Goal: Task Accomplishment & Management: Complete application form

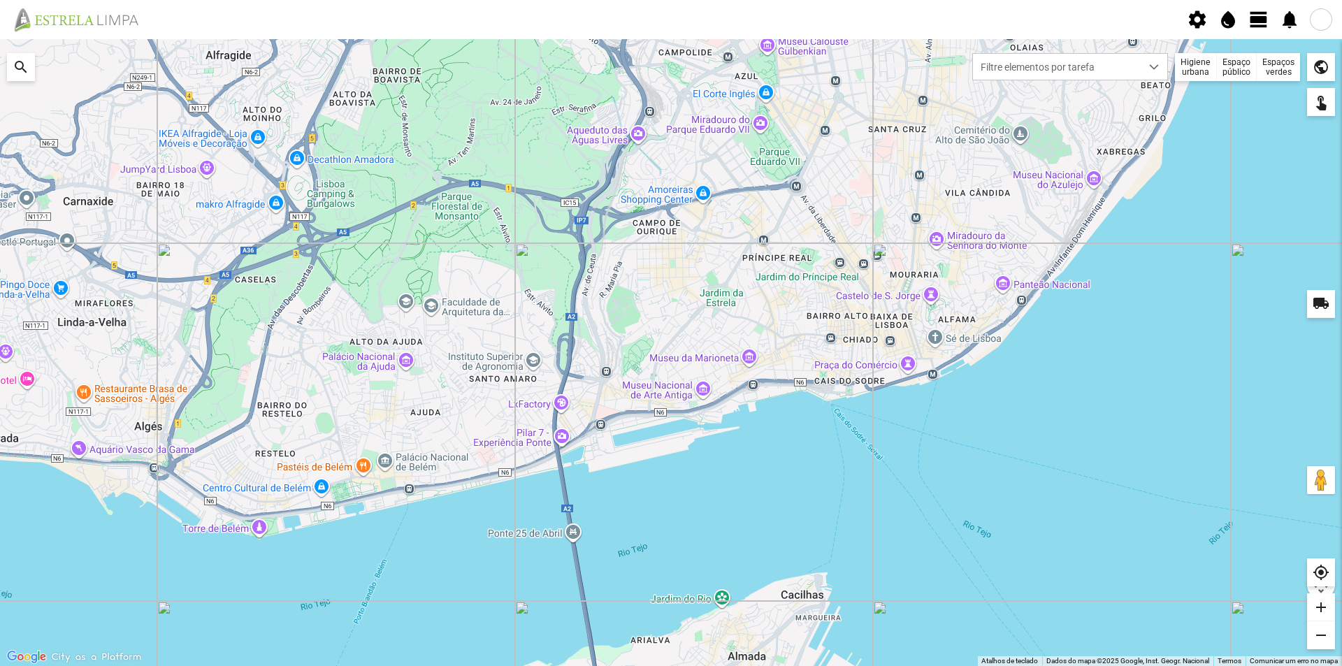
click at [1260, 22] on span "view_day" at bounding box center [1259, 19] width 21 height 21
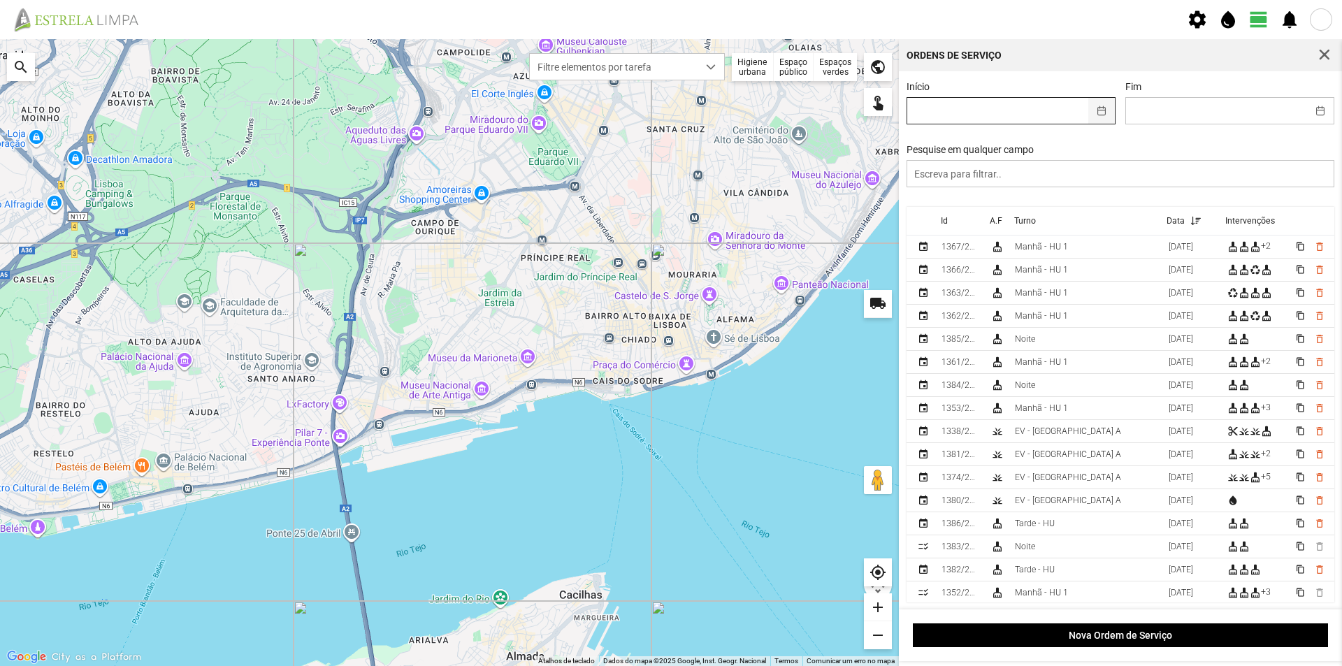
click at [1100, 114] on button "button" at bounding box center [1102, 111] width 27 height 26
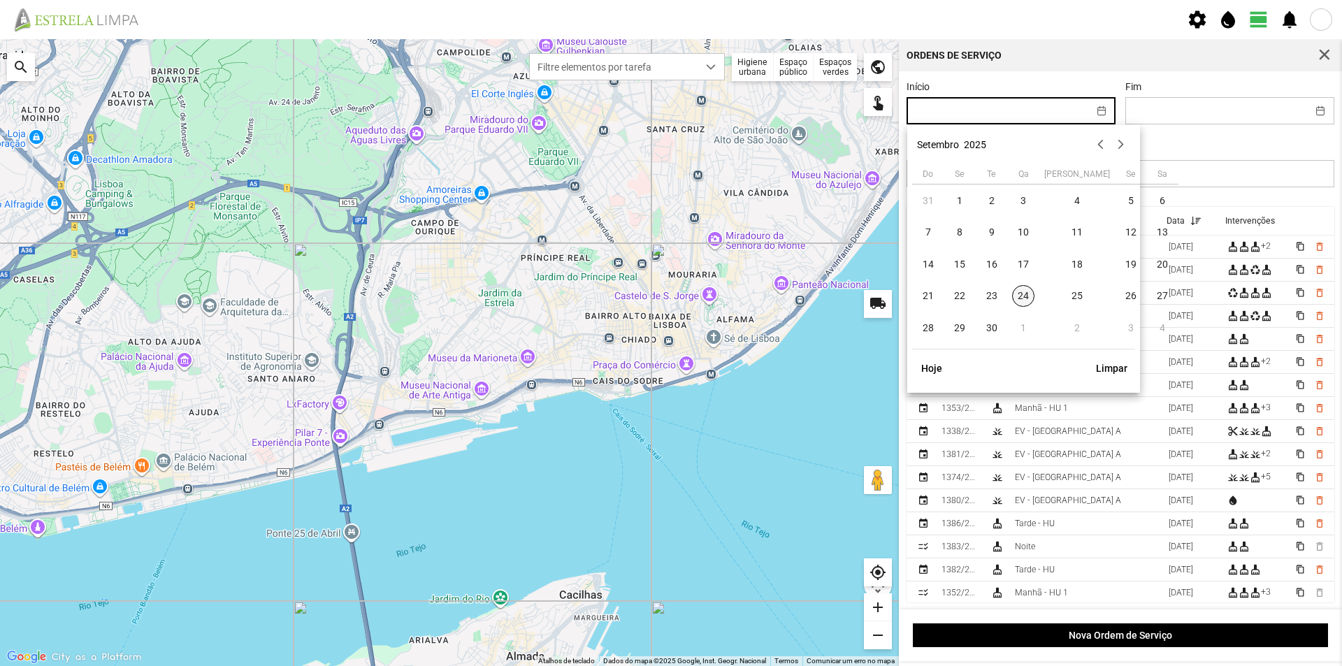
click at [1023, 298] on span "24" at bounding box center [1023, 296] width 22 height 22
type input "[DATE]"
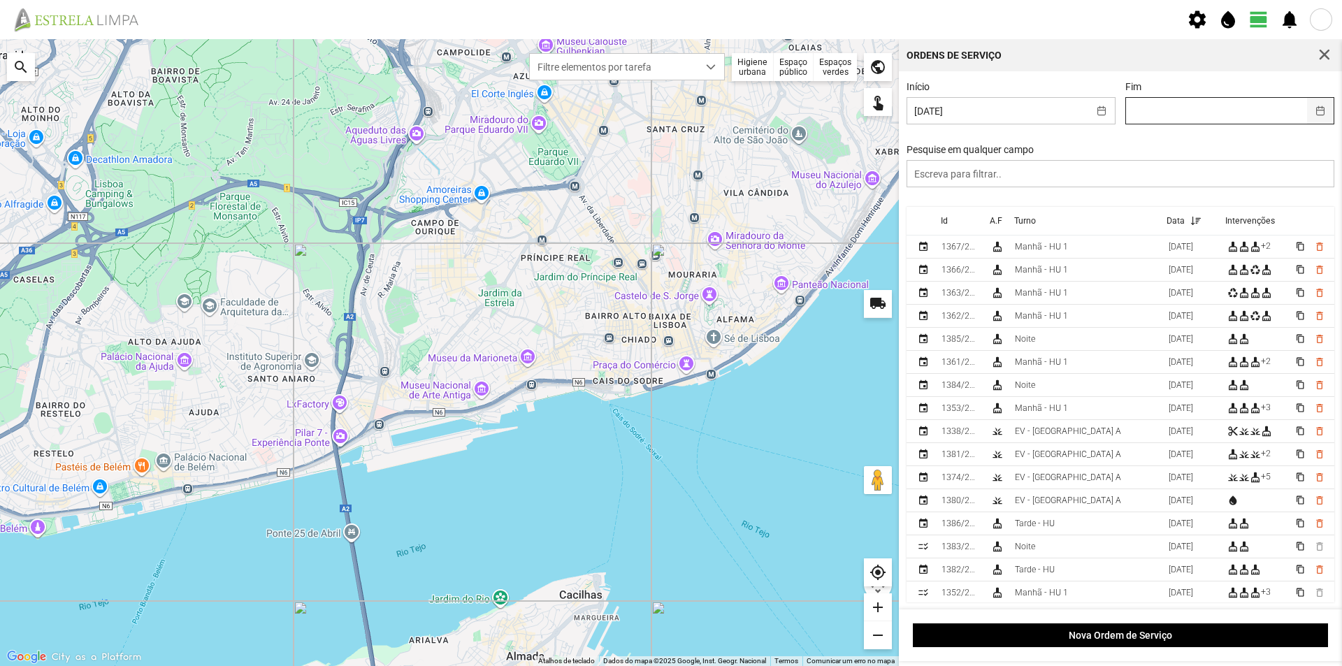
click at [1316, 114] on button "button" at bounding box center [1320, 111] width 27 height 26
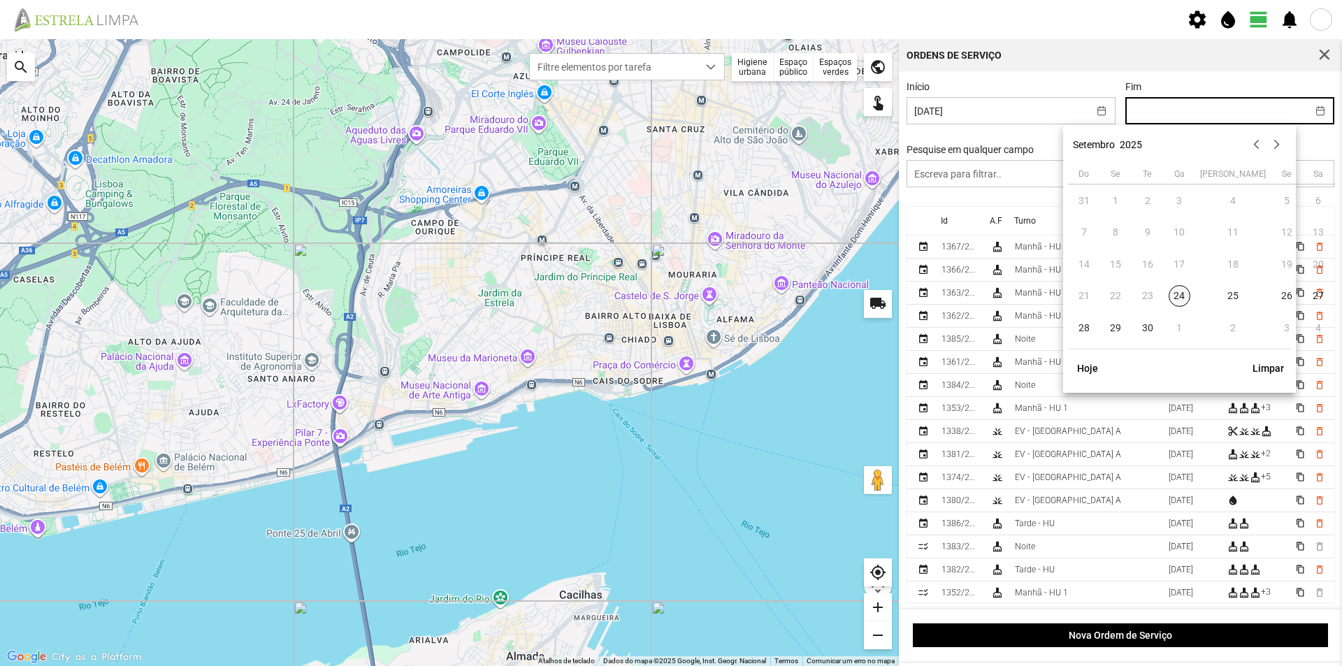
click at [1182, 298] on span "24" at bounding box center [1180, 296] width 22 height 22
type input "[DATE]"
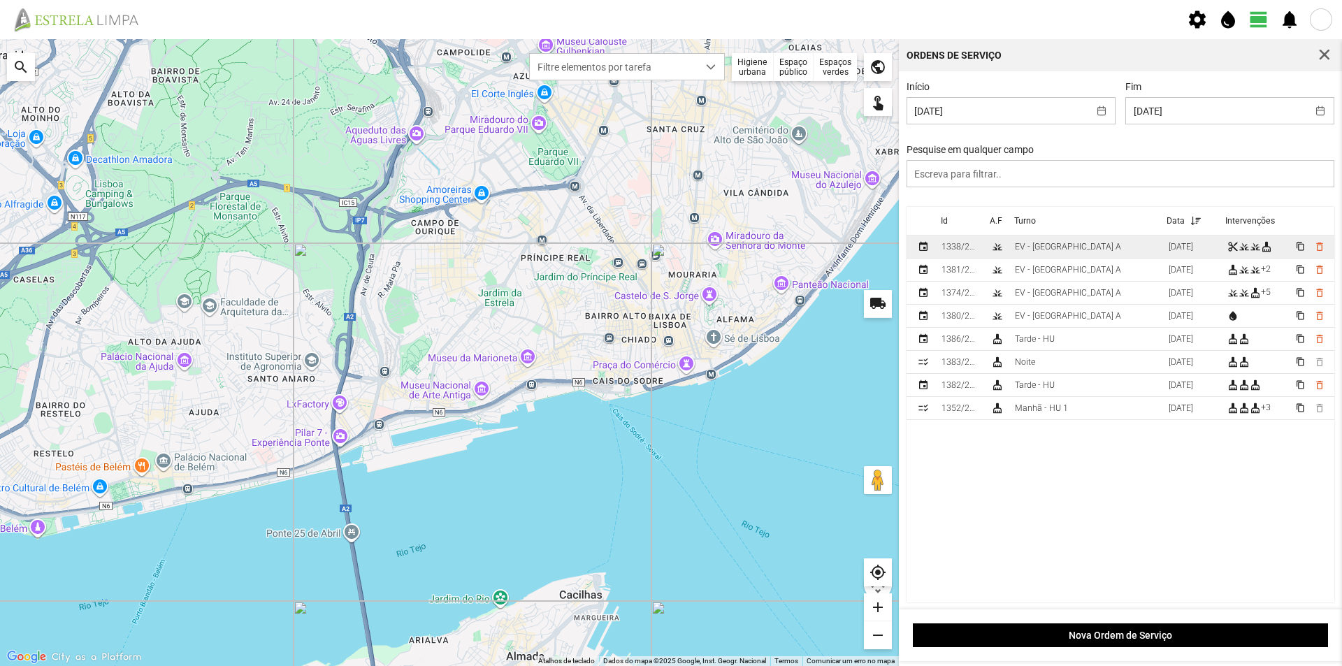
click at [1080, 251] on td "EV - [GEOGRAPHIC_DATA] A" at bounding box center [1087, 247] width 154 height 23
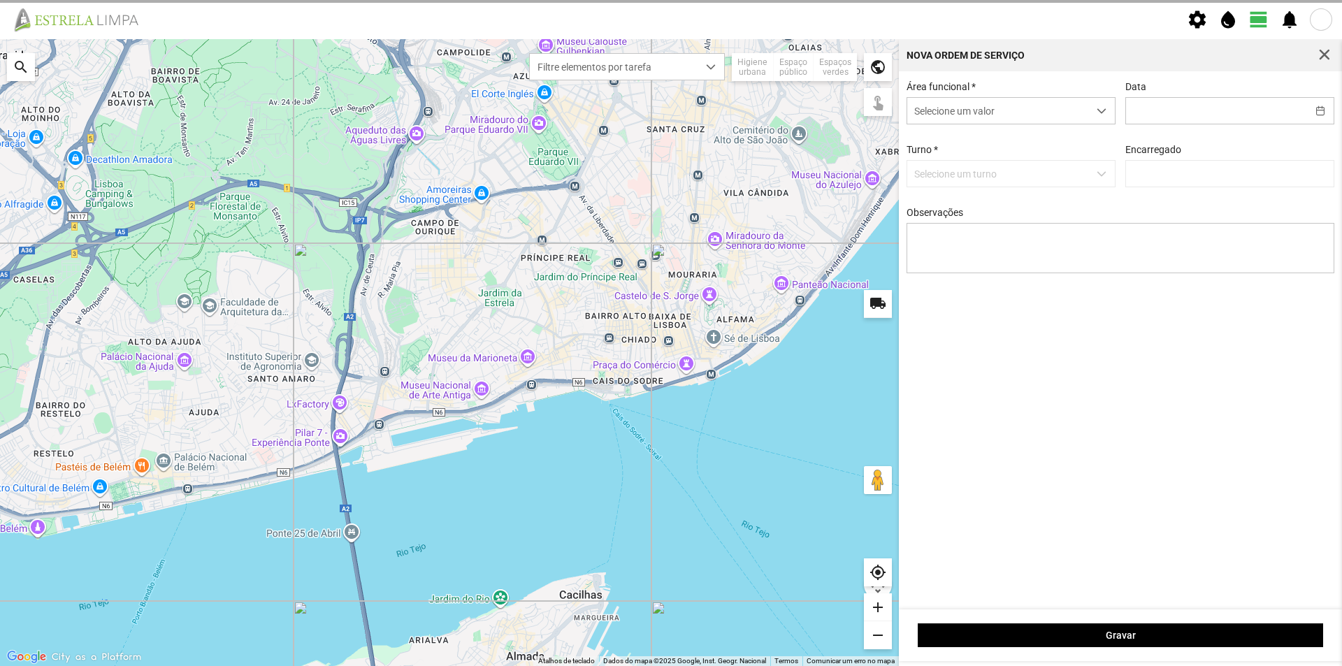
type input "[DATE]"
type textarea "Canteiros do [PERSON_NAME]"
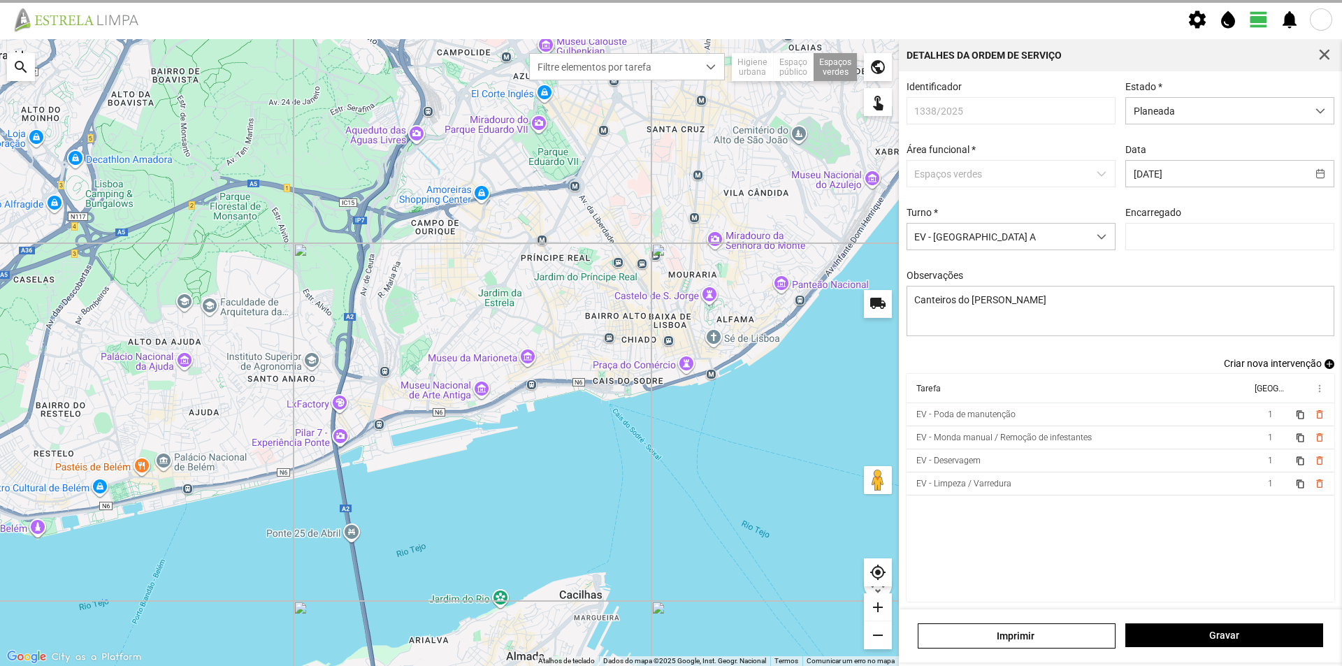
type input "[PERSON_NAME]"
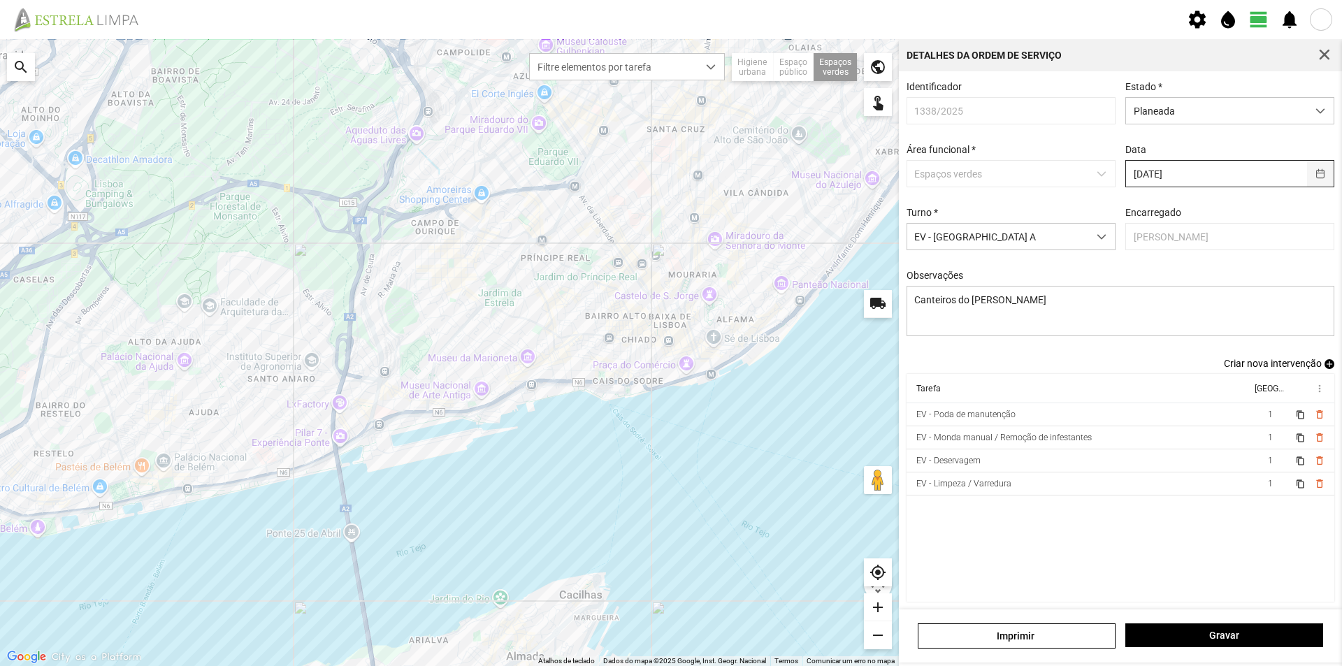
click at [1309, 178] on button "button" at bounding box center [1320, 174] width 27 height 26
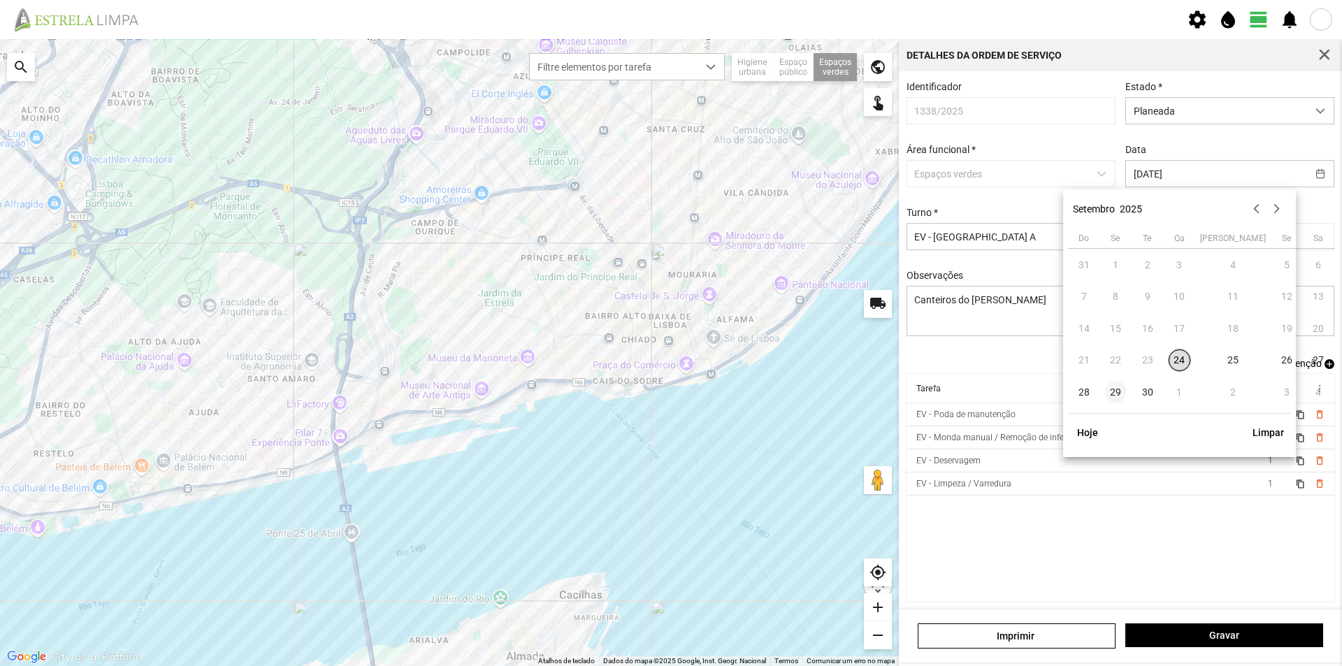
click at [1118, 392] on span "29" at bounding box center [1116, 392] width 22 height 22
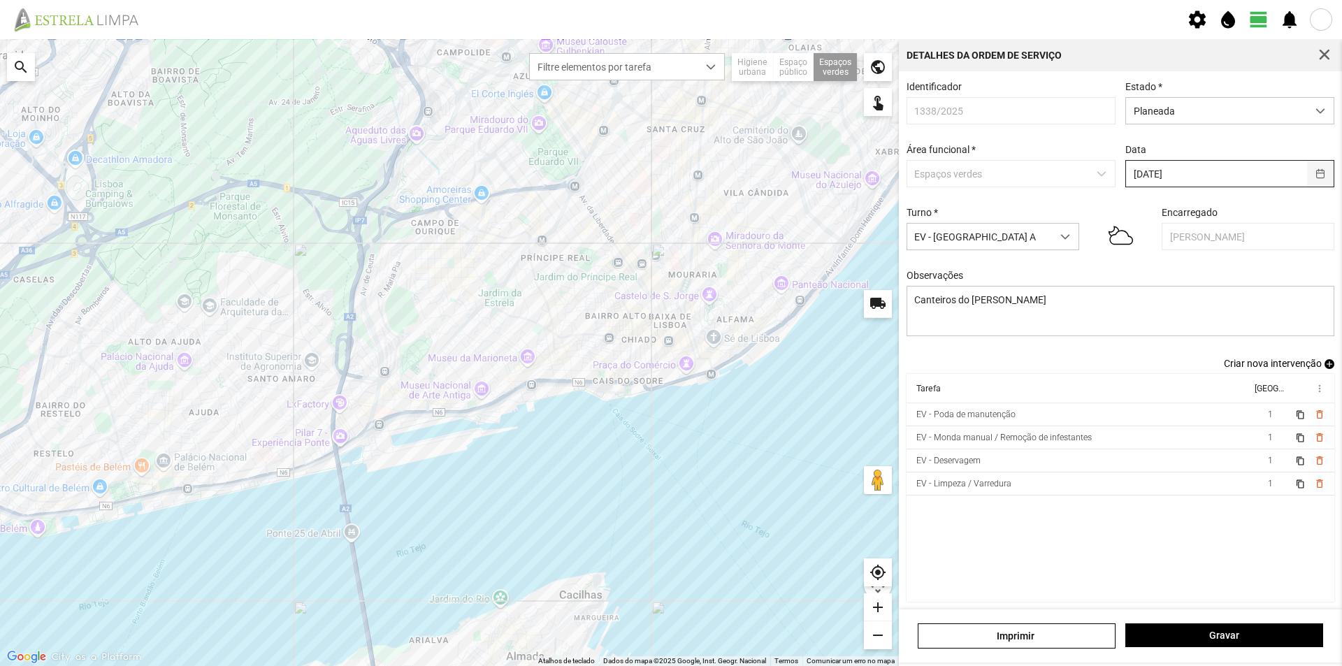
click at [1307, 175] on button "button" at bounding box center [1320, 174] width 27 height 26
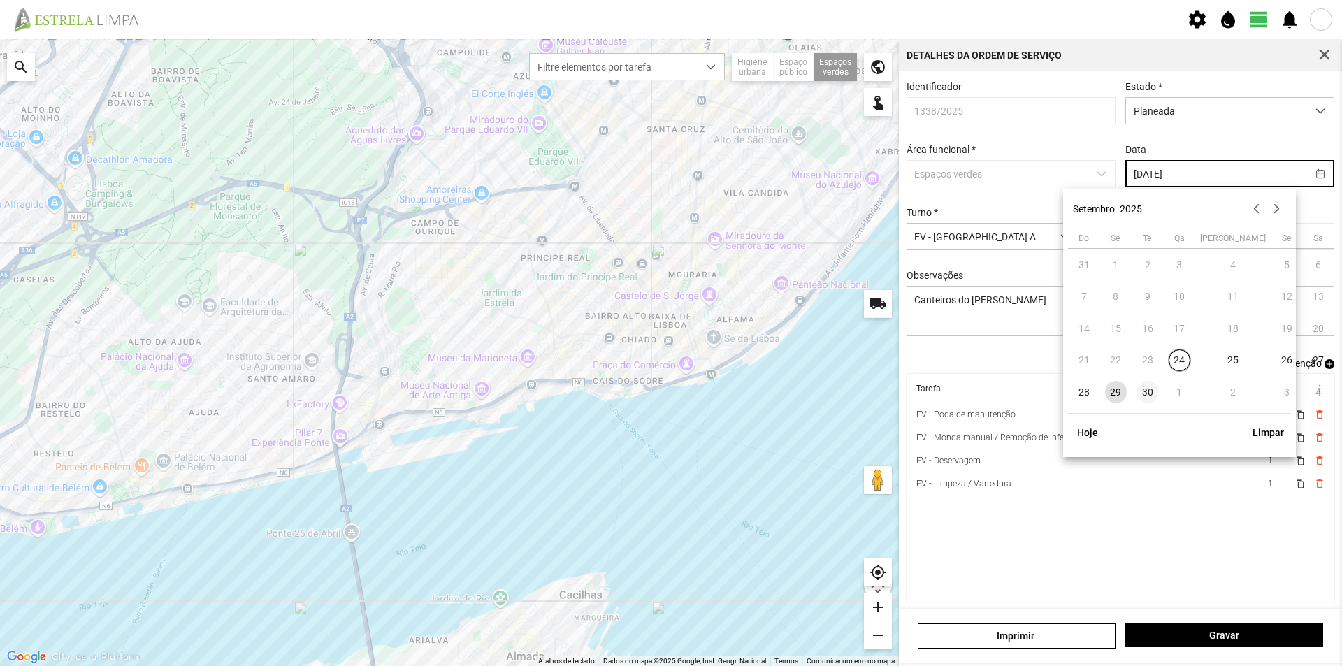
click at [1153, 392] on span "30" at bounding box center [1148, 392] width 22 height 22
type input "[DATE]"
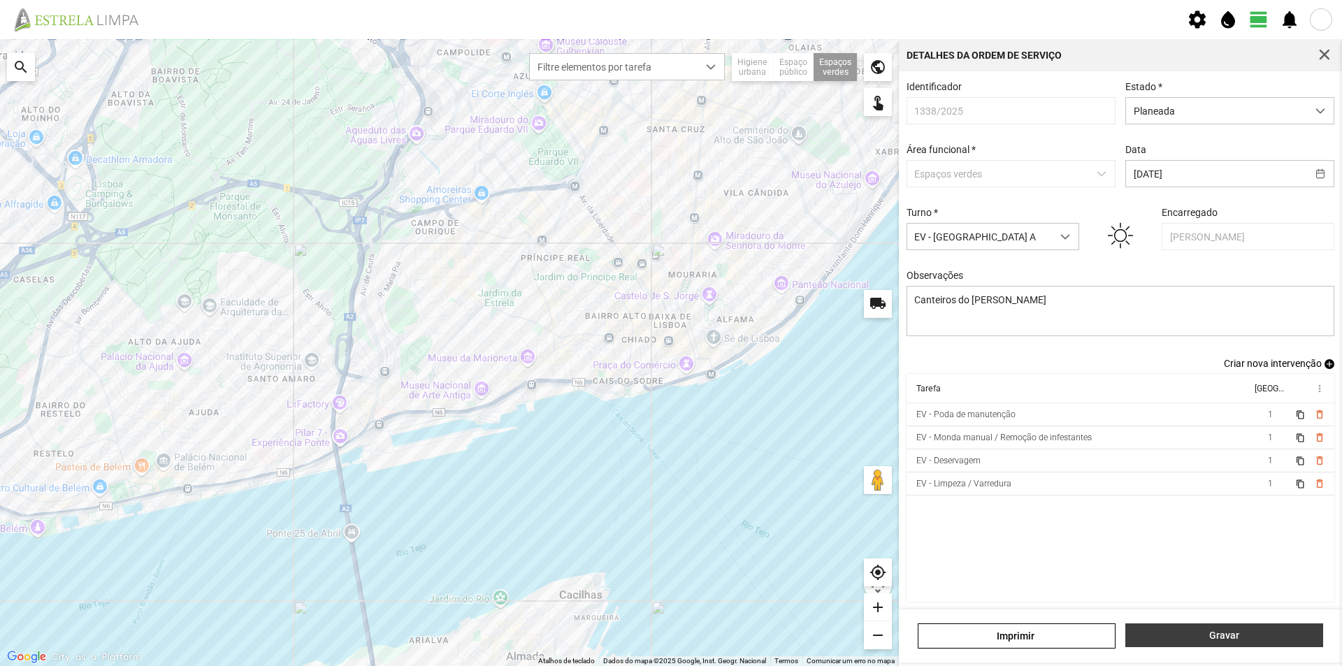
click at [1232, 636] on span "Gravar" at bounding box center [1224, 635] width 183 height 11
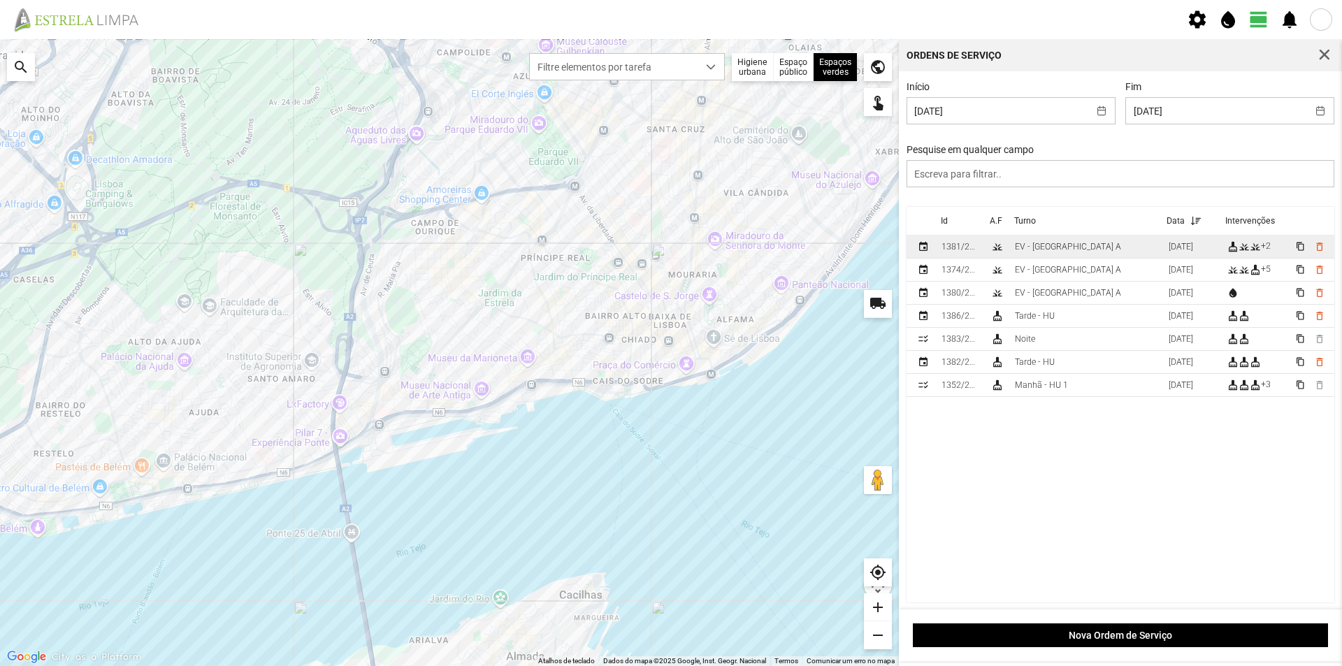
click at [1077, 251] on td "EV - [GEOGRAPHIC_DATA] A" at bounding box center [1087, 247] width 154 height 23
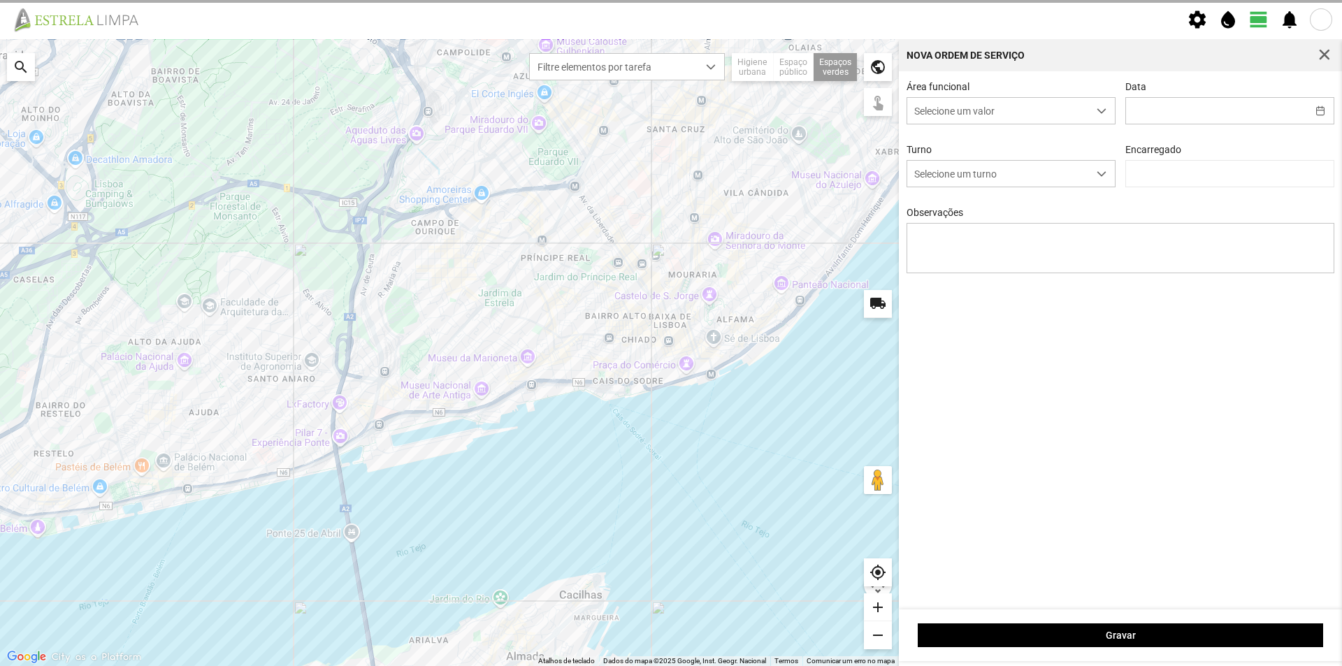
type input "[DATE]"
type input "[PERSON_NAME]"
type textarea "Talude da Assmbleia da República"
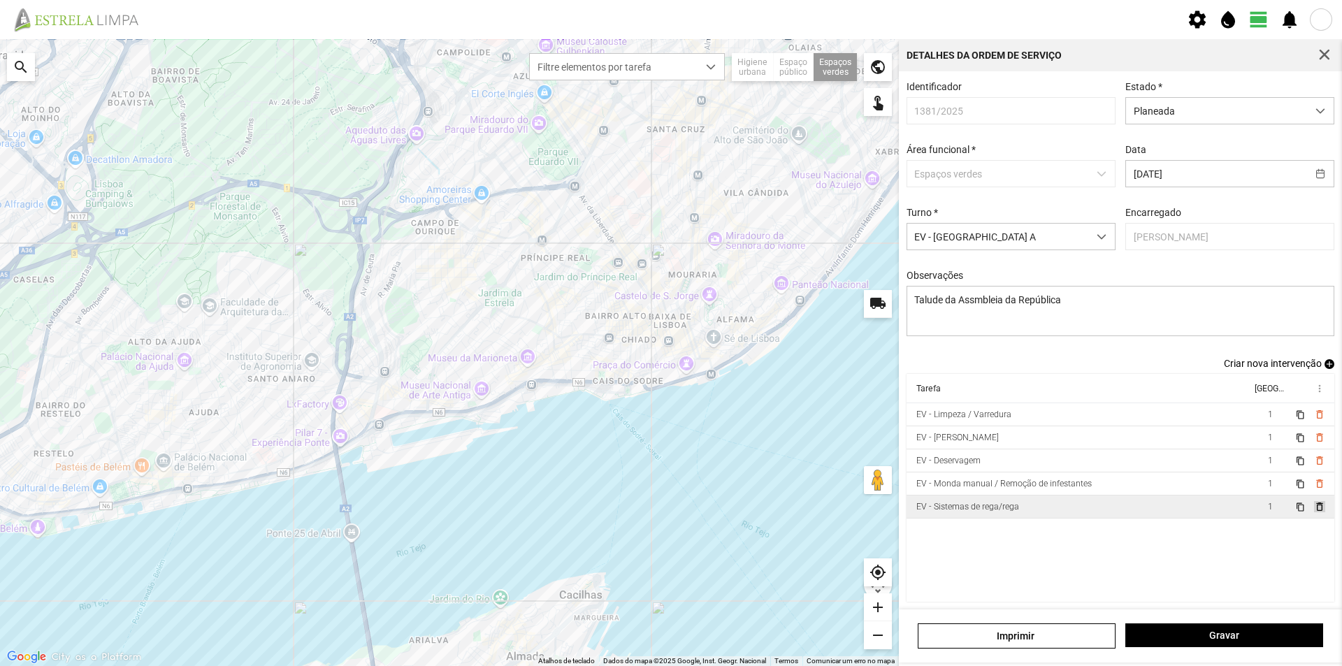
click at [1314, 512] on span "delete_outline" at bounding box center [1319, 506] width 11 height 11
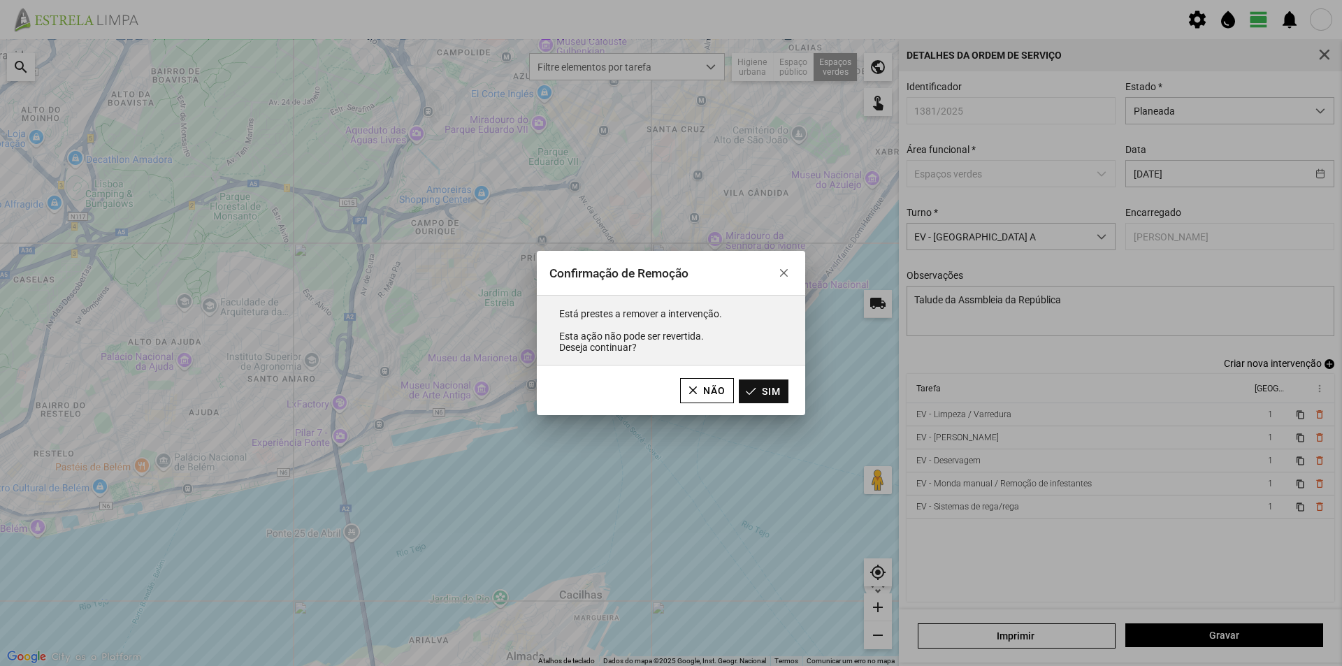
click at [778, 394] on button "Sim" at bounding box center [764, 392] width 50 height 24
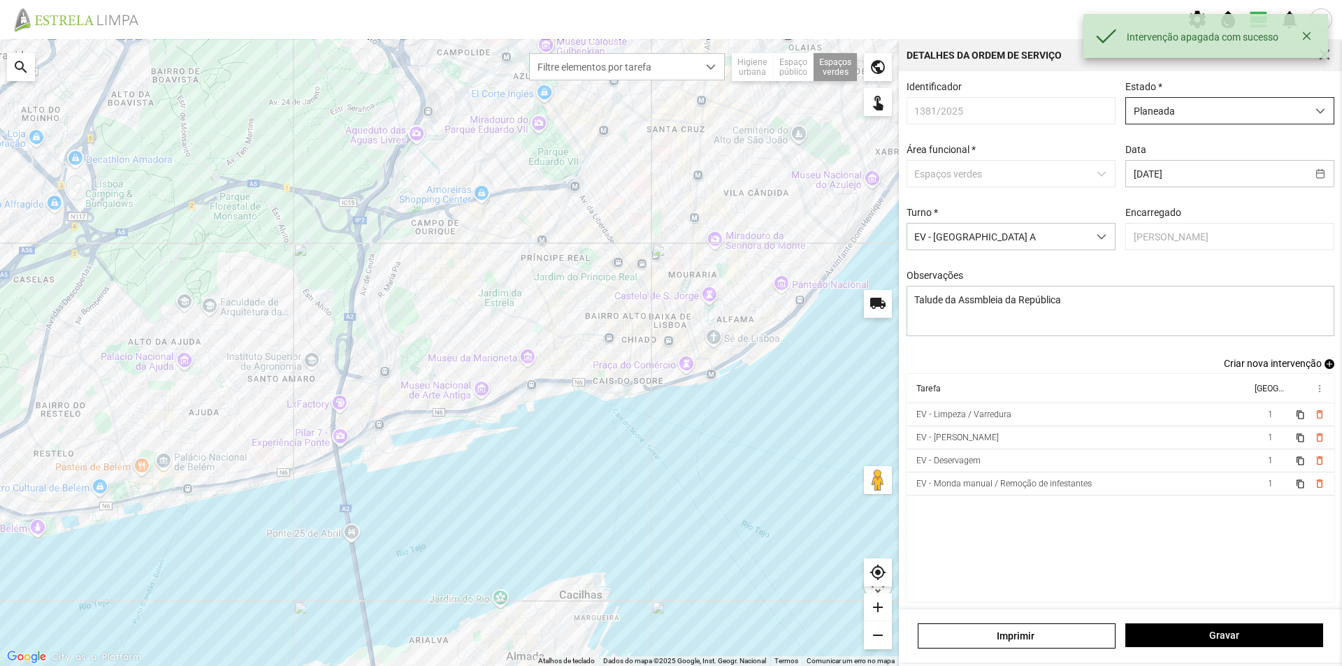
click at [1201, 118] on span "Planeada" at bounding box center [1216, 111] width 181 height 26
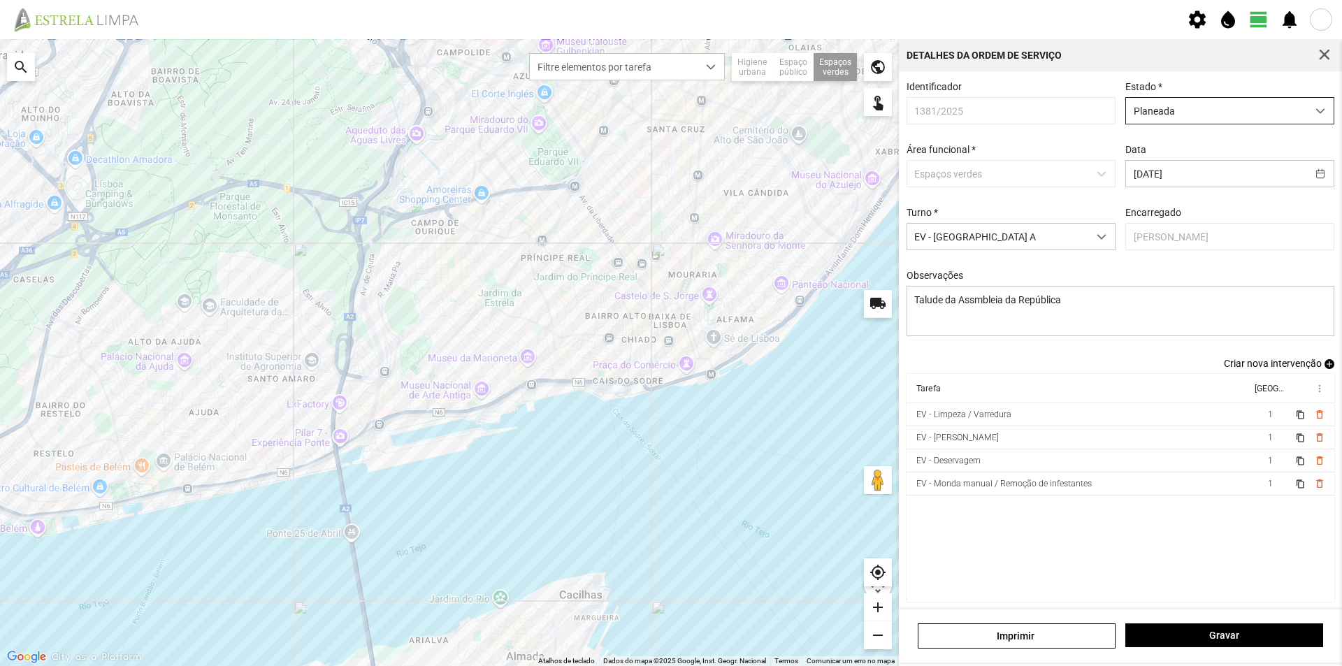
scroll to position [8, 62]
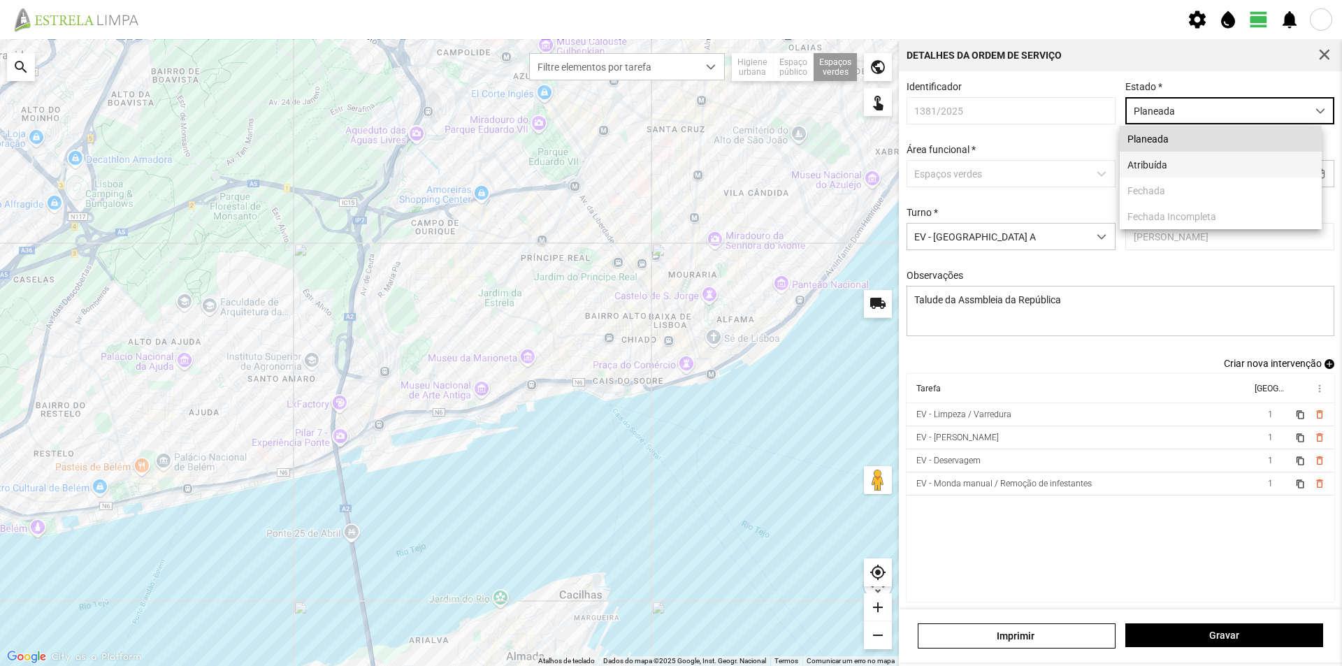
click at [1168, 168] on li "Atribuída" at bounding box center [1221, 165] width 202 height 26
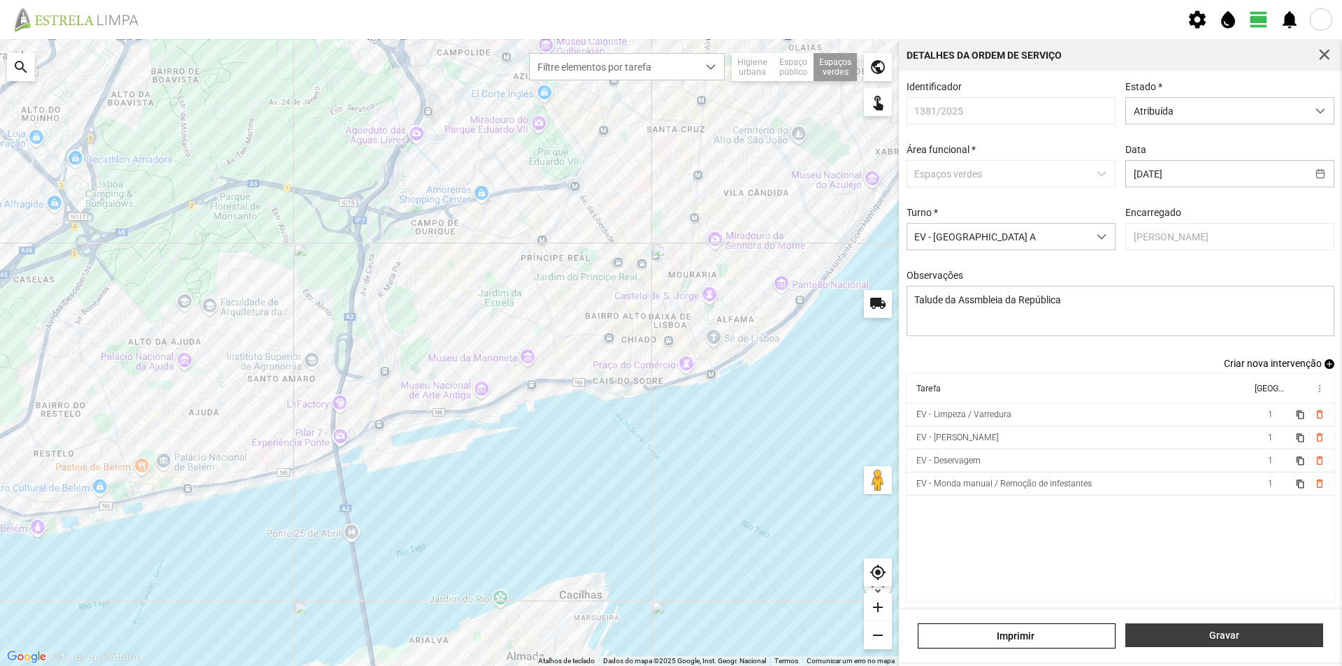
click at [1191, 637] on span "Gravar" at bounding box center [1224, 635] width 183 height 11
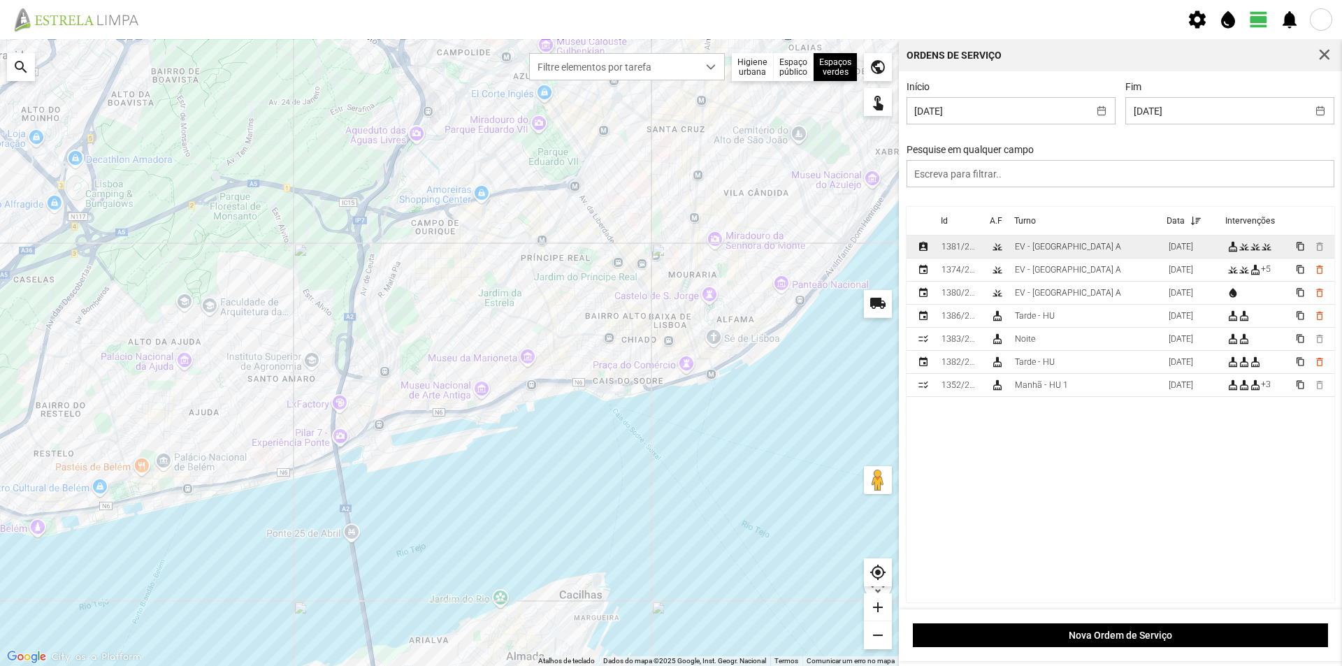
click at [1059, 252] on div "EV - [GEOGRAPHIC_DATA] A" at bounding box center [1068, 247] width 106 height 10
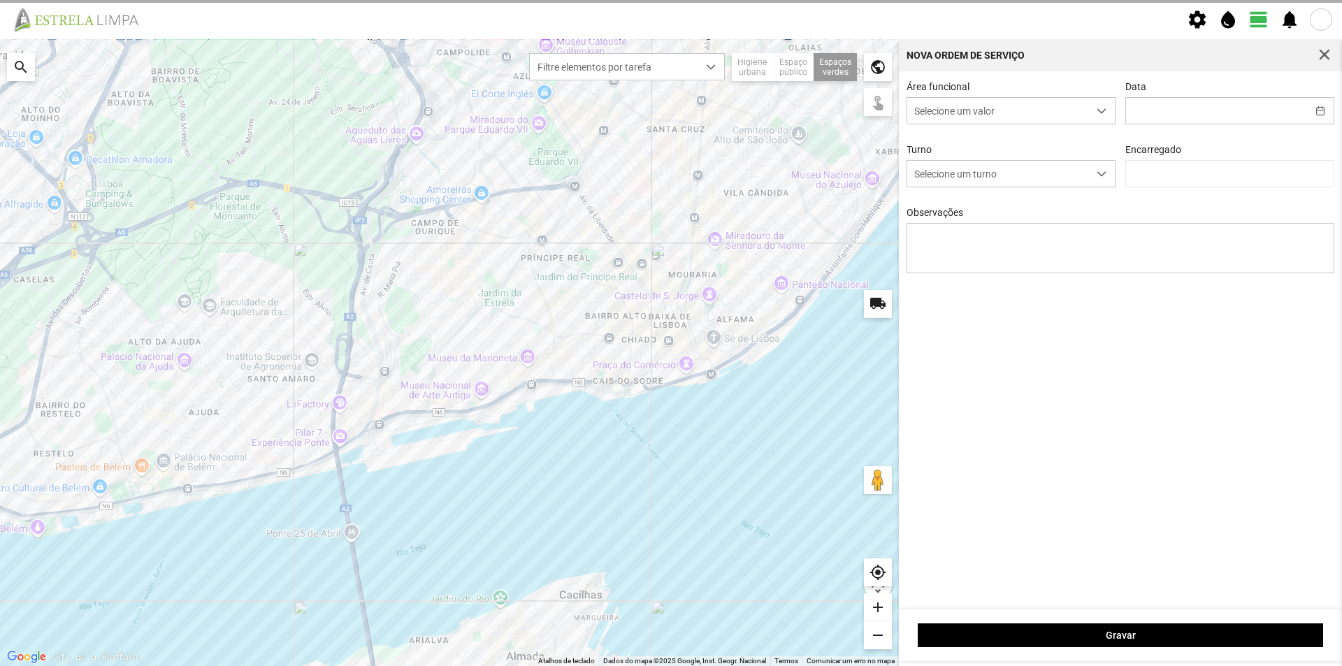
type input "[DATE]"
type textarea "Talude da Assmbleia da República"
type input "[PERSON_NAME]"
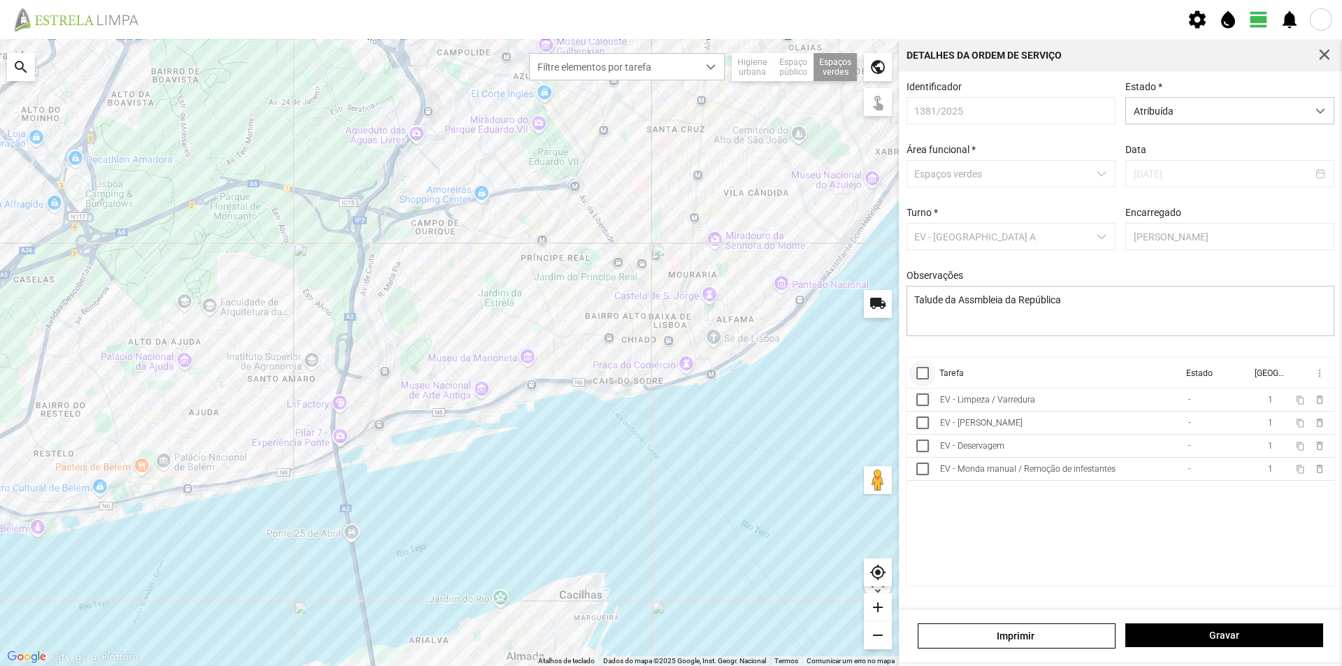
click at [927, 380] on div at bounding box center [923, 373] width 13 height 13
click at [1319, 378] on span "more_vert" at bounding box center [1319, 373] width 11 height 11
click at [1257, 401] on span "Marcar como Concluída" at bounding box center [1244, 401] width 103 height 10
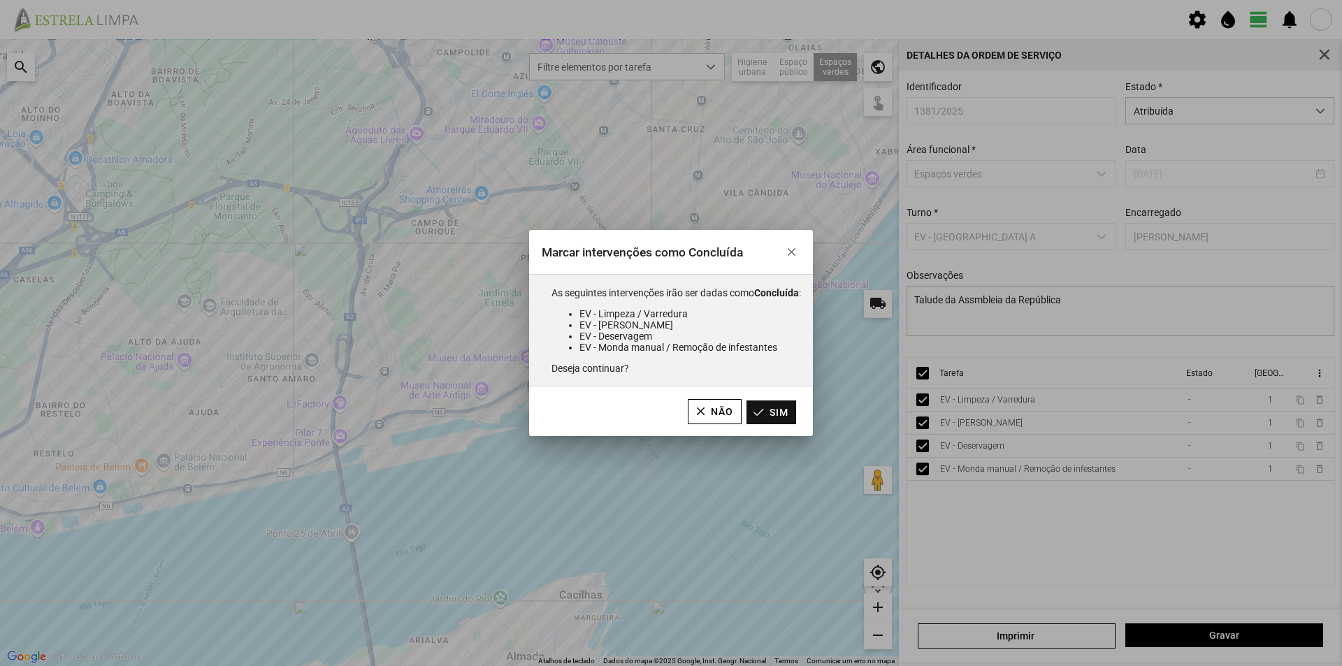
click at [770, 414] on button "Sim" at bounding box center [772, 413] width 50 height 24
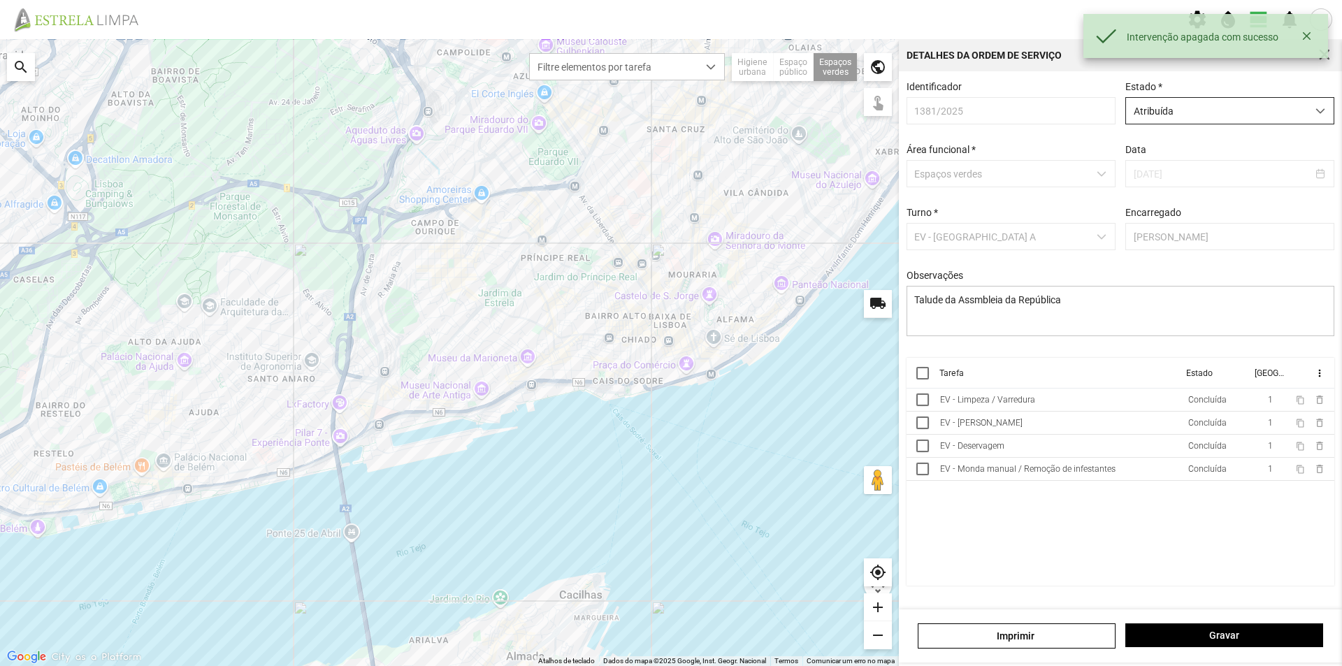
click at [1183, 115] on span "Atribuída" at bounding box center [1216, 111] width 181 height 26
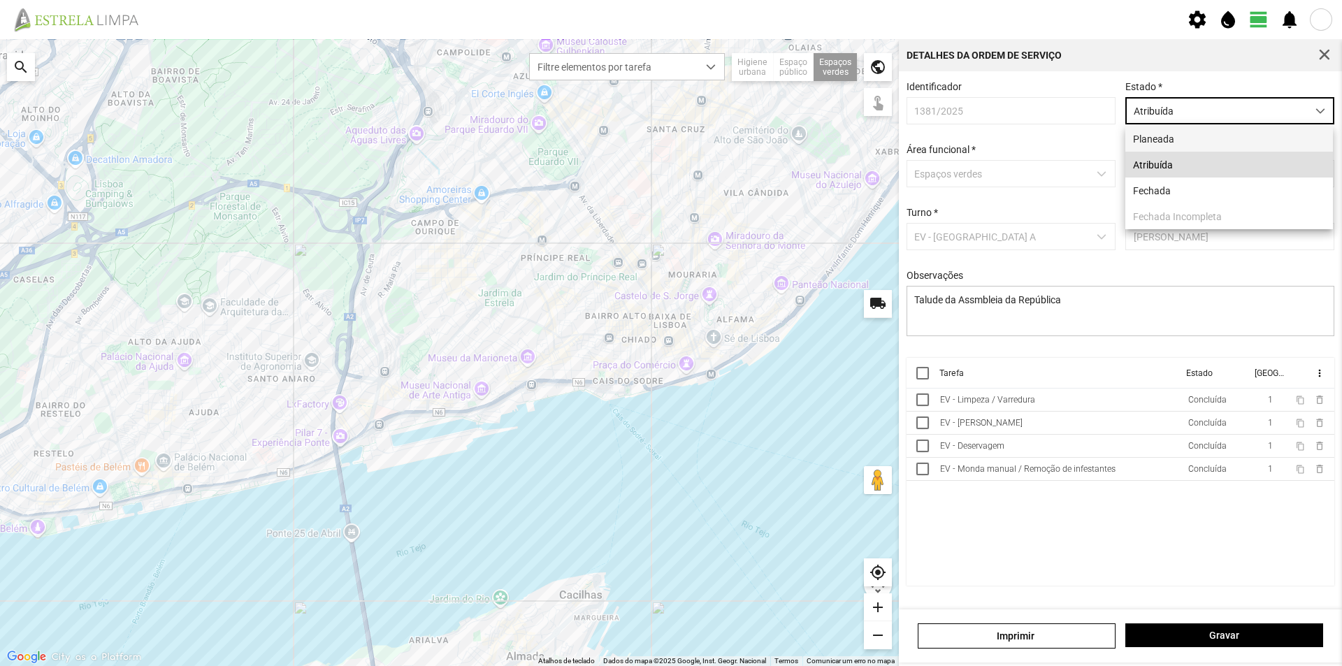
scroll to position [8, 62]
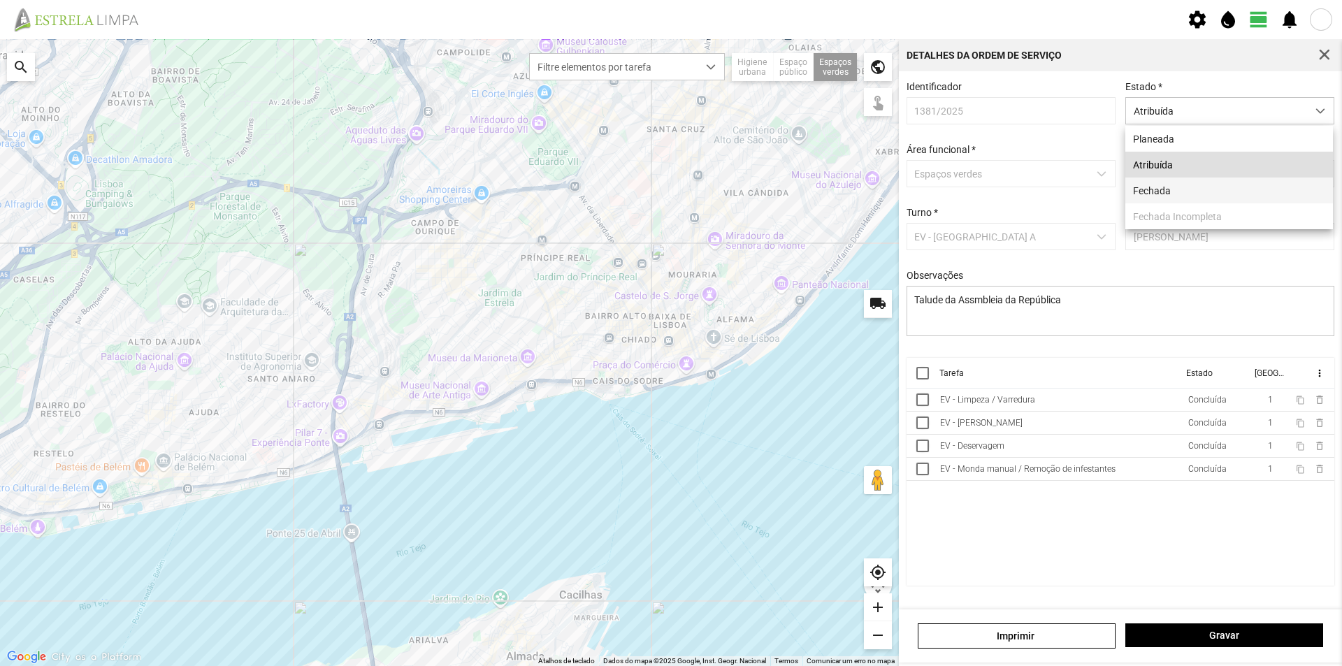
click at [1161, 187] on li "Fechada" at bounding box center [1230, 191] width 208 height 26
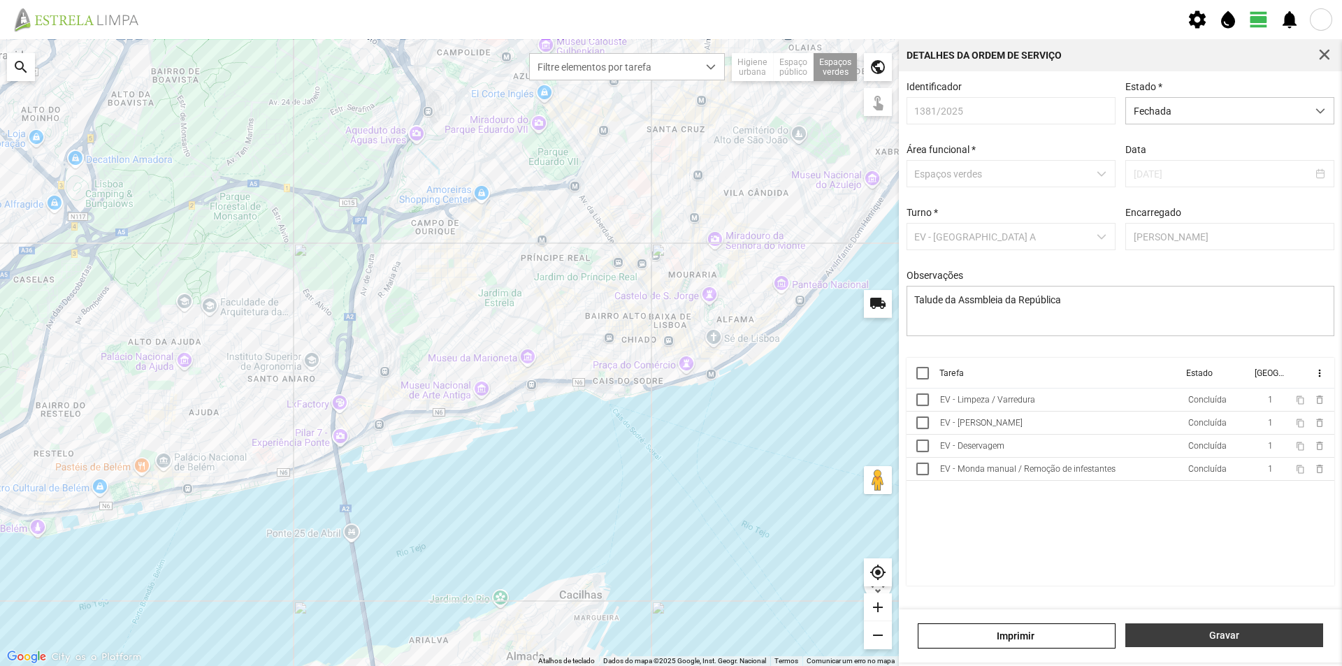
click at [1233, 632] on span "Gravar" at bounding box center [1224, 635] width 183 height 11
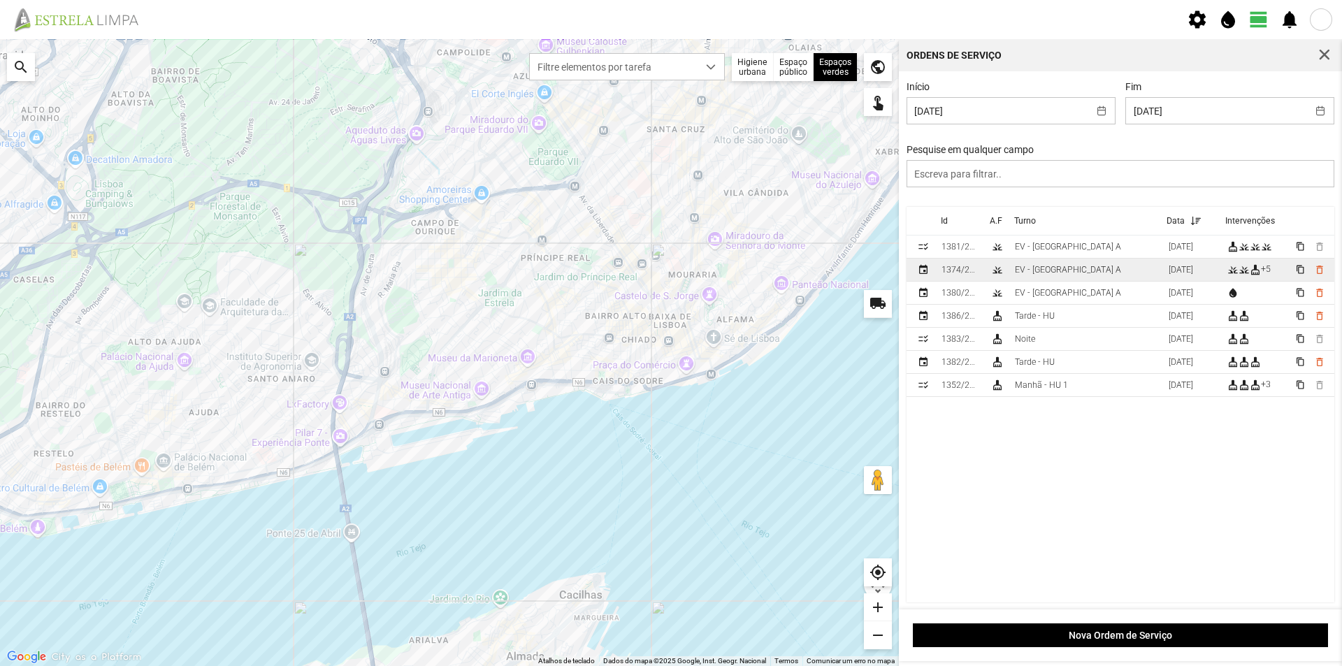
click at [1072, 270] on td "EV - [GEOGRAPHIC_DATA] A" at bounding box center [1087, 270] width 154 height 23
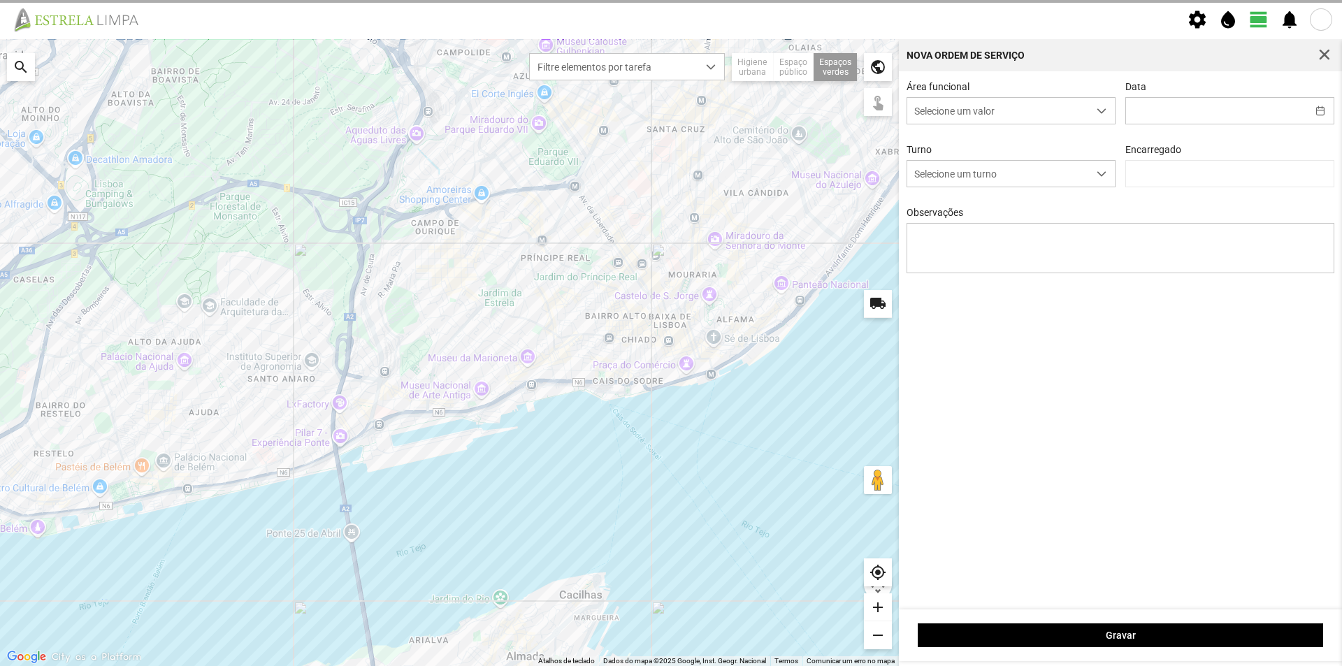
type input "[DATE]"
type textarea "Lisboa Antiga"
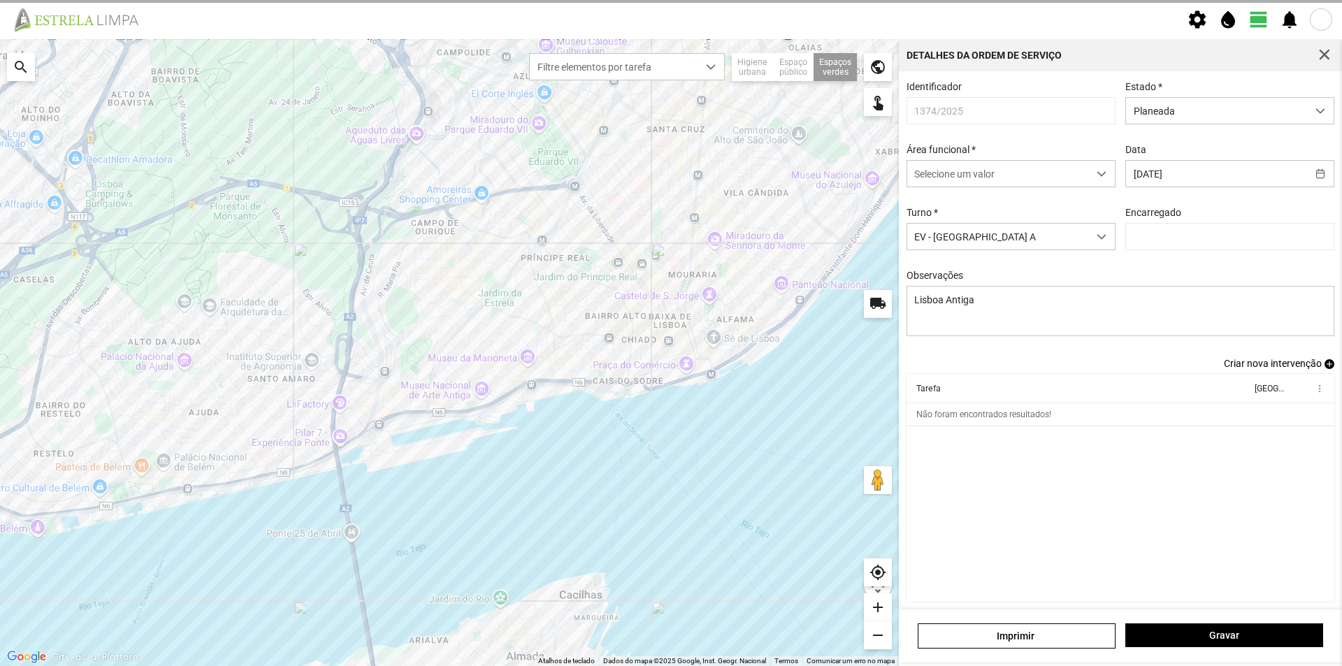
type input "[PERSON_NAME]"
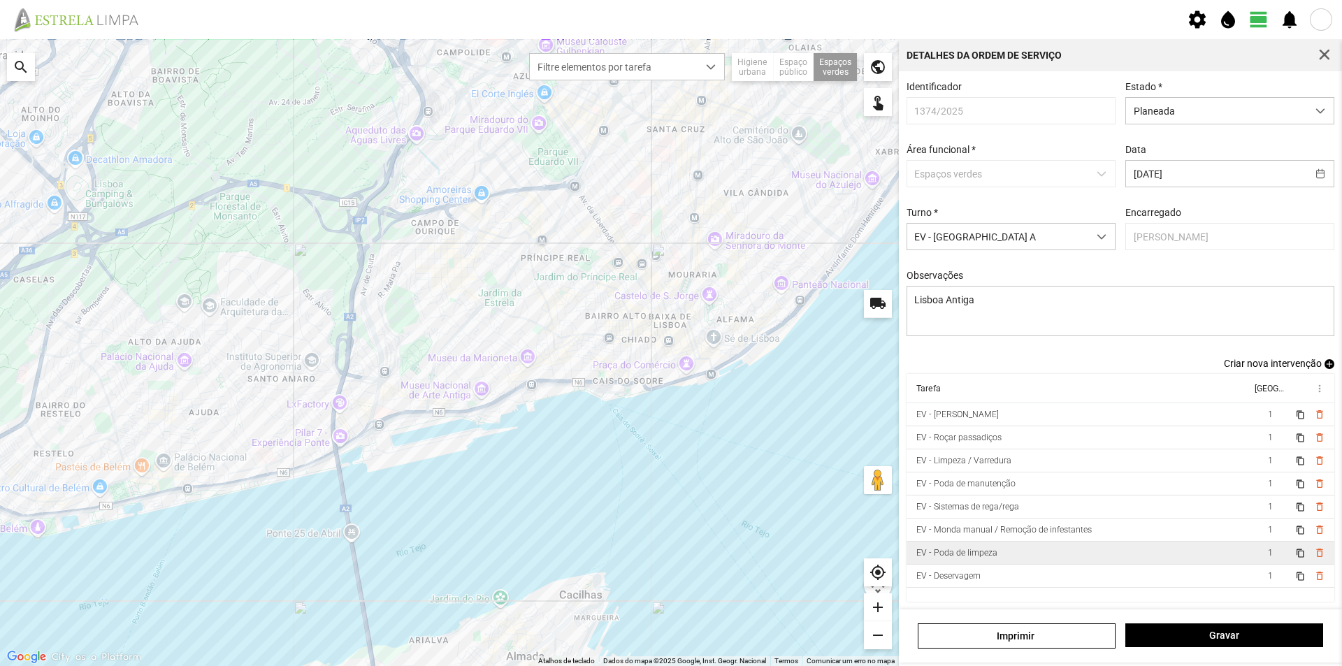
scroll to position [6, 0]
click at [1194, 108] on span "Planeada" at bounding box center [1216, 111] width 181 height 26
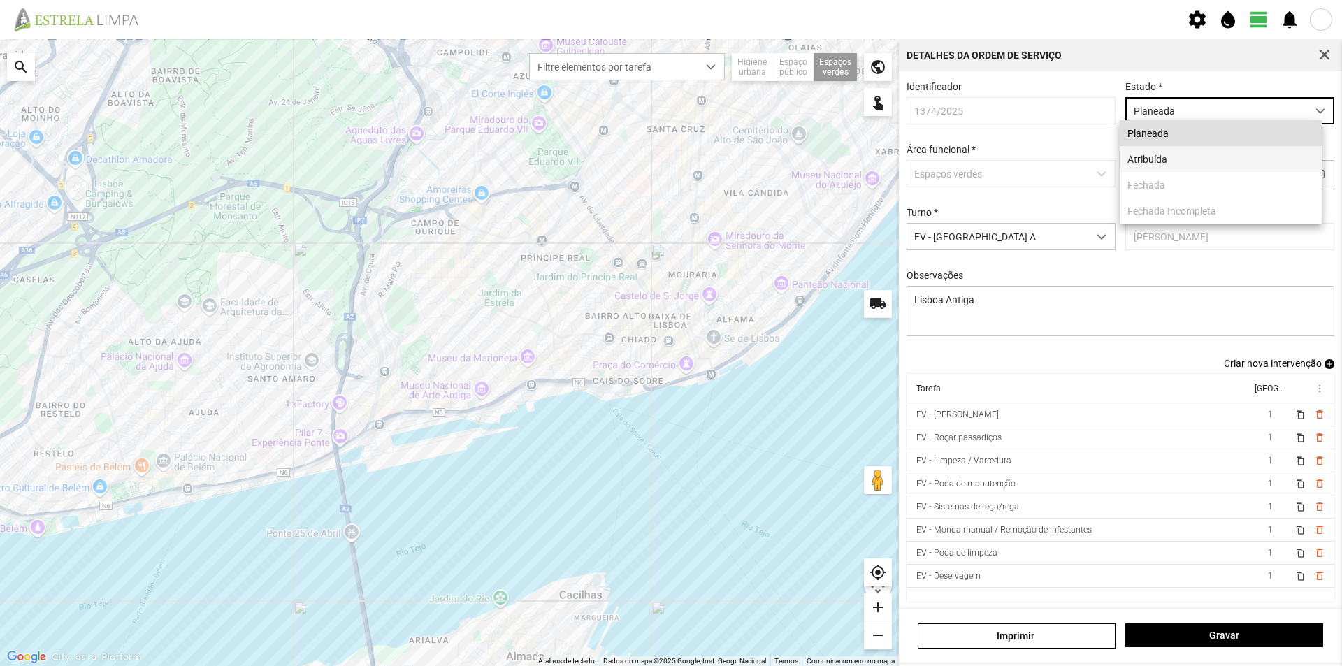
click at [1178, 155] on li "Atribuída" at bounding box center [1221, 159] width 202 height 26
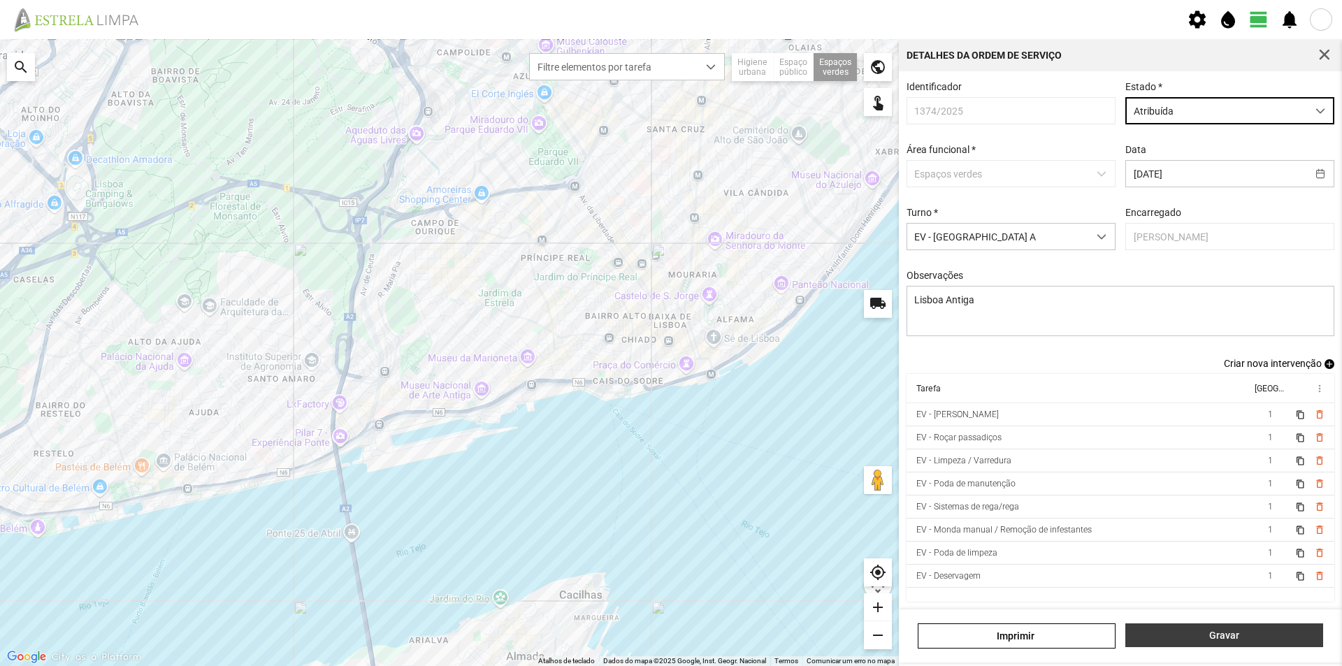
click at [1203, 639] on span "Gravar" at bounding box center [1224, 635] width 183 height 11
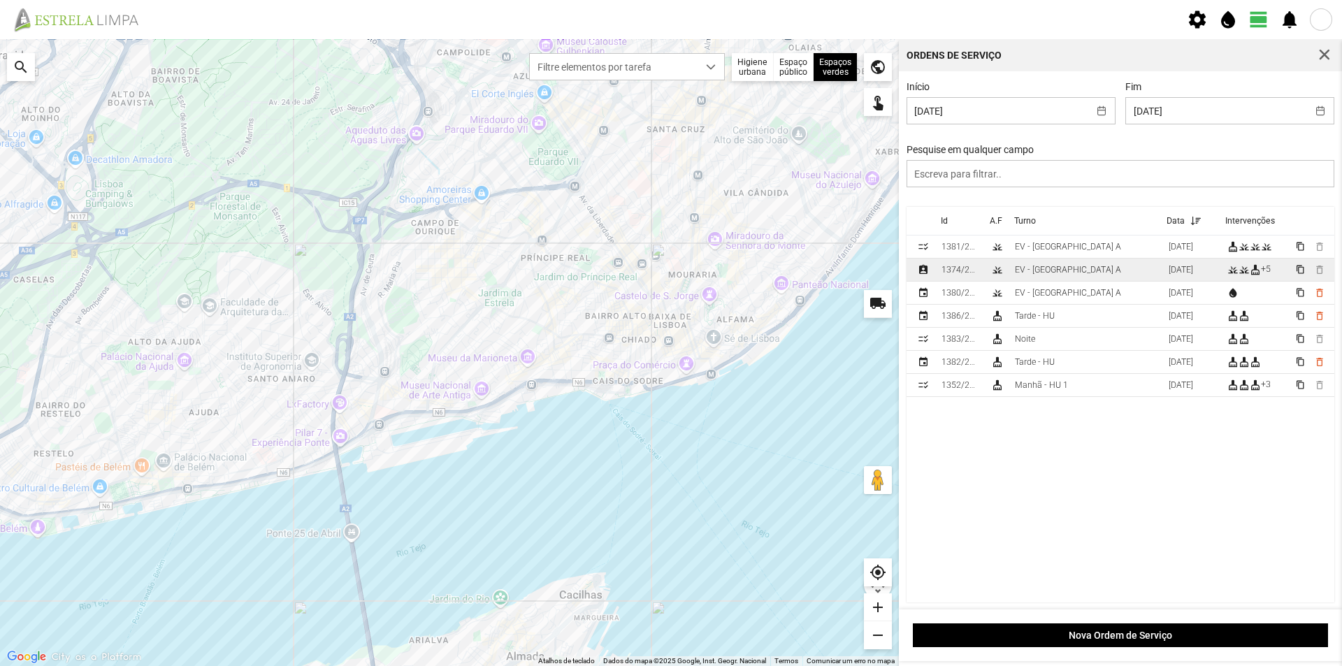
click at [1114, 270] on td "EV - [GEOGRAPHIC_DATA] A" at bounding box center [1087, 270] width 154 height 23
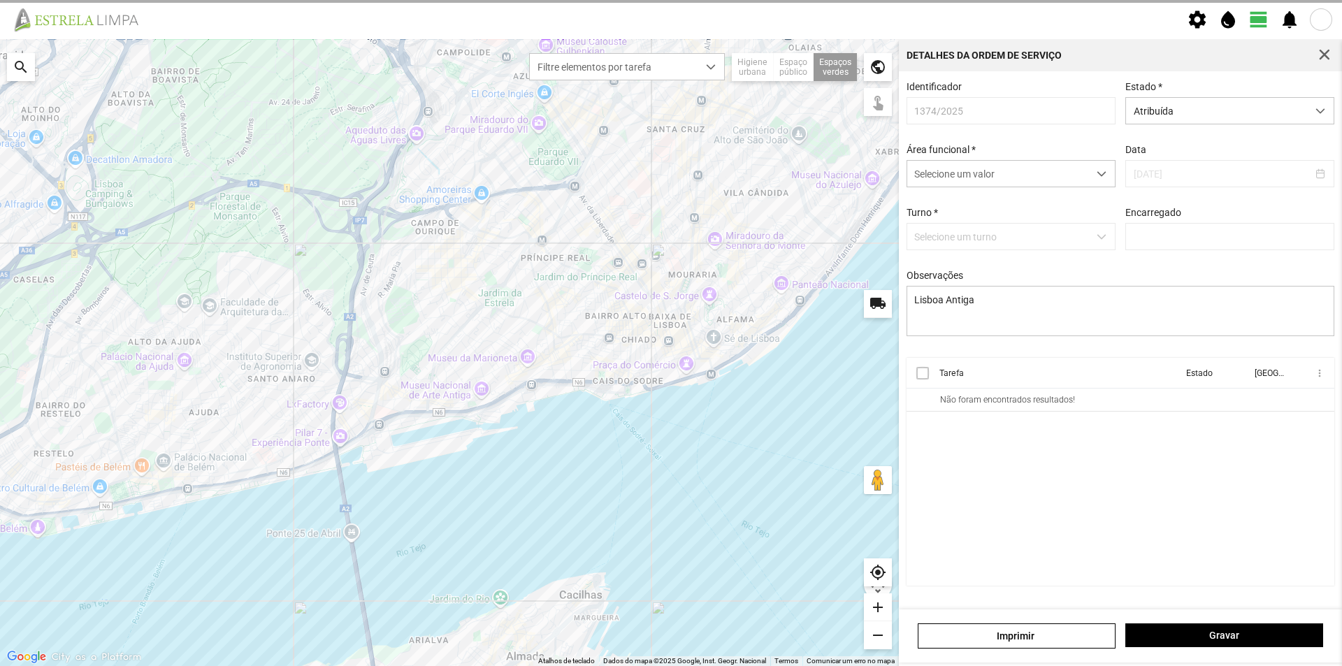
type input "[PERSON_NAME]"
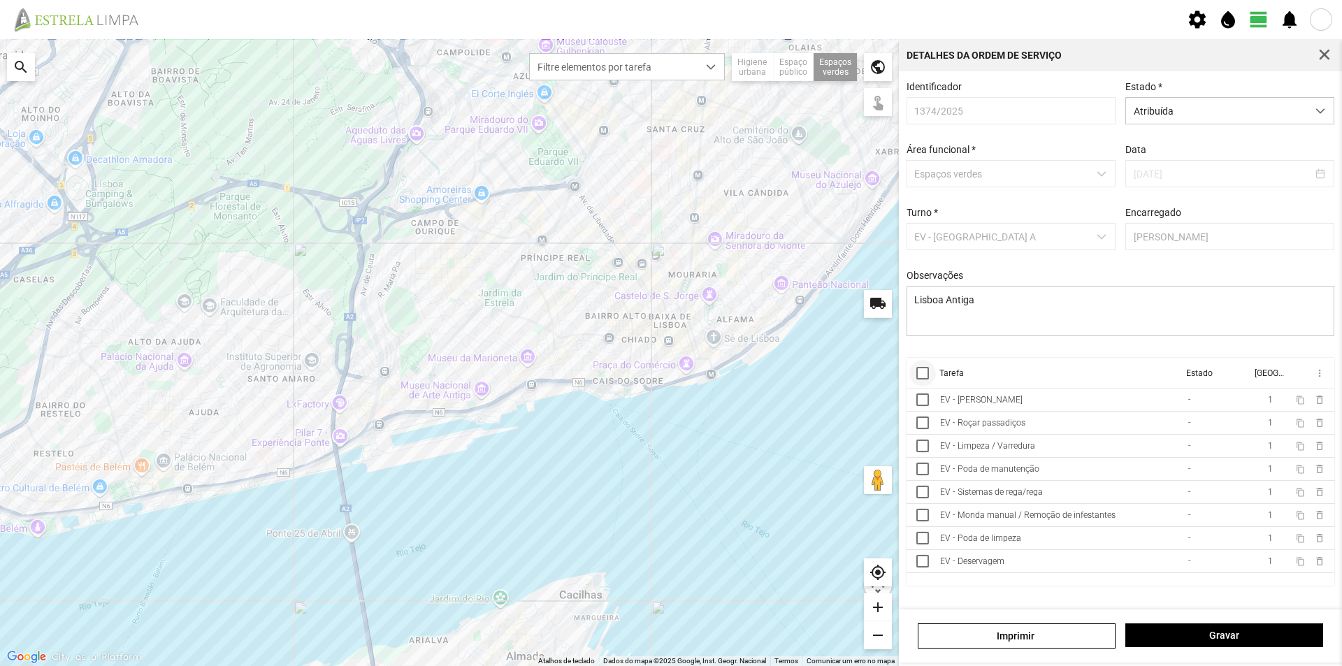
click at [928, 378] on div at bounding box center [923, 373] width 13 height 13
click at [1319, 377] on span "more_vert" at bounding box center [1319, 373] width 11 height 11
click at [1263, 399] on span "Marcar como Concluída" at bounding box center [1244, 401] width 103 height 10
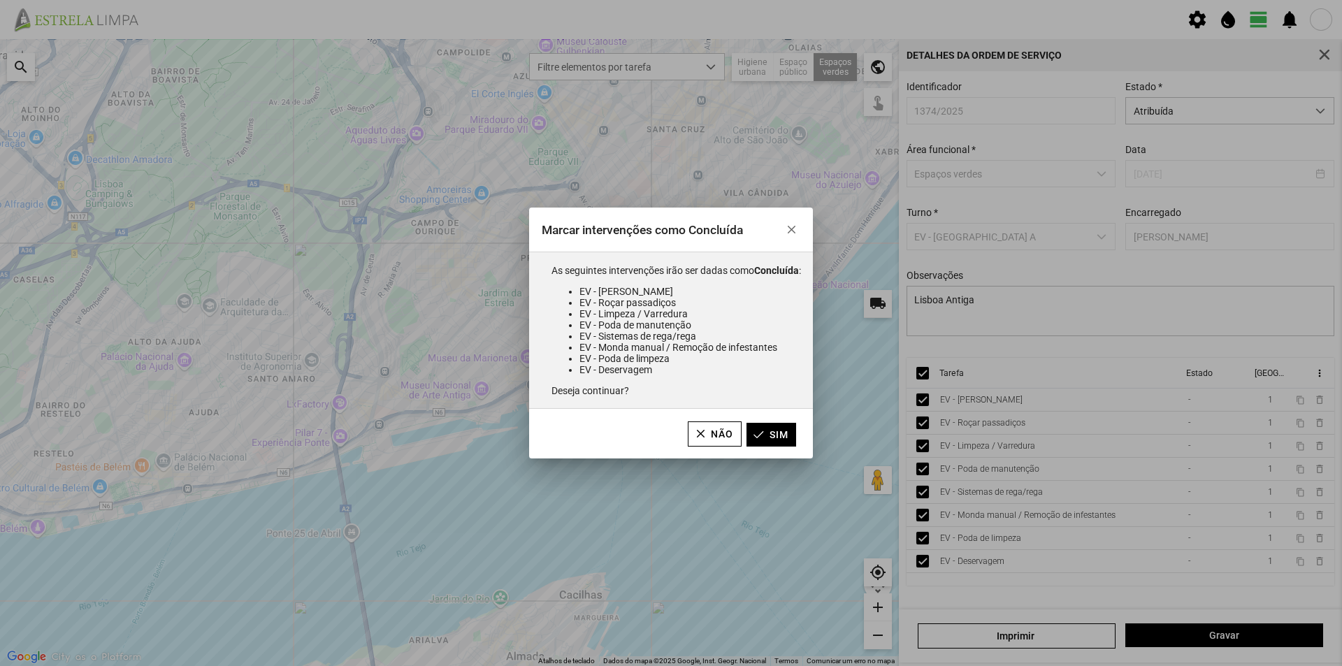
drag, startPoint x: 777, startPoint y: 437, endPoint x: 800, endPoint y: 436, distance: 23.1
click at [782, 436] on button "Sim" at bounding box center [772, 435] width 50 height 24
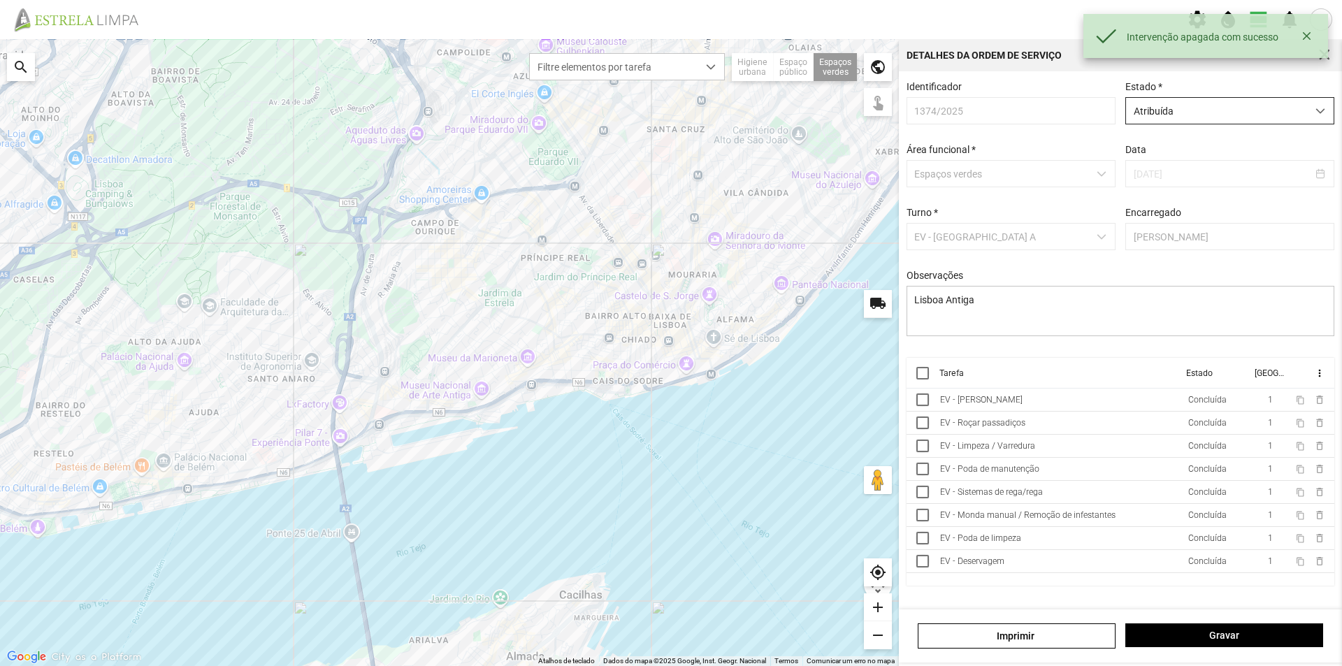
click at [1224, 115] on span "Atribuída" at bounding box center [1216, 111] width 181 height 26
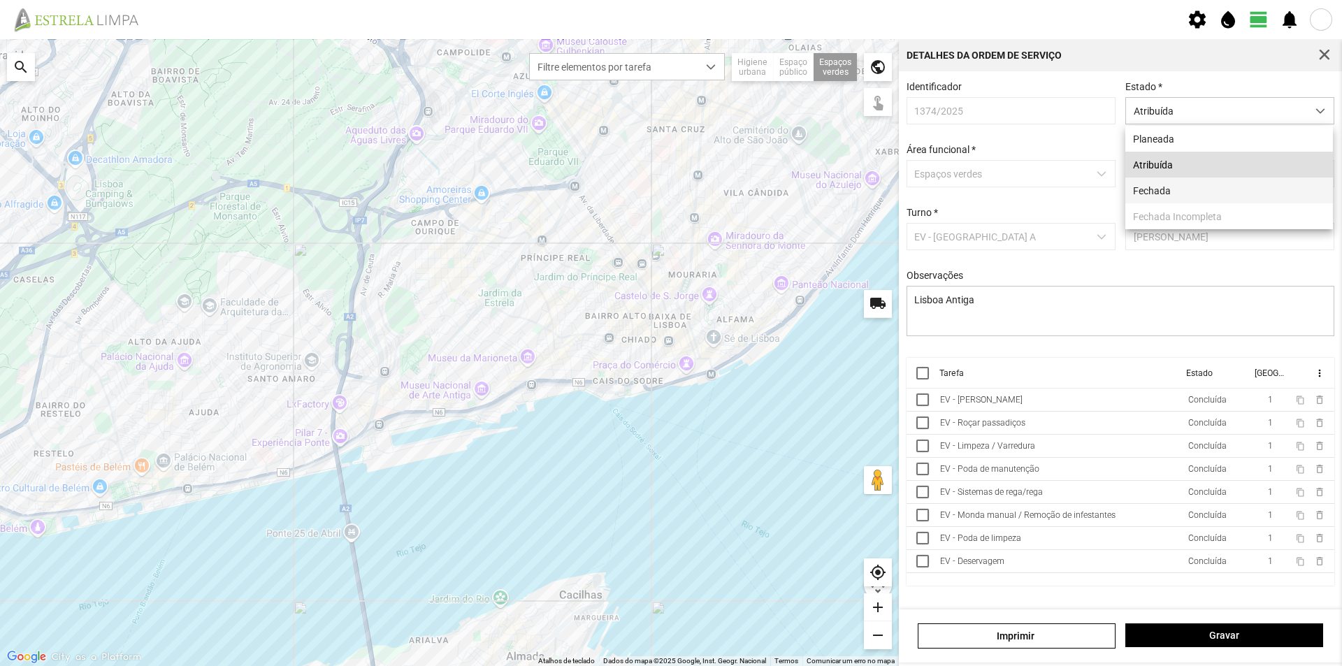
click at [1167, 189] on li "Fechada" at bounding box center [1230, 191] width 208 height 26
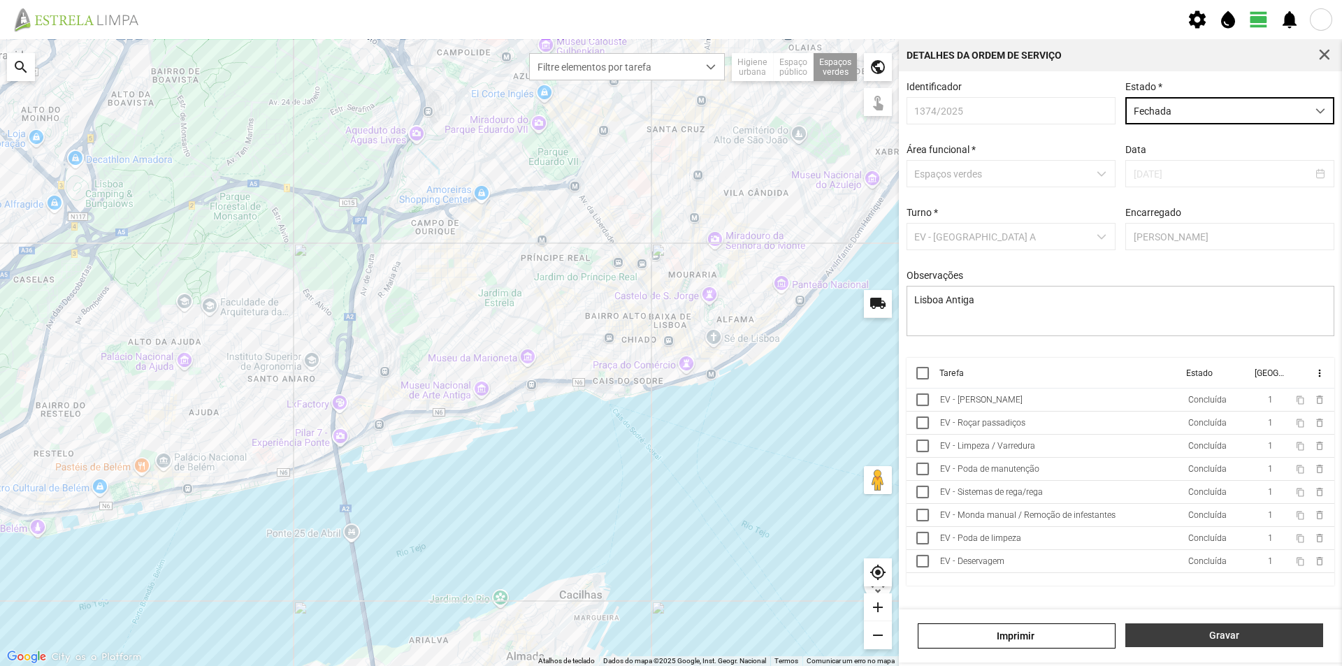
click at [1163, 629] on button "Gravar" at bounding box center [1225, 636] width 198 height 24
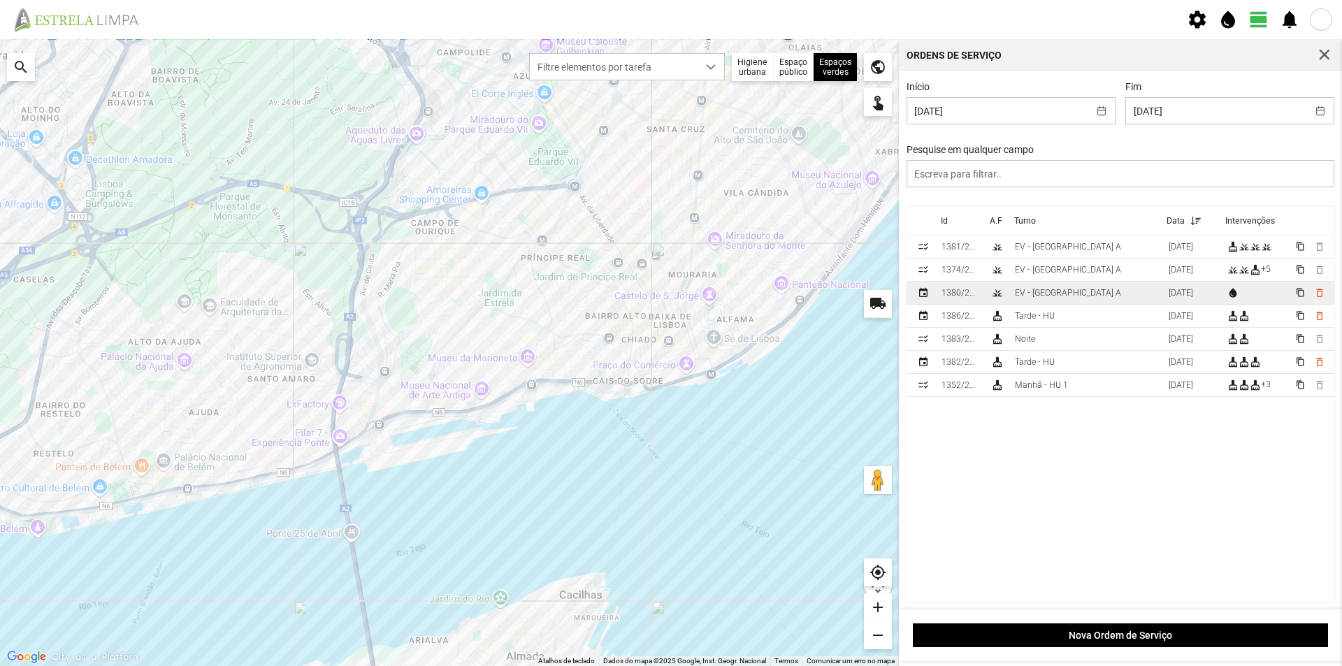
click at [1075, 299] on td "EV - [GEOGRAPHIC_DATA] A" at bounding box center [1087, 293] width 154 height 23
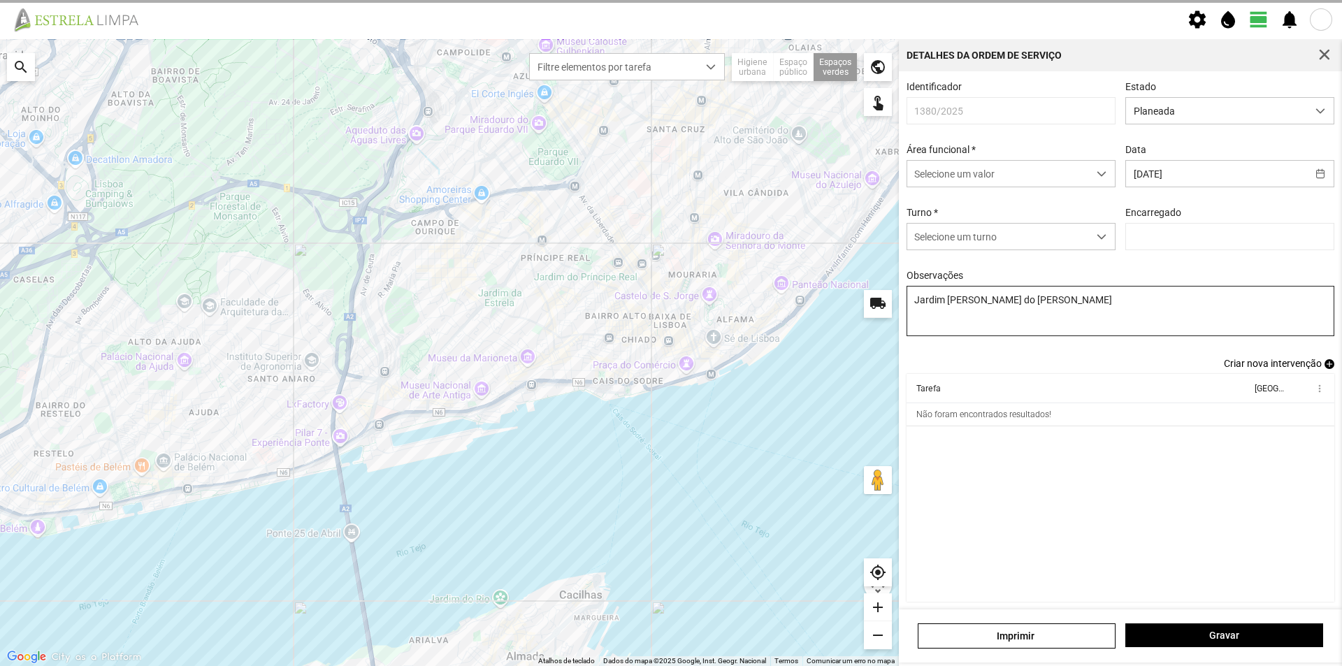
type input "[PERSON_NAME]"
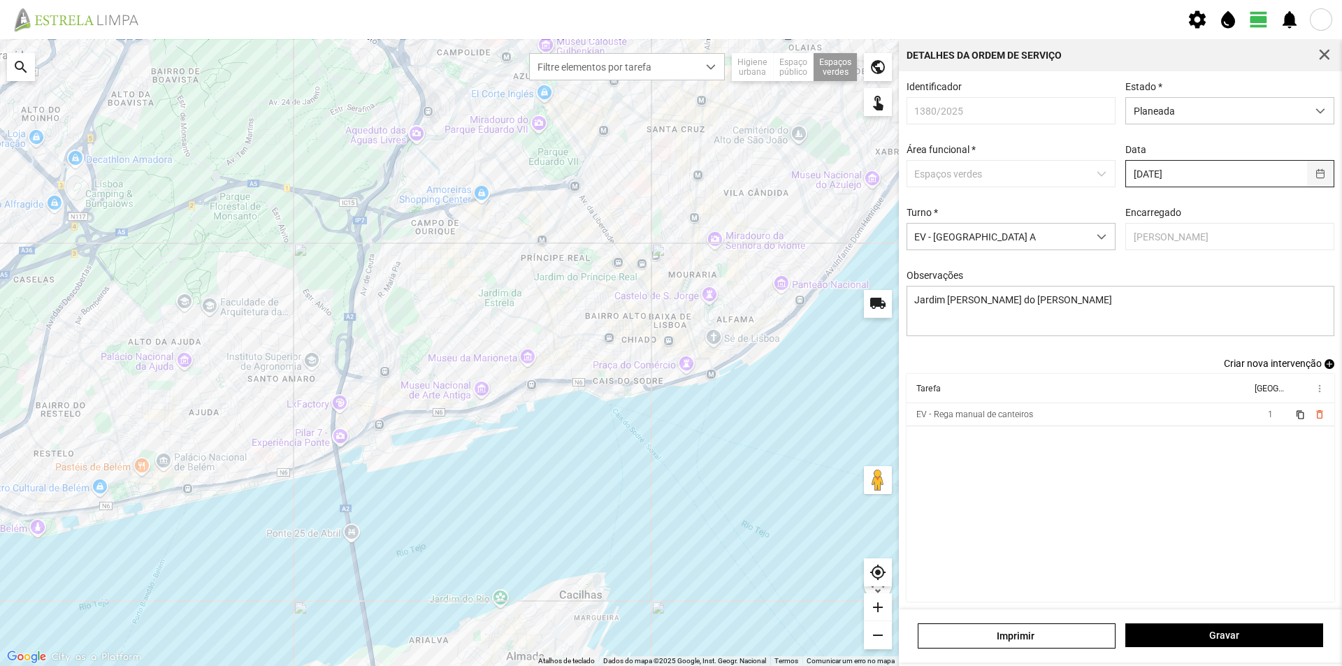
click at [1307, 176] on button "button" at bounding box center [1320, 174] width 27 height 26
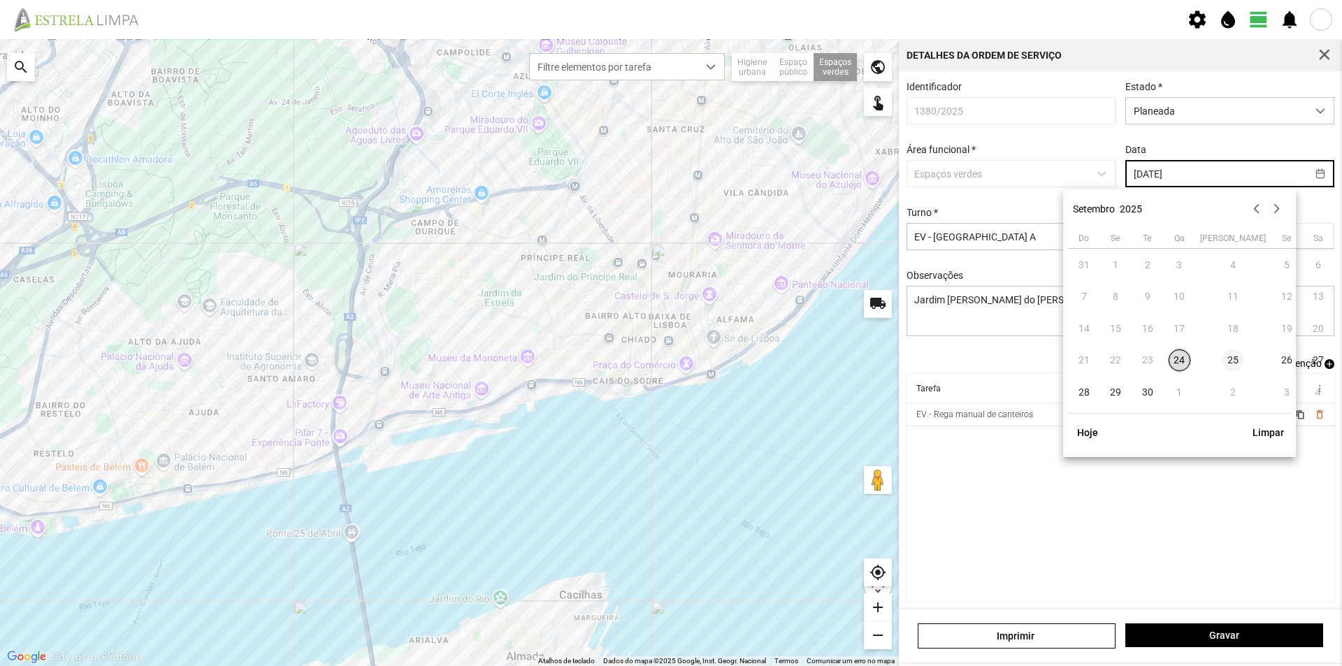
click at [1222, 356] on span "25" at bounding box center [1233, 361] width 22 height 22
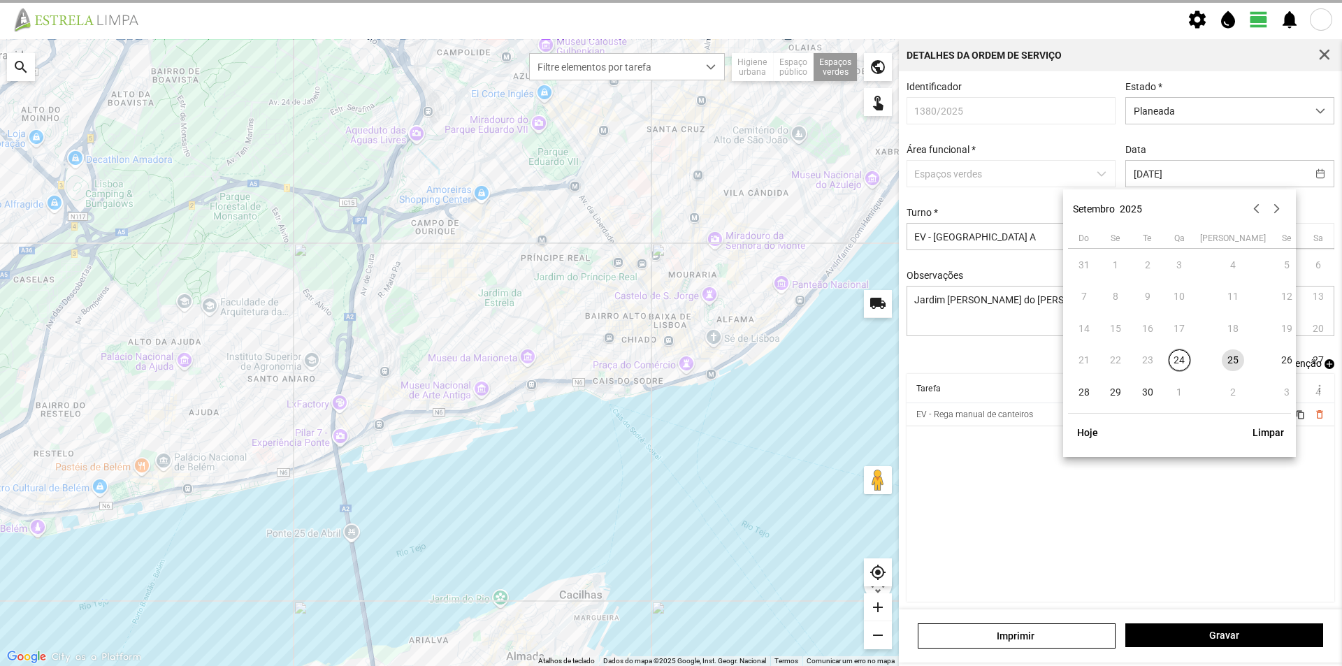
type input "[DATE]"
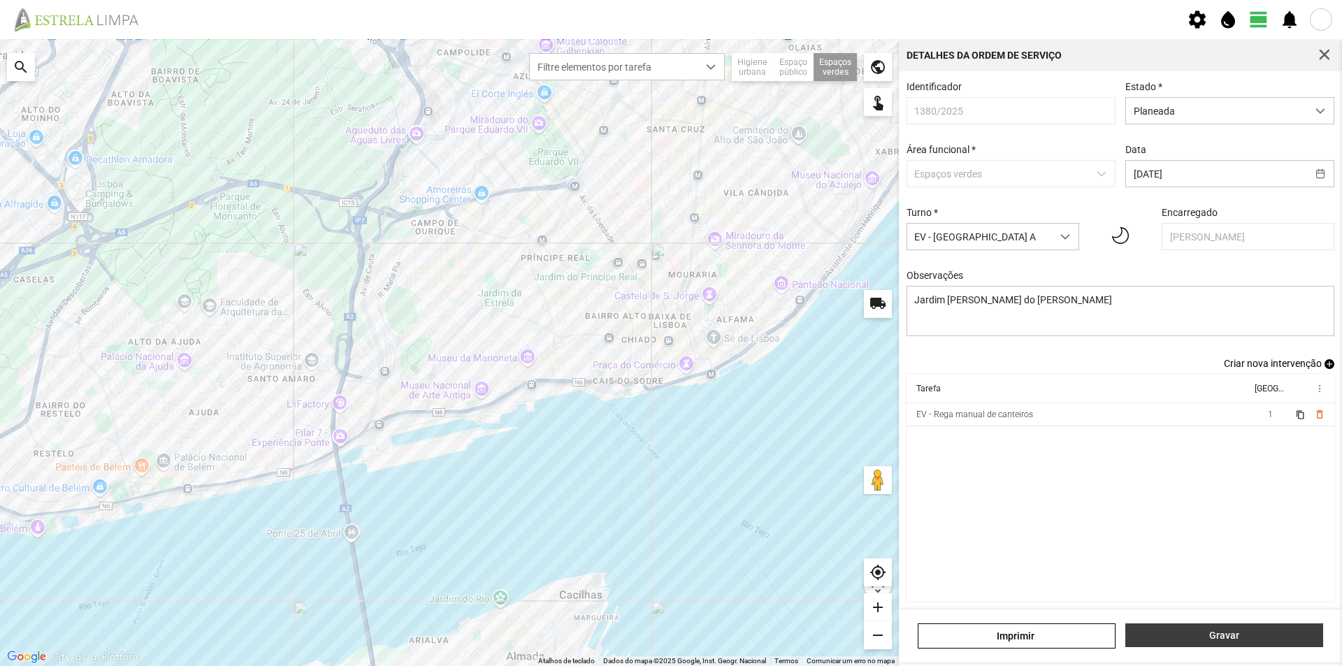
click at [1217, 637] on span "Gravar" at bounding box center [1224, 635] width 183 height 11
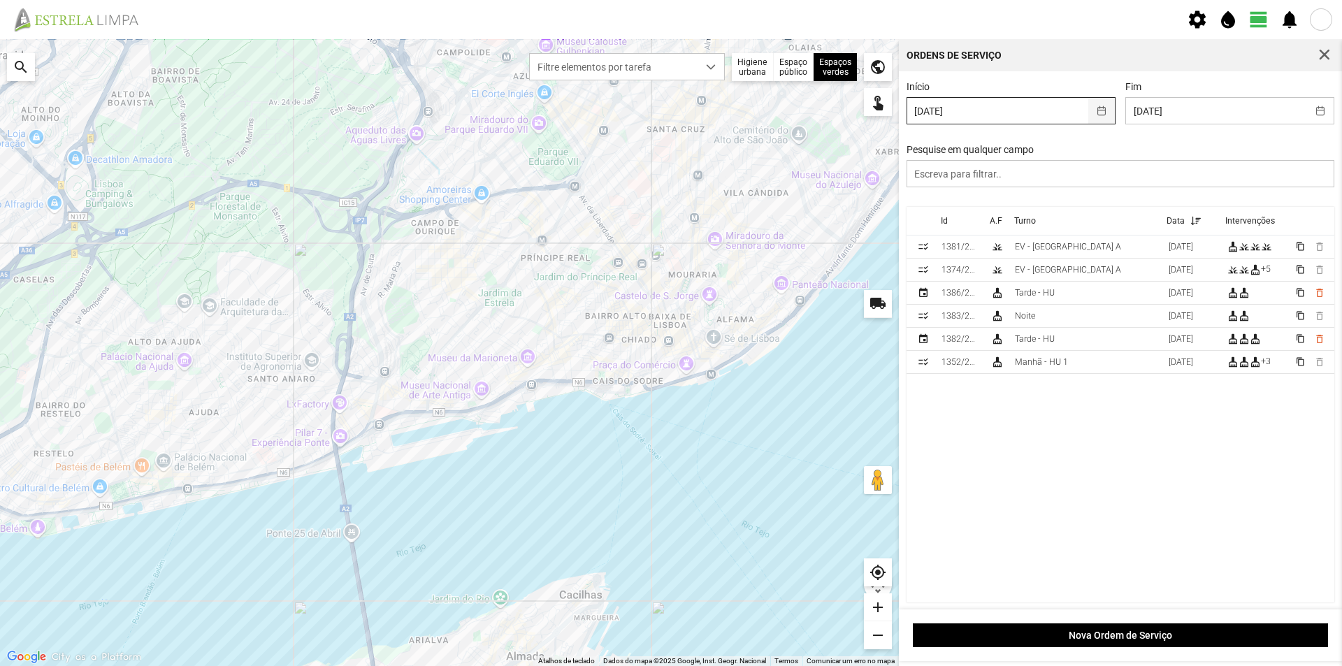
click at [1097, 113] on button "button" at bounding box center [1102, 111] width 27 height 26
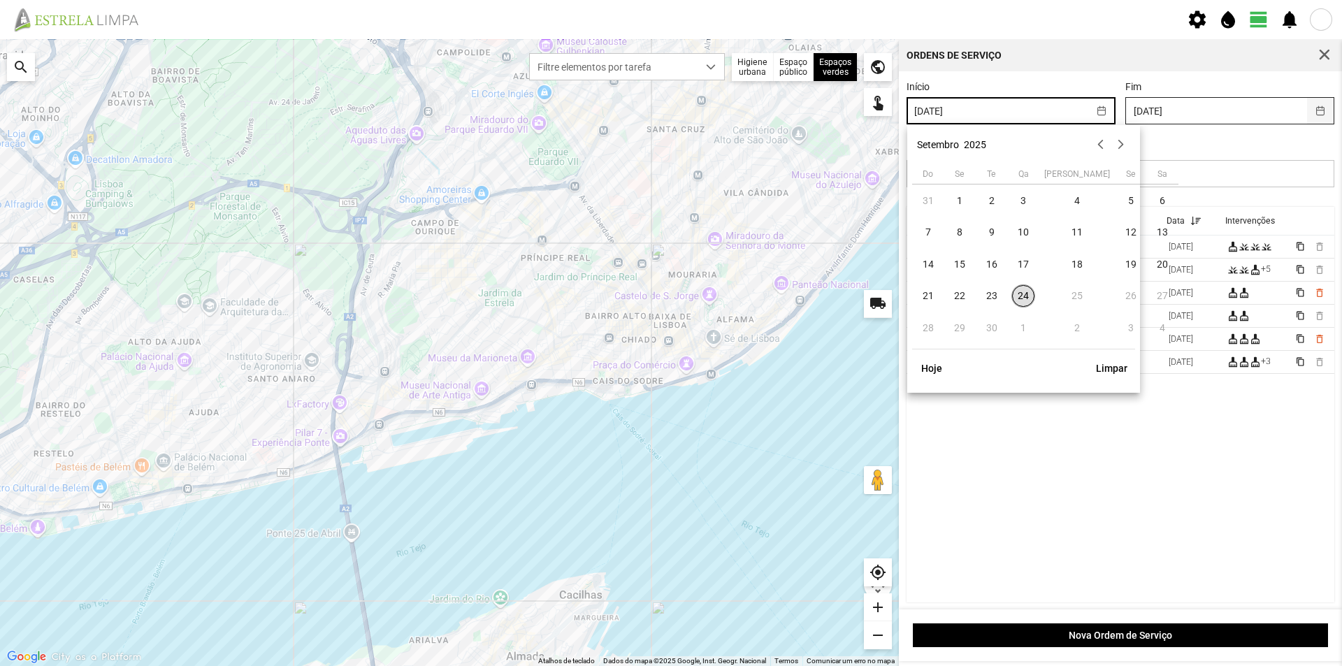
click at [1310, 115] on button "button" at bounding box center [1320, 111] width 27 height 26
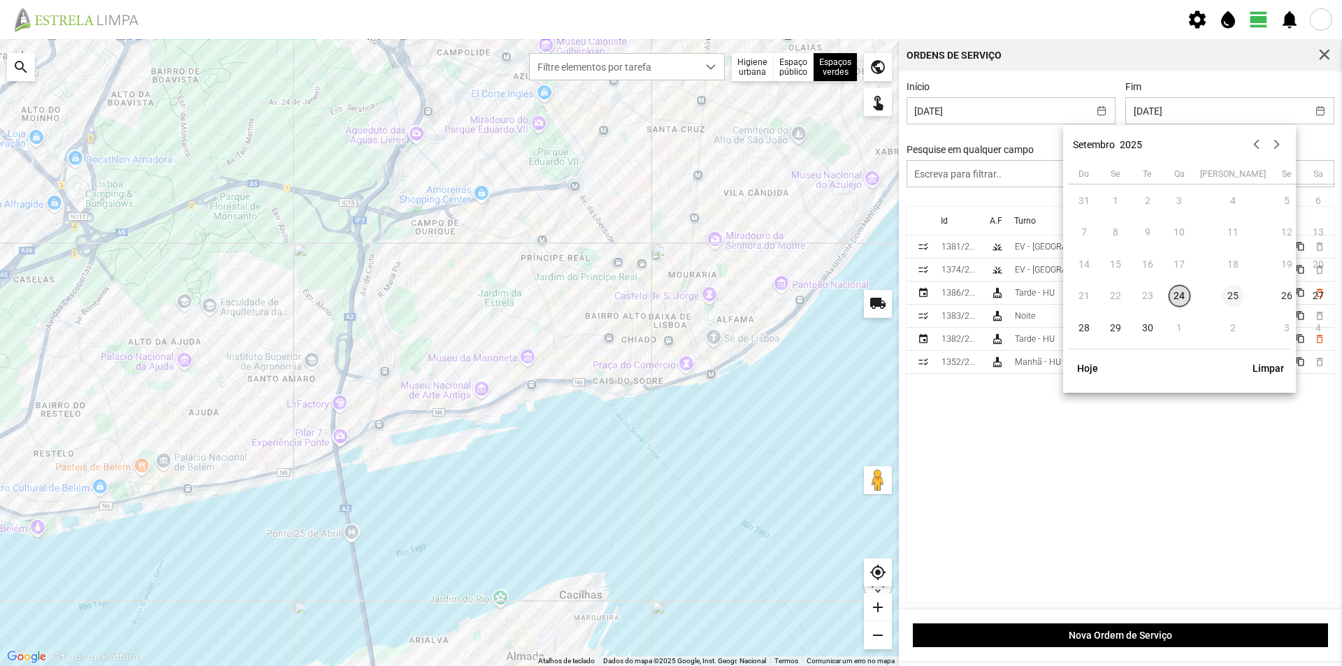
click at [1222, 295] on span "25" at bounding box center [1233, 296] width 22 height 22
type input "[DATE]"
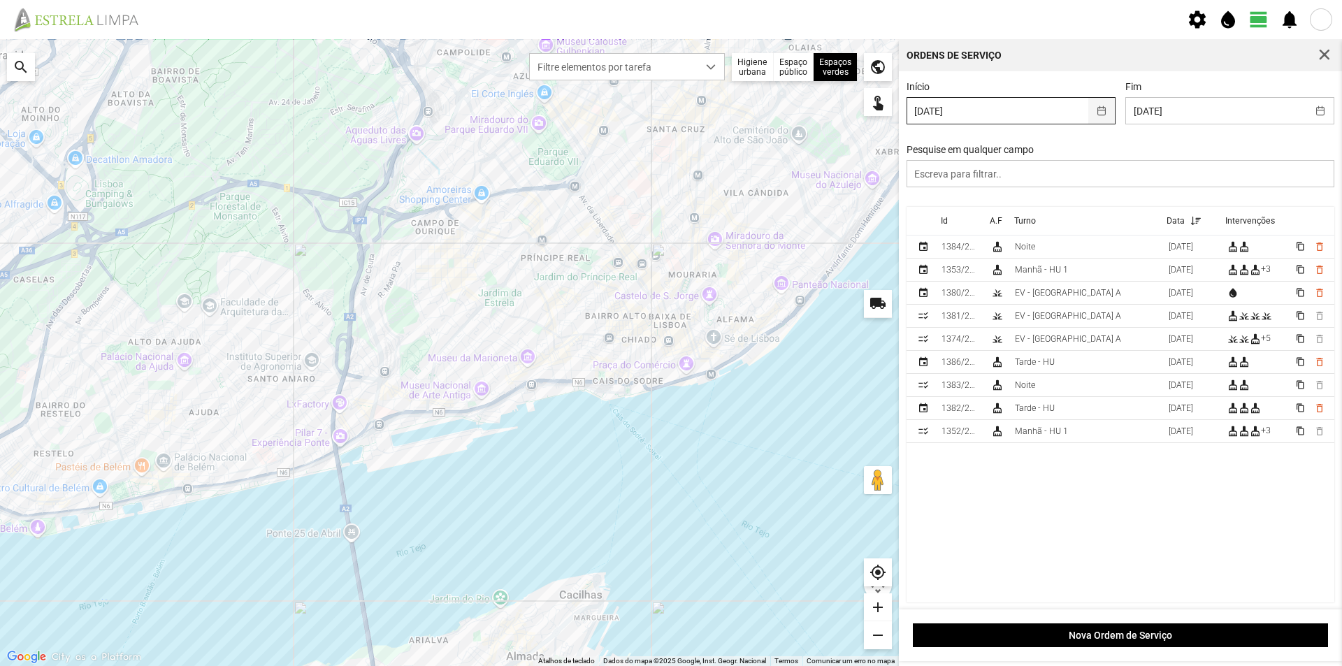
click at [1096, 115] on button "button" at bounding box center [1102, 111] width 27 height 26
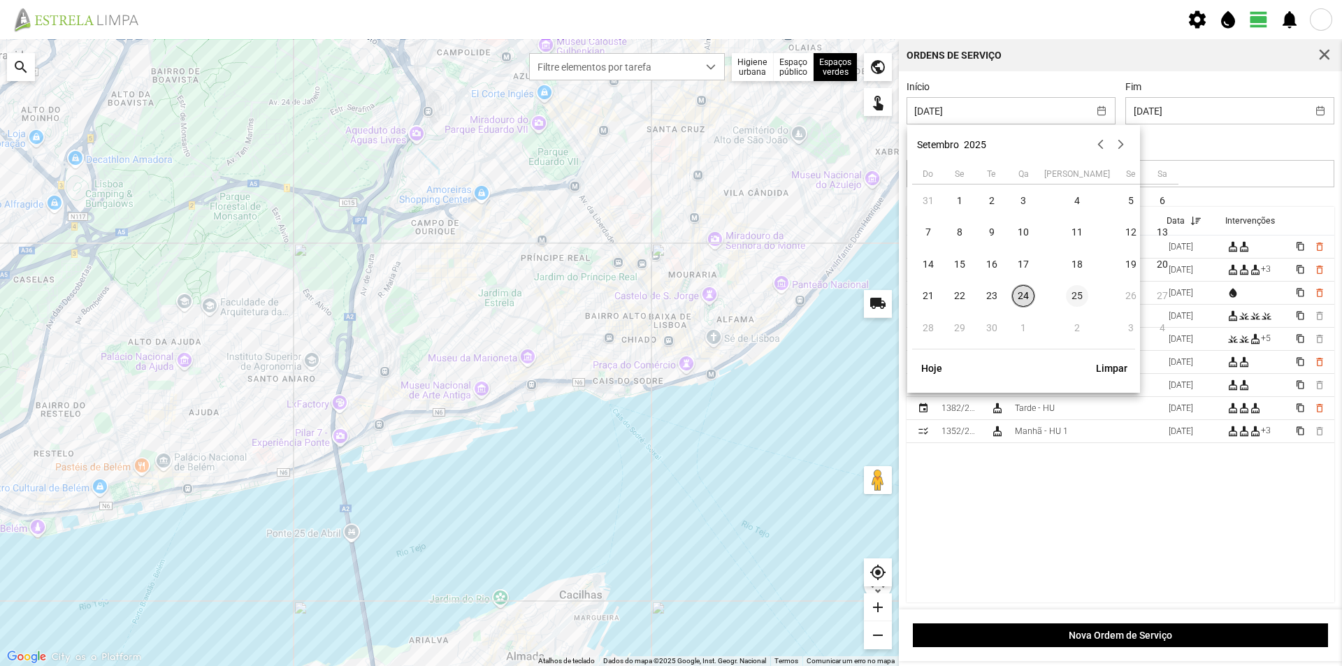
click at [1066, 294] on span "25" at bounding box center [1077, 296] width 22 height 22
type input "[DATE]"
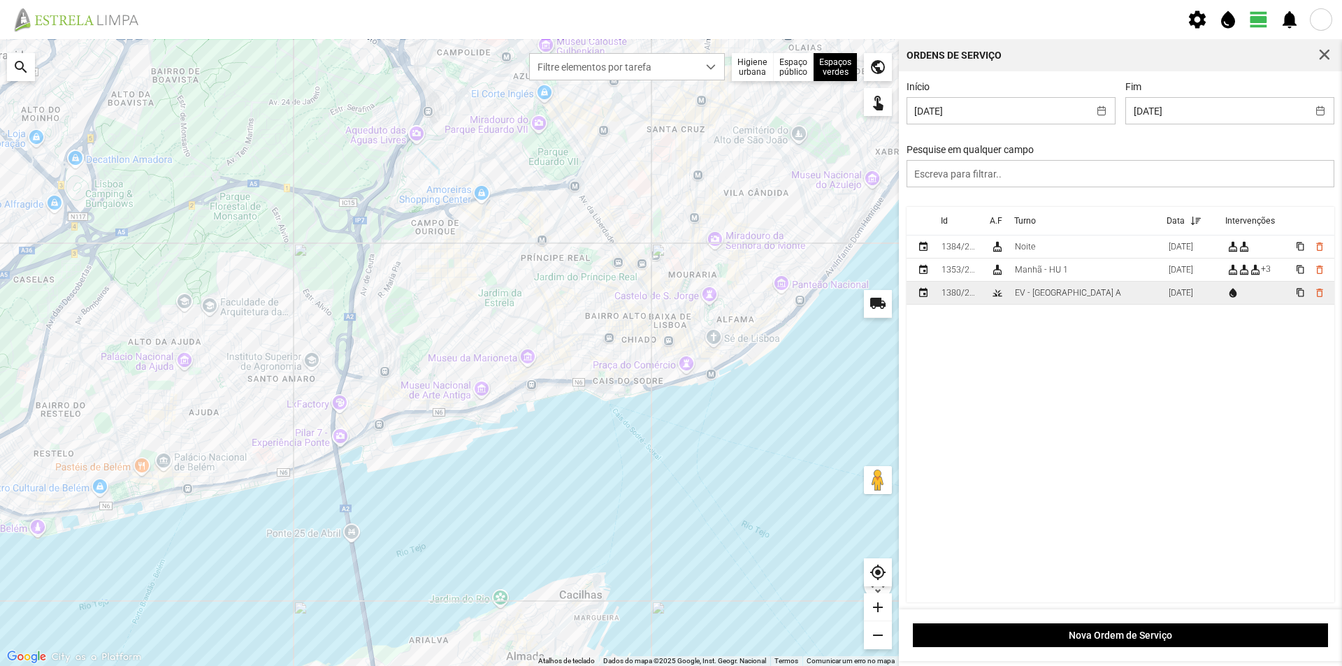
click at [1100, 300] on td "EV - [GEOGRAPHIC_DATA] A" at bounding box center [1087, 293] width 154 height 23
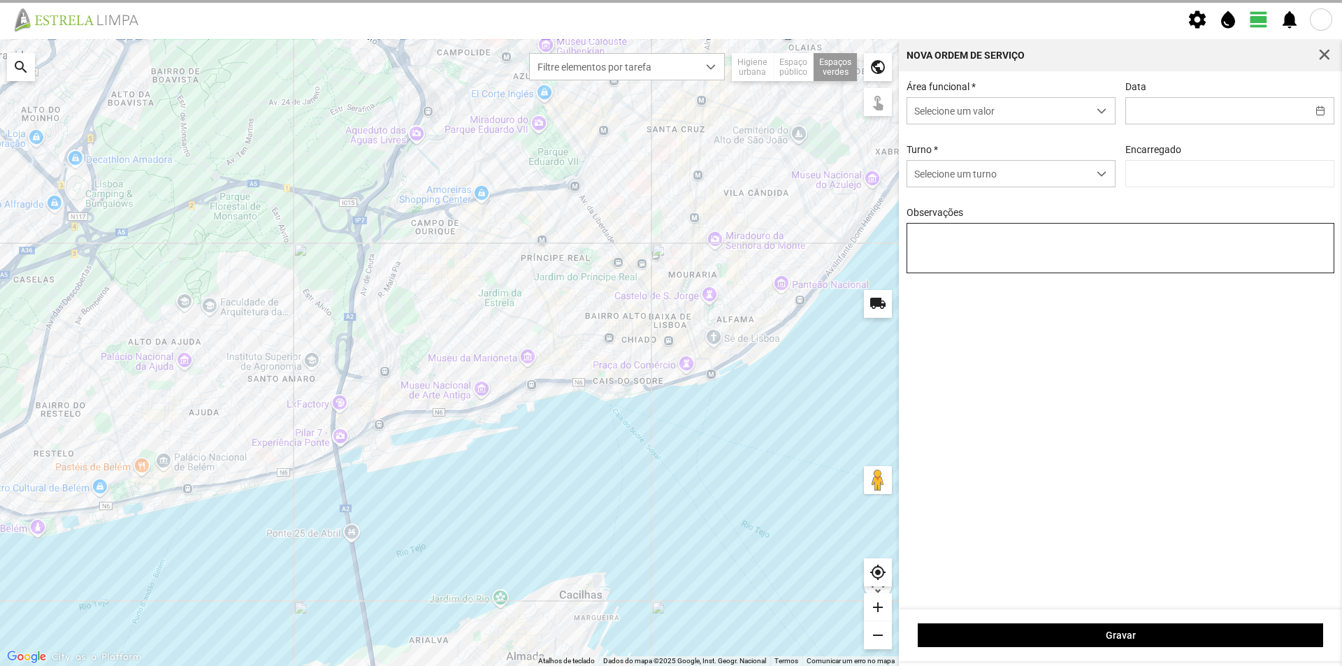
type input "[DATE]"
type textarea "Jardim [PERSON_NAME] do [PERSON_NAME]"
type input "[PERSON_NAME]"
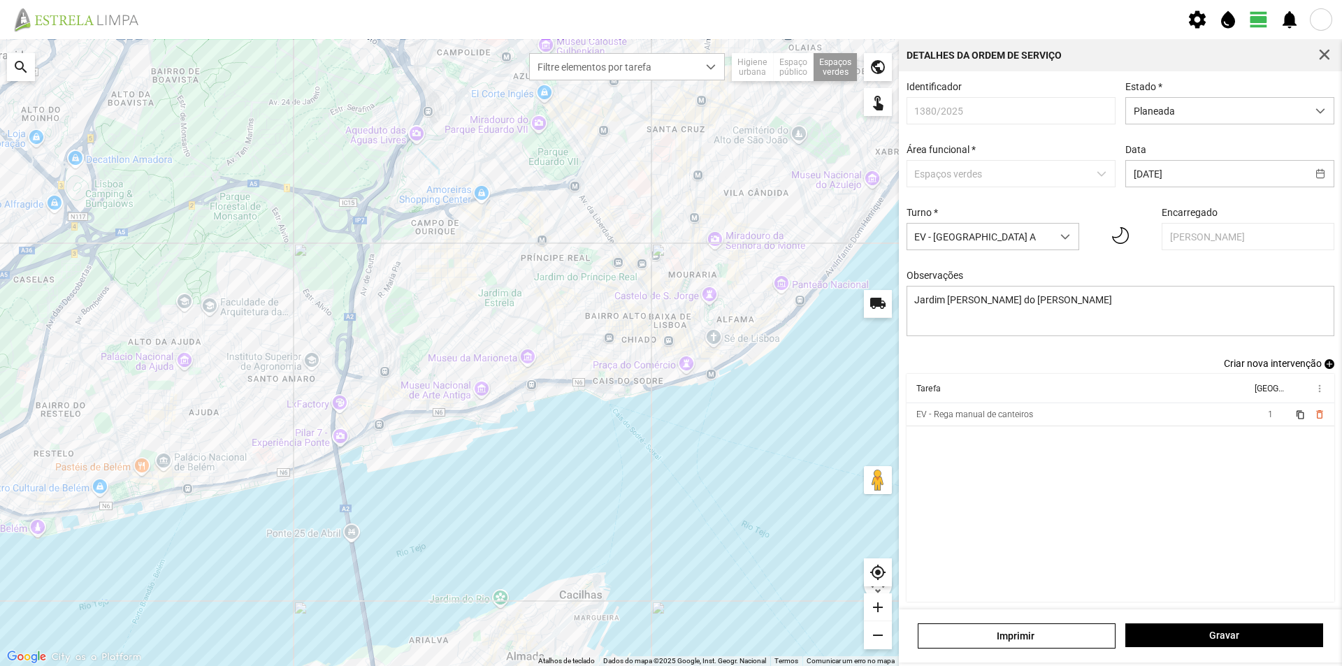
click at [1131, 475] on cdk-virtual-scroll-viewport "Tarefa Equipa more_vert EV - Rega manual de canteiros 1 content_copy delete_out…" at bounding box center [1121, 488] width 429 height 228
click at [1324, 54] on span "button" at bounding box center [1325, 55] width 13 height 13
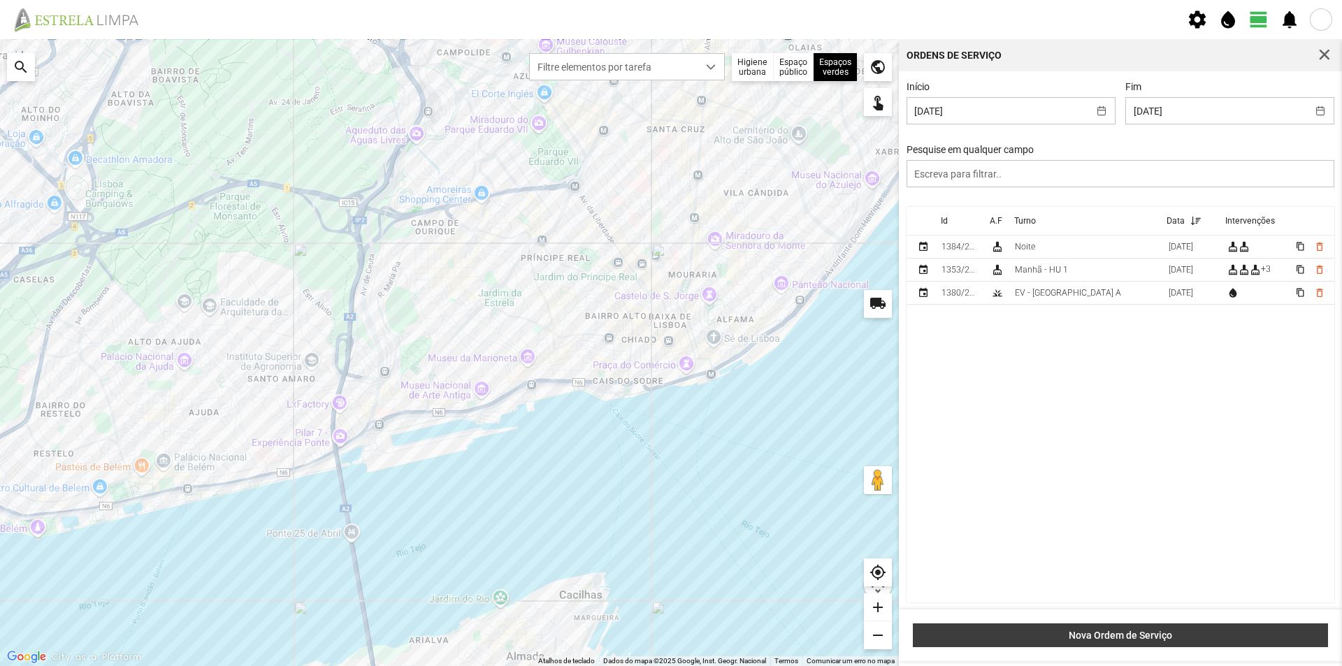
click at [1145, 630] on span "Nova Ordem de Serviço" at bounding box center [1121, 635] width 401 height 11
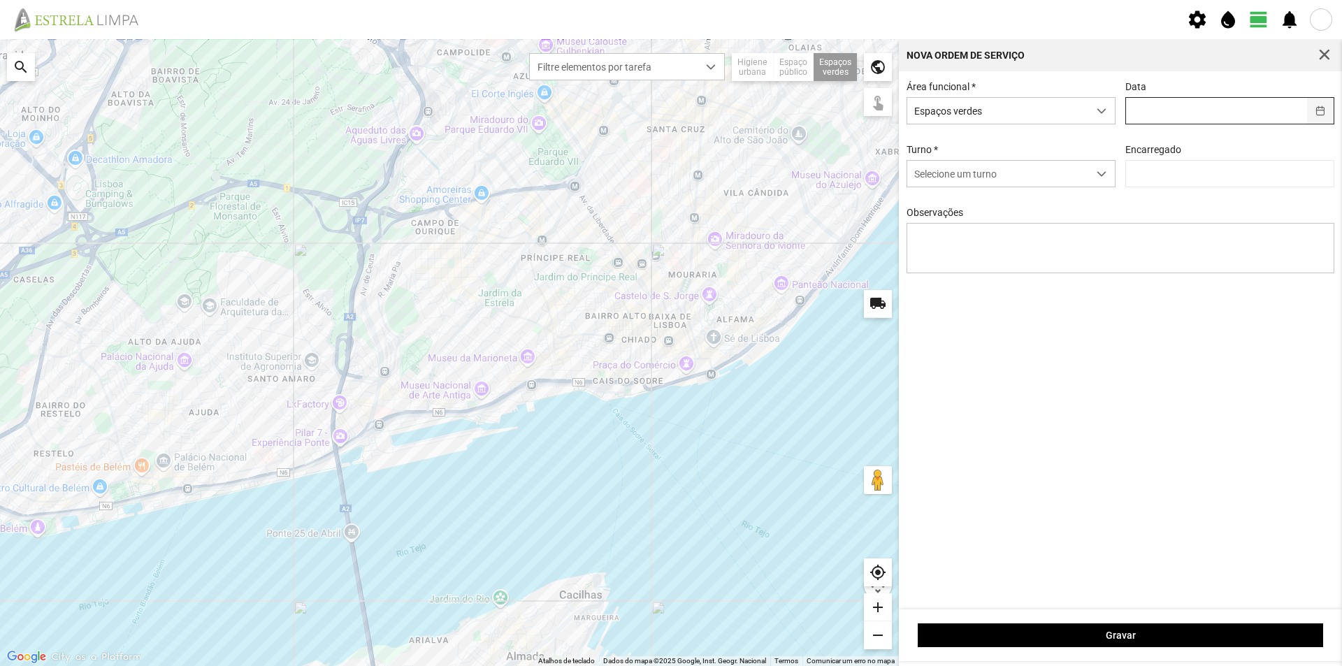
click at [1324, 113] on button "button" at bounding box center [1320, 111] width 27 height 26
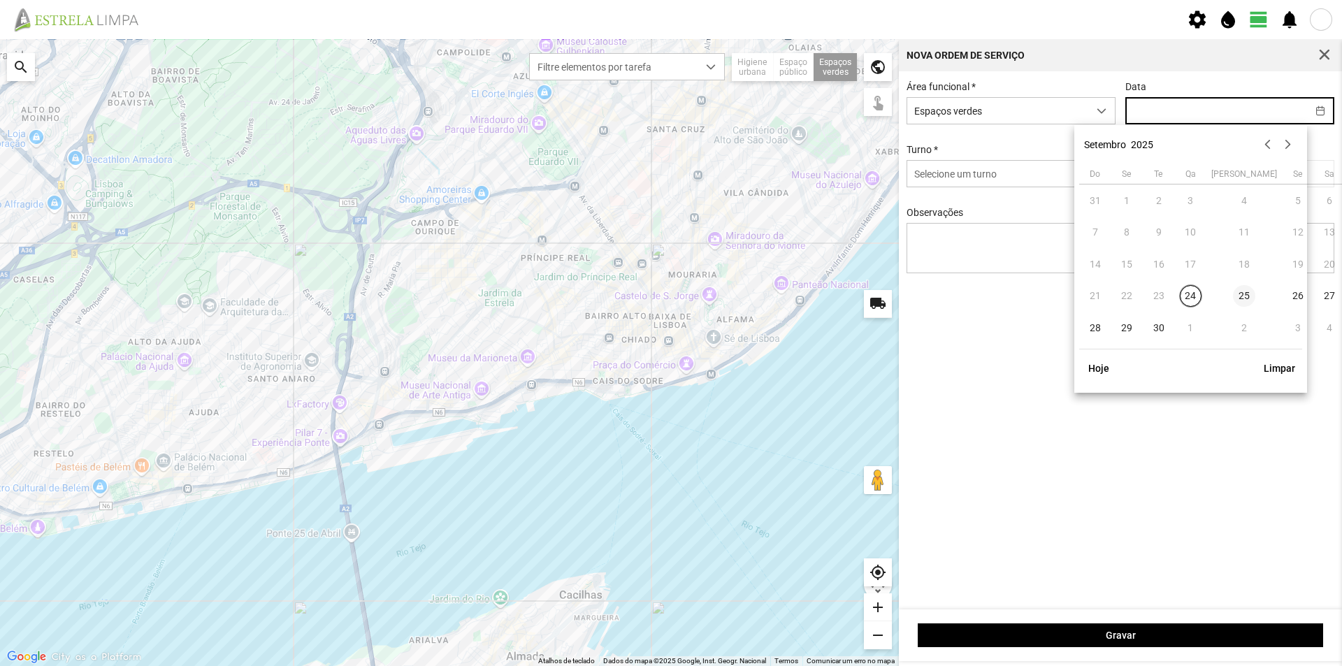
click at [1233, 295] on span "25" at bounding box center [1244, 296] width 22 height 22
type input "[DATE]"
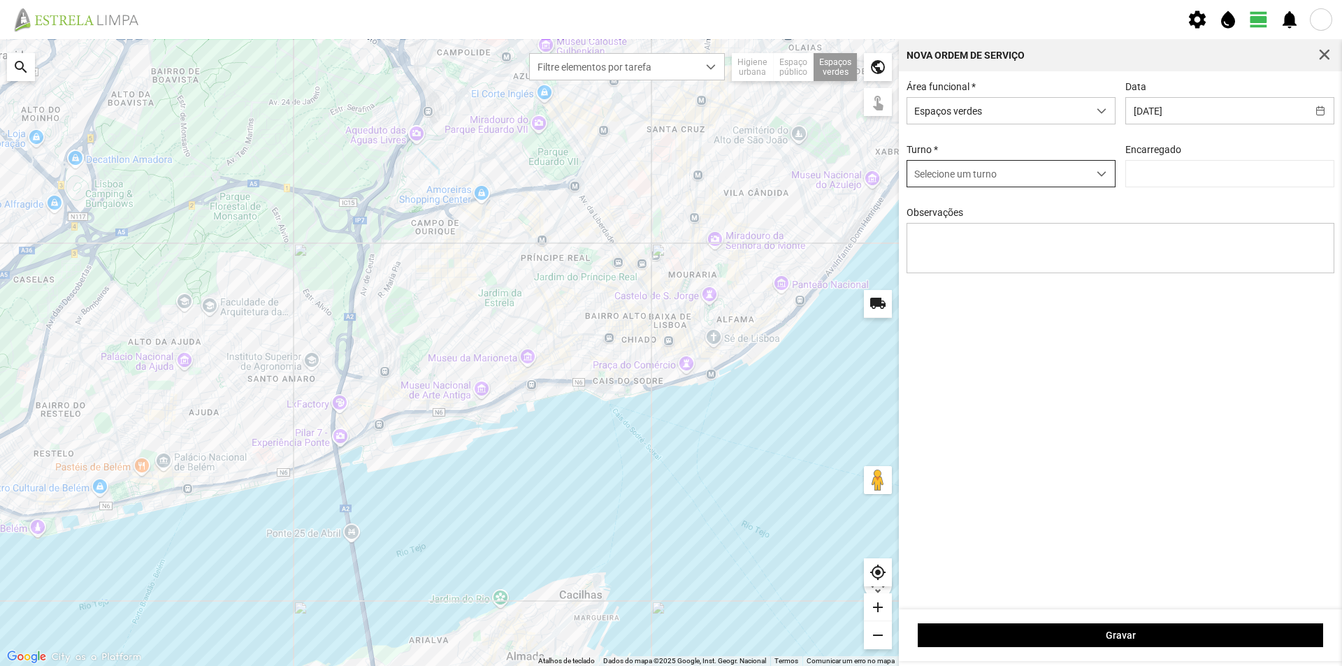
click at [1099, 178] on span "dropdown trigger" at bounding box center [1102, 174] width 10 height 10
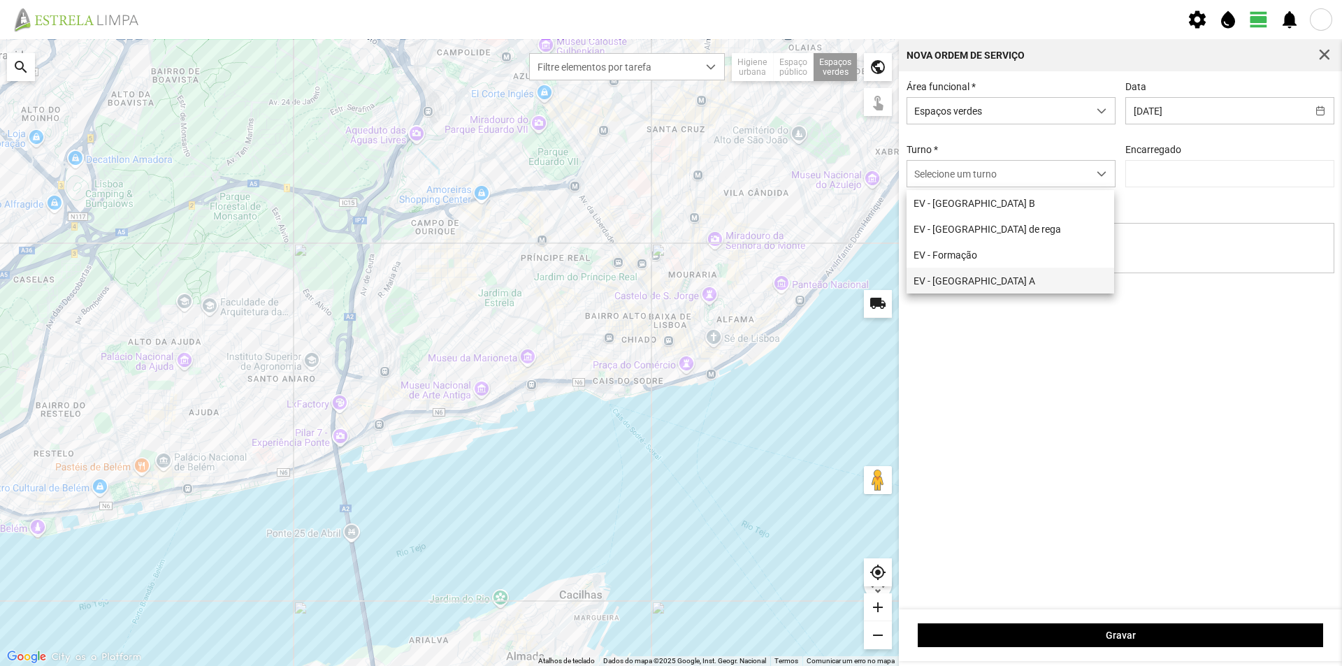
click at [976, 285] on li "EV - [GEOGRAPHIC_DATA] A" at bounding box center [1011, 281] width 208 height 26
type input "[PERSON_NAME]"
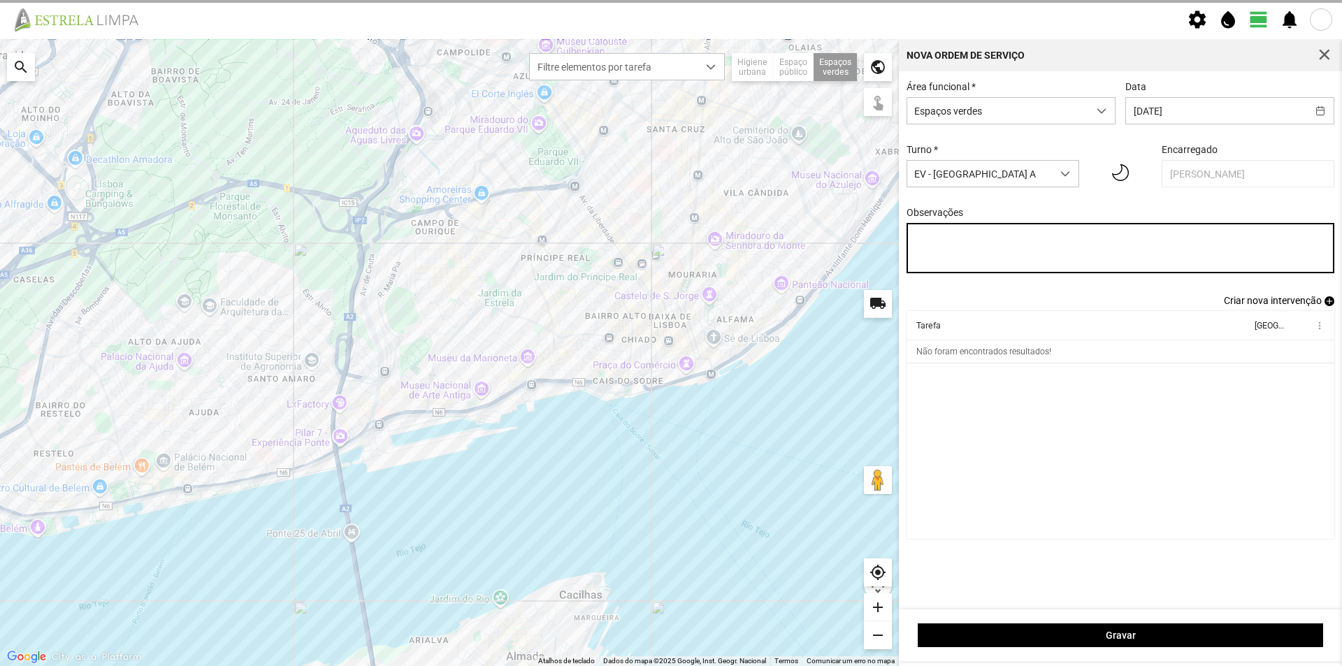
click at [976, 250] on textarea "Observações" at bounding box center [1121, 248] width 429 height 50
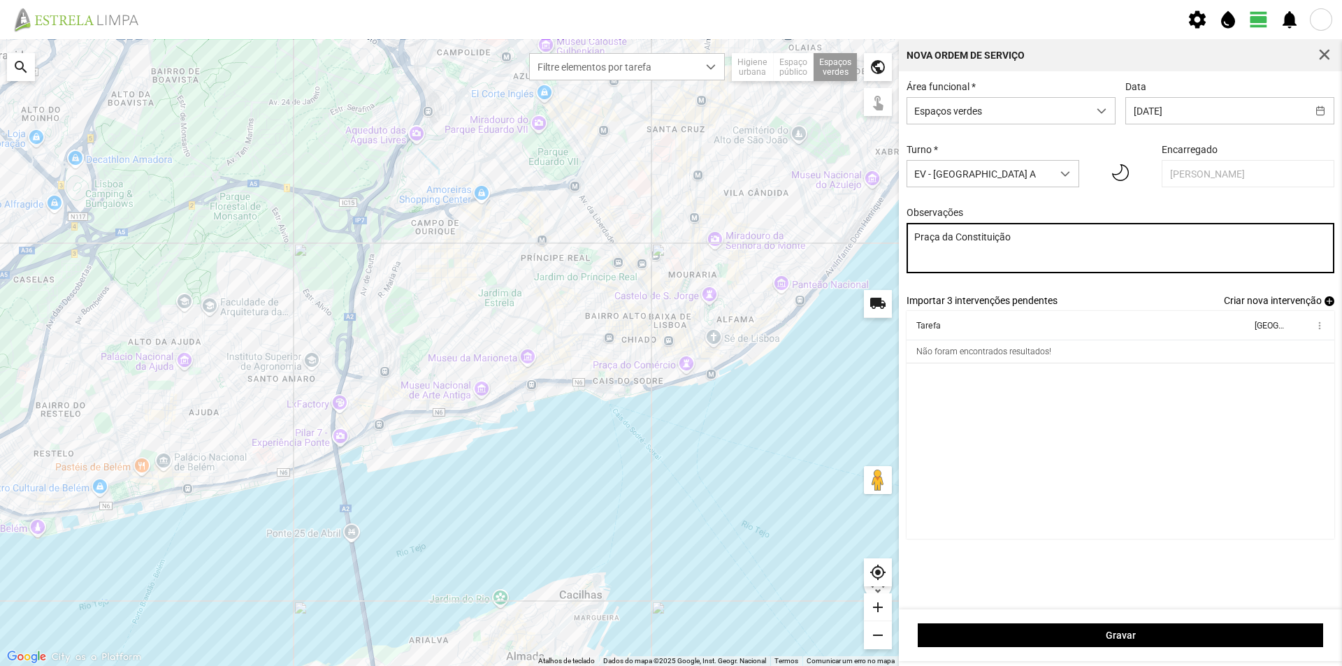
type textarea "Praça da Constituição"
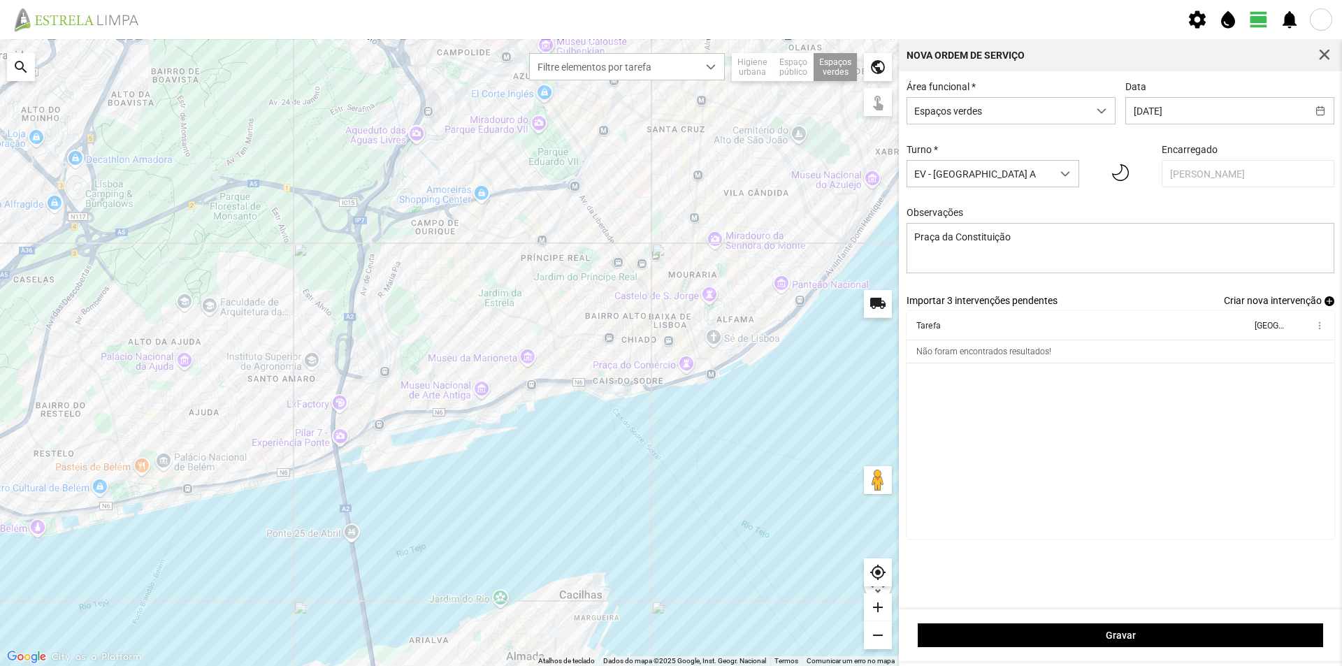
click at [1033, 392] on cdk-virtual-scroll-viewport "Tarefa Equipa more_vert Não foram encontrados resultados!" at bounding box center [1121, 425] width 429 height 228
click at [1328, 306] on span "add" at bounding box center [1330, 301] width 10 height 10
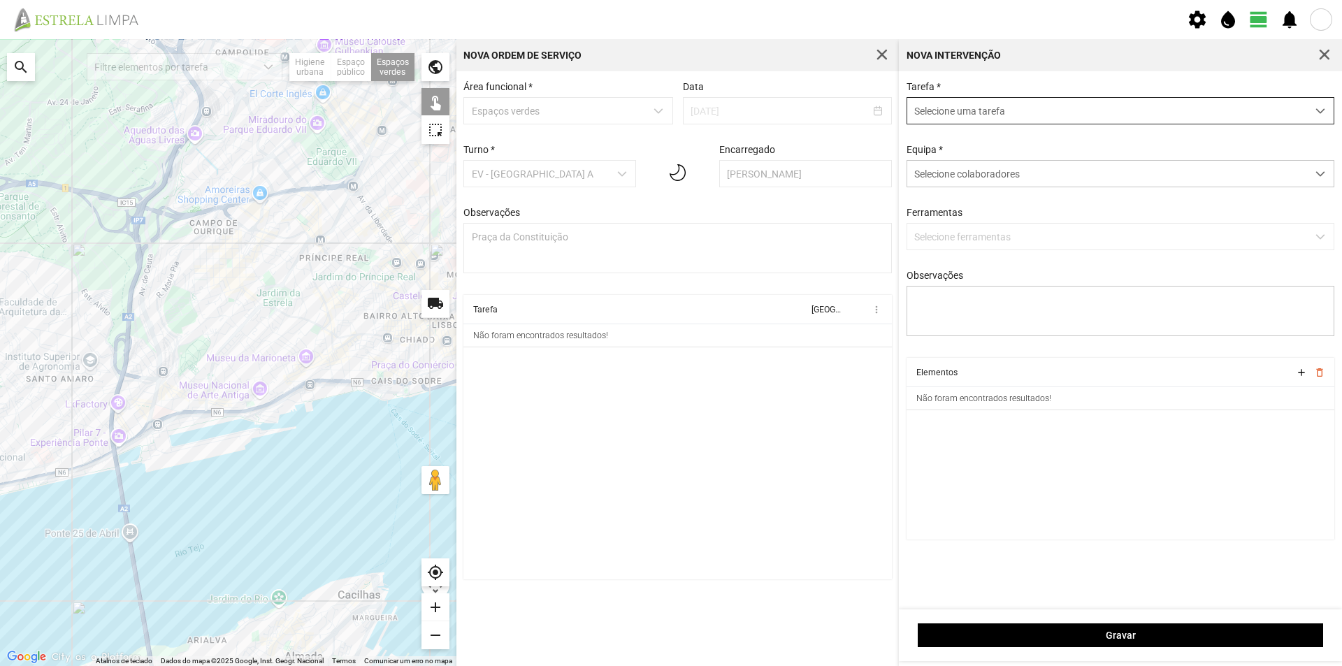
click at [992, 111] on span "Selecione uma tarefa" at bounding box center [1108, 111] width 400 height 26
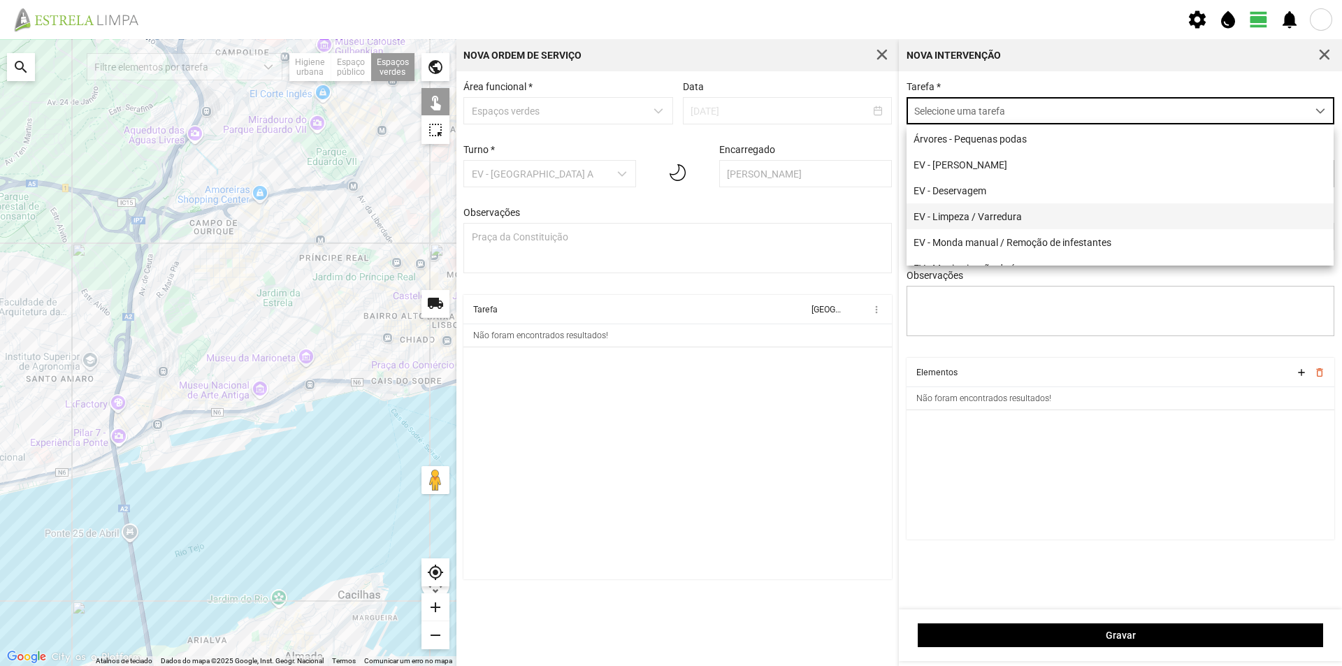
click at [1011, 221] on li "EV - Limpeza / Varredura" at bounding box center [1120, 216] width 427 height 26
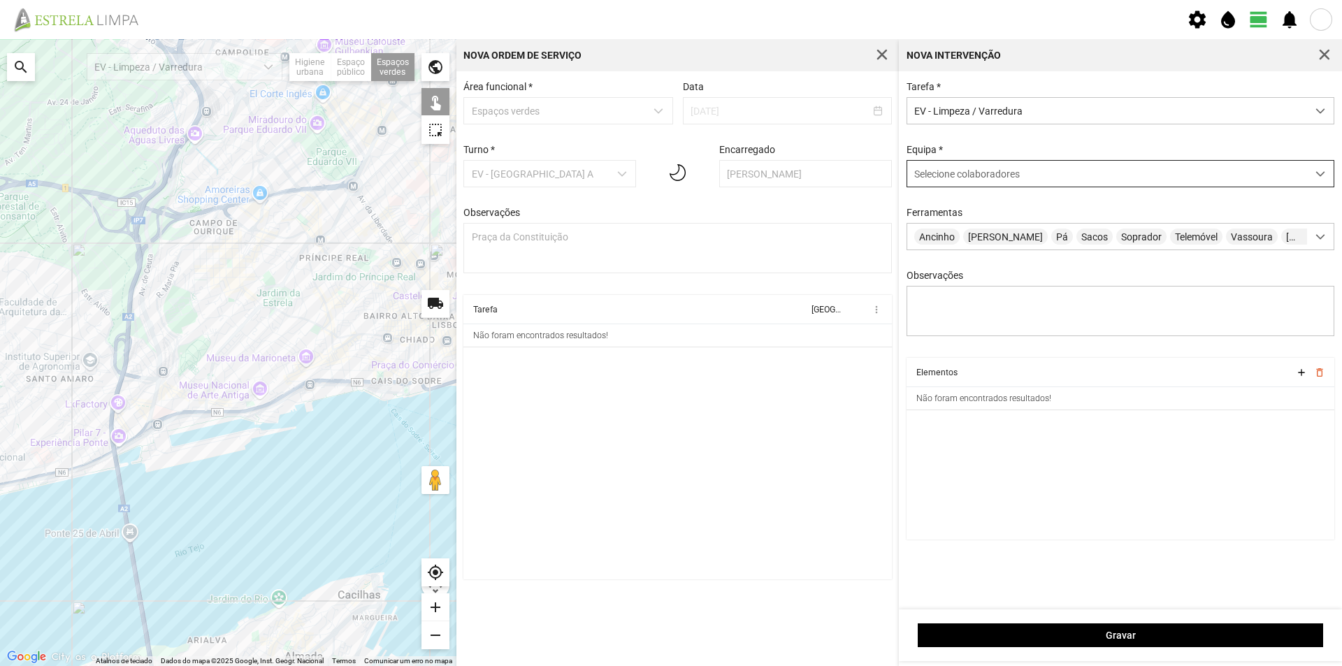
click at [977, 177] on span "Selecione colaboradores" at bounding box center [968, 173] width 106 height 11
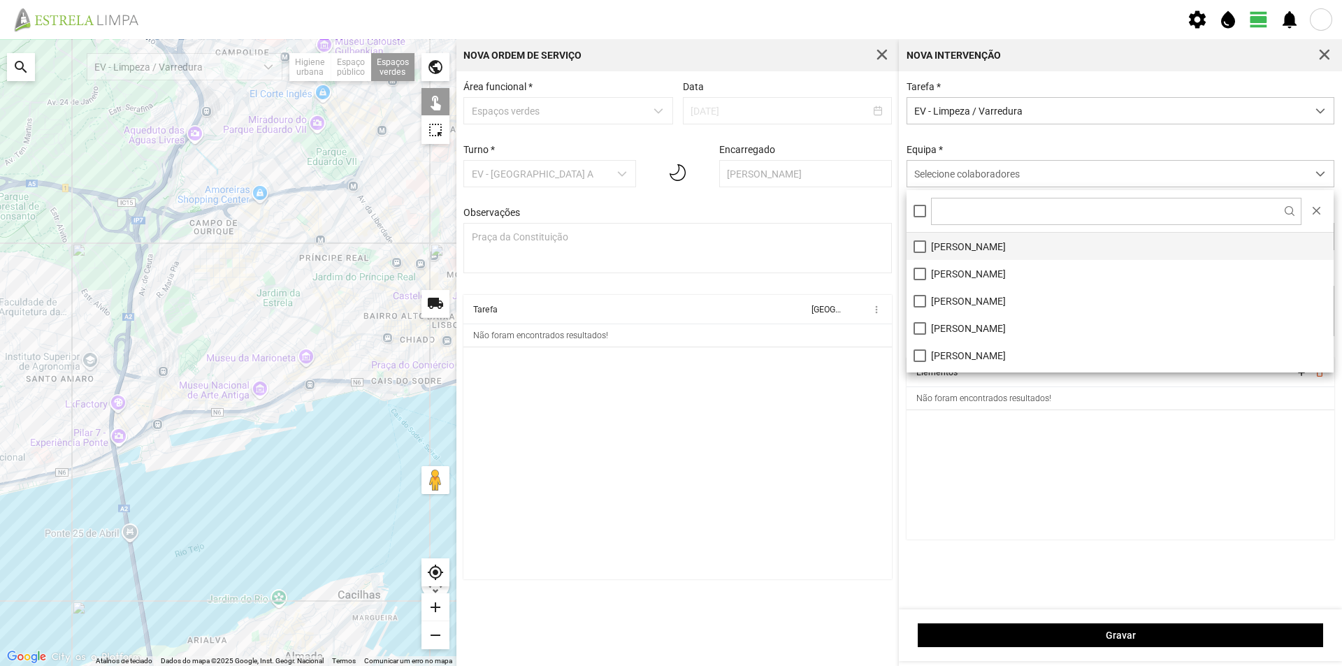
click at [968, 250] on li "[PERSON_NAME]" at bounding box center [1120, 246] width 427 height 27
click at [1019, 485] on cdk-virtual-scroll-viewport "Elementos add delete_outline Não foram encontrados resultados!" at bounding box center [1121, 449] width 429 height 182
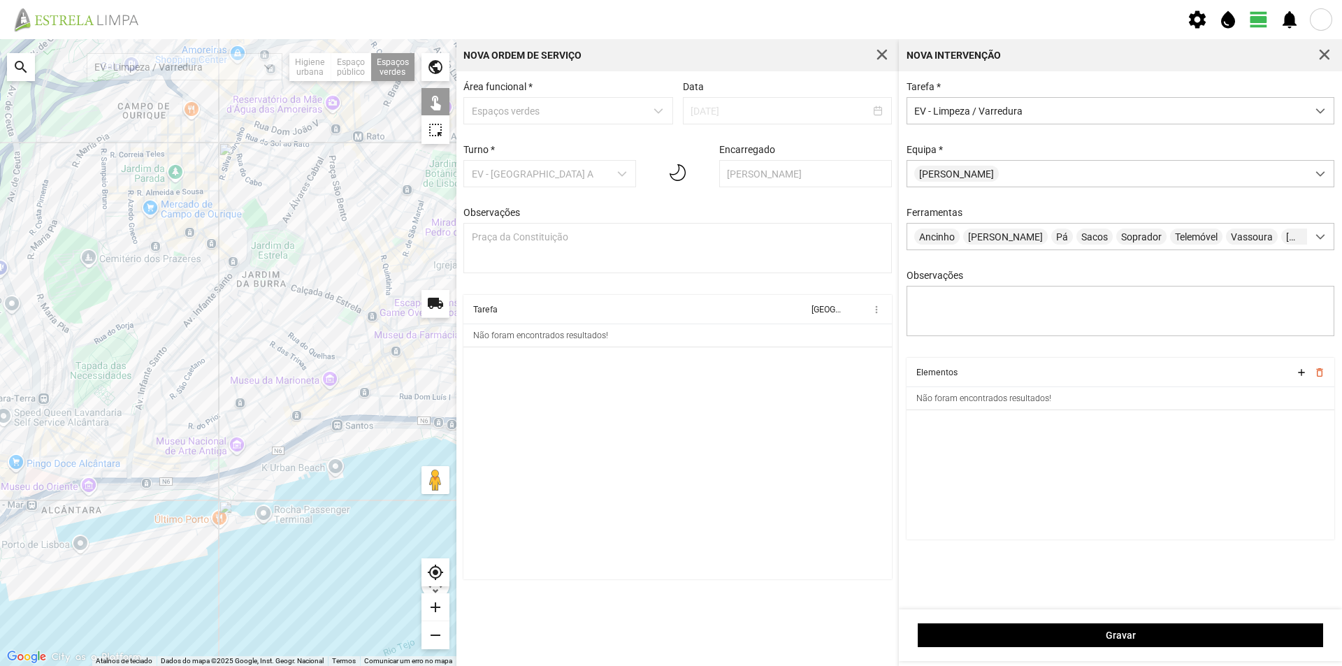
drag, startPoint x: 316, startPoint y: 286, endPoint x: 302, endPoint y: 308, distance: 25.8
click at [302, 308] on div at bounding box center [228, 352] width 457 height 627
click at [364, 274] on div at bounding box center [228, 352] width 457 height 627
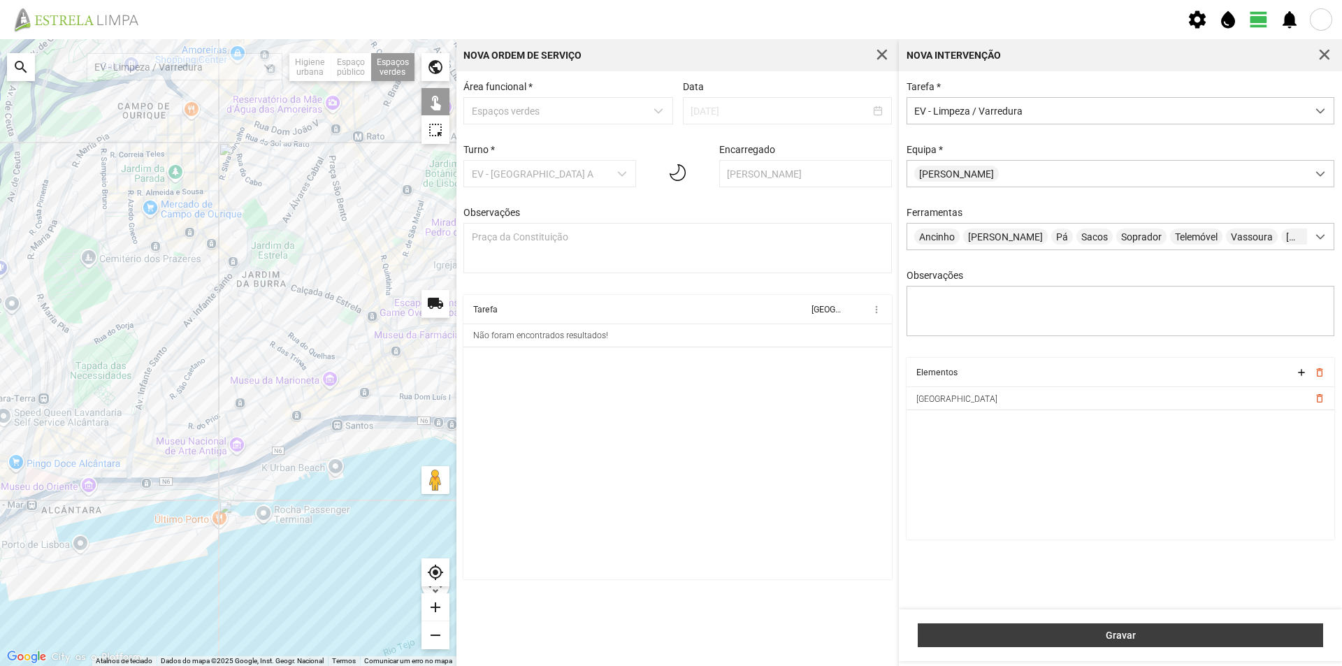
click at [1101, 636] on span "Gravar" at bounding box center [1121, 635] width 391 height 11
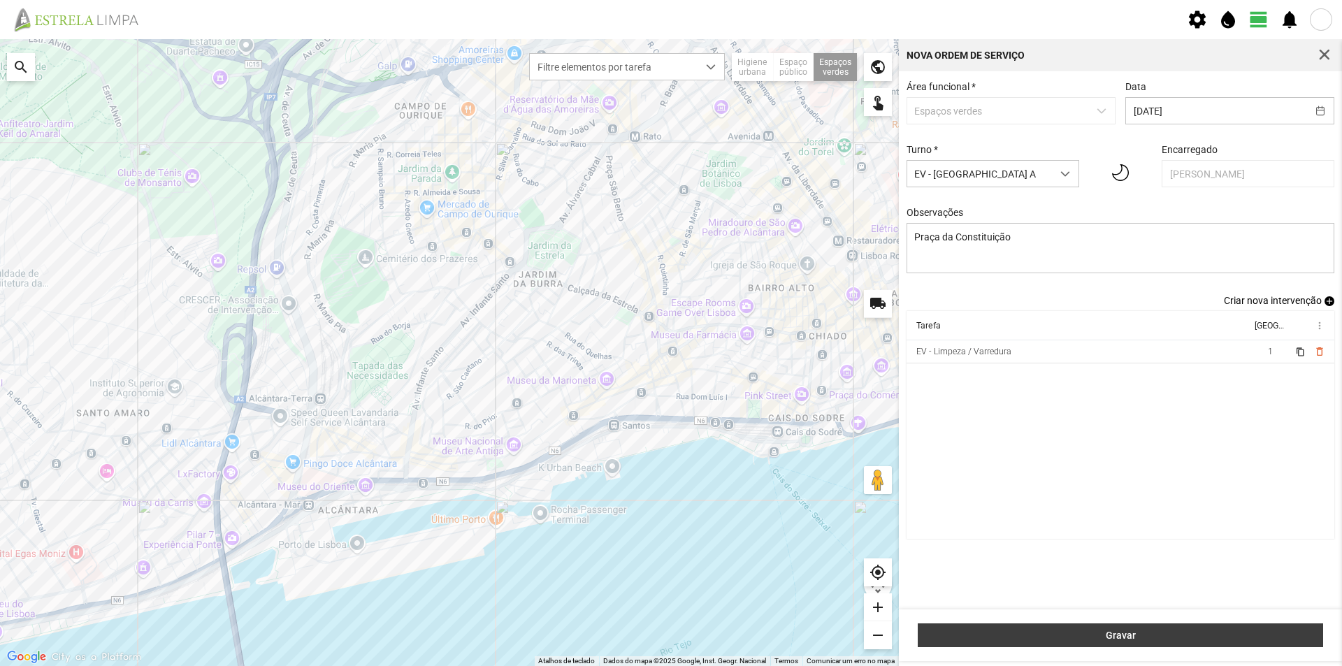
click at [1209, 636] on span "Gravar" at bounding box center [1121, 635] width 391 height 11
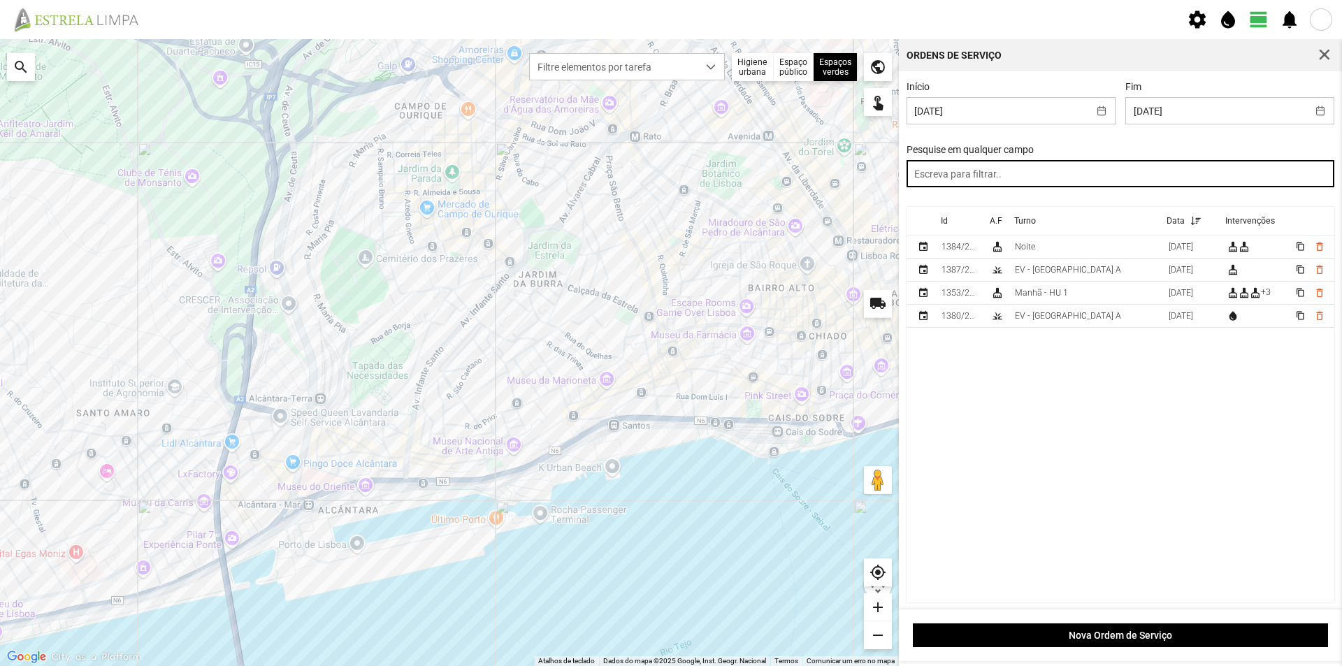
click at [973, 180] on input "text" at bounding box center [1121, 173] width 429 height 27
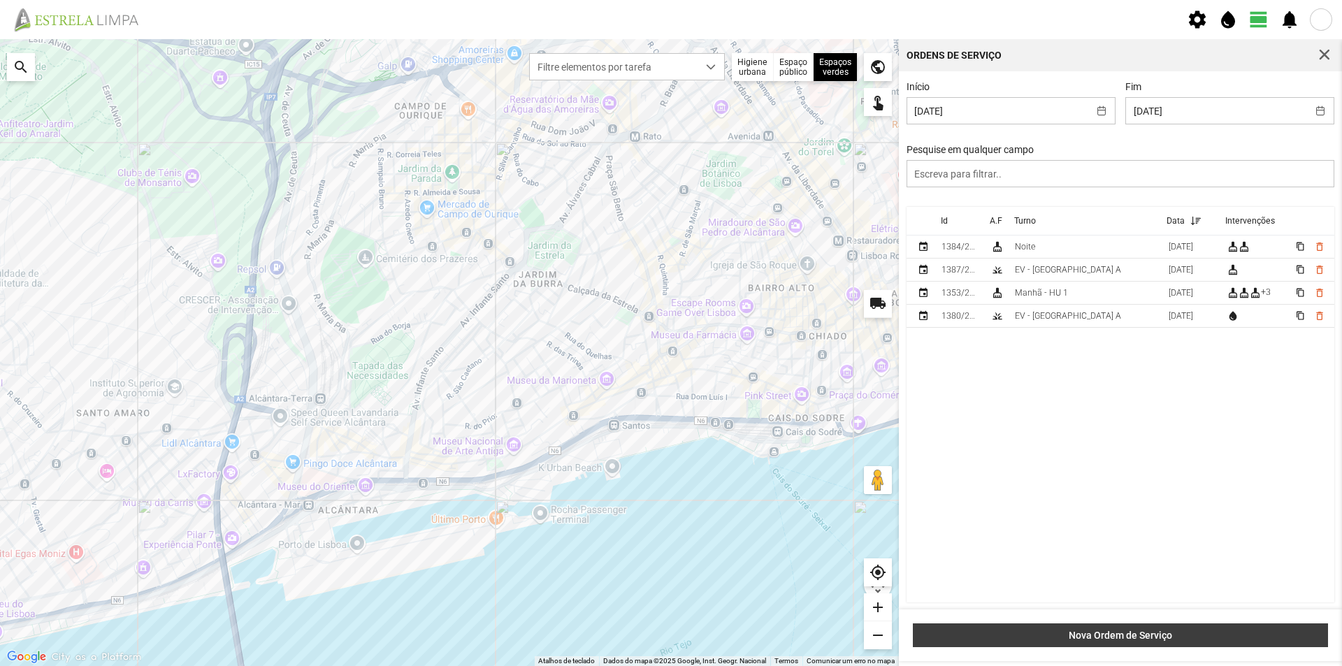
click at [1134, 632] on span "Nova Ordem de Serviço" at bounding box center [1121, 635] width 401 height 11
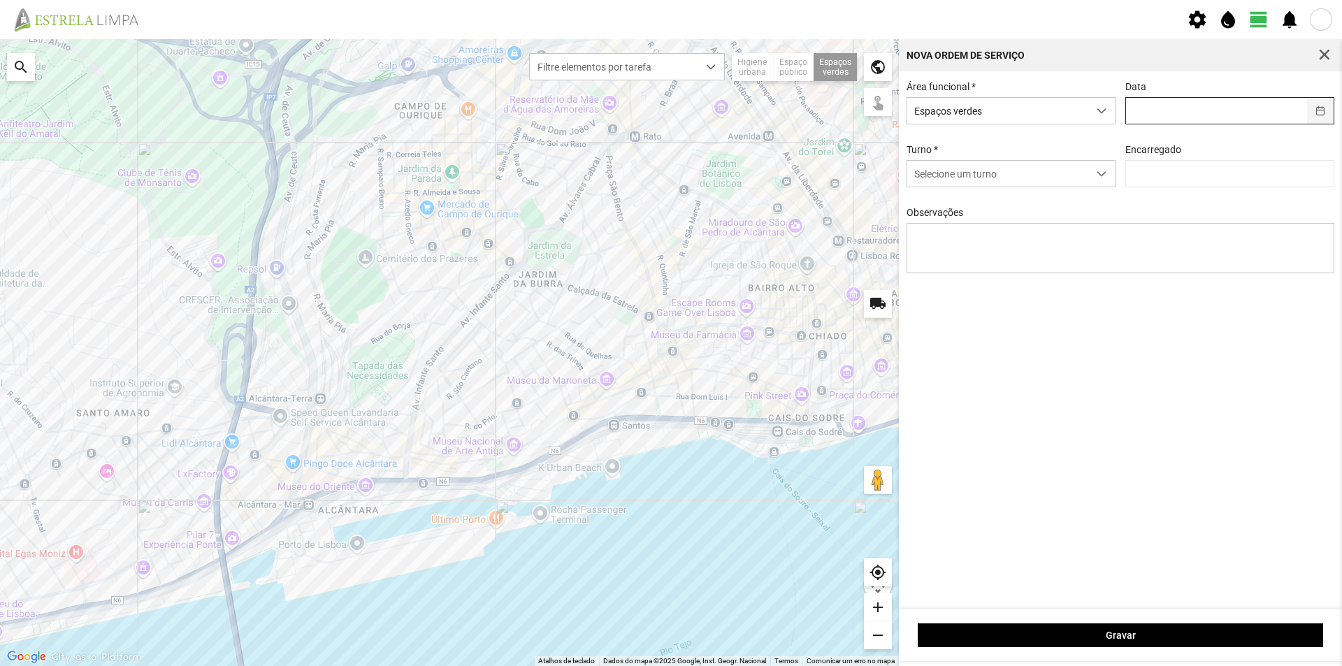
click at [1318, 118] on button "button" at bounding box center [1320, 111] width 27 height 26
click at [1233, 294] on span "25" at bounding box center [1244, 296] width 22 height 22
type input "[DATE]"
click at [1103, 173] on span "dropdown trigger" at bounding box center [1102, 174] width 10 height 10
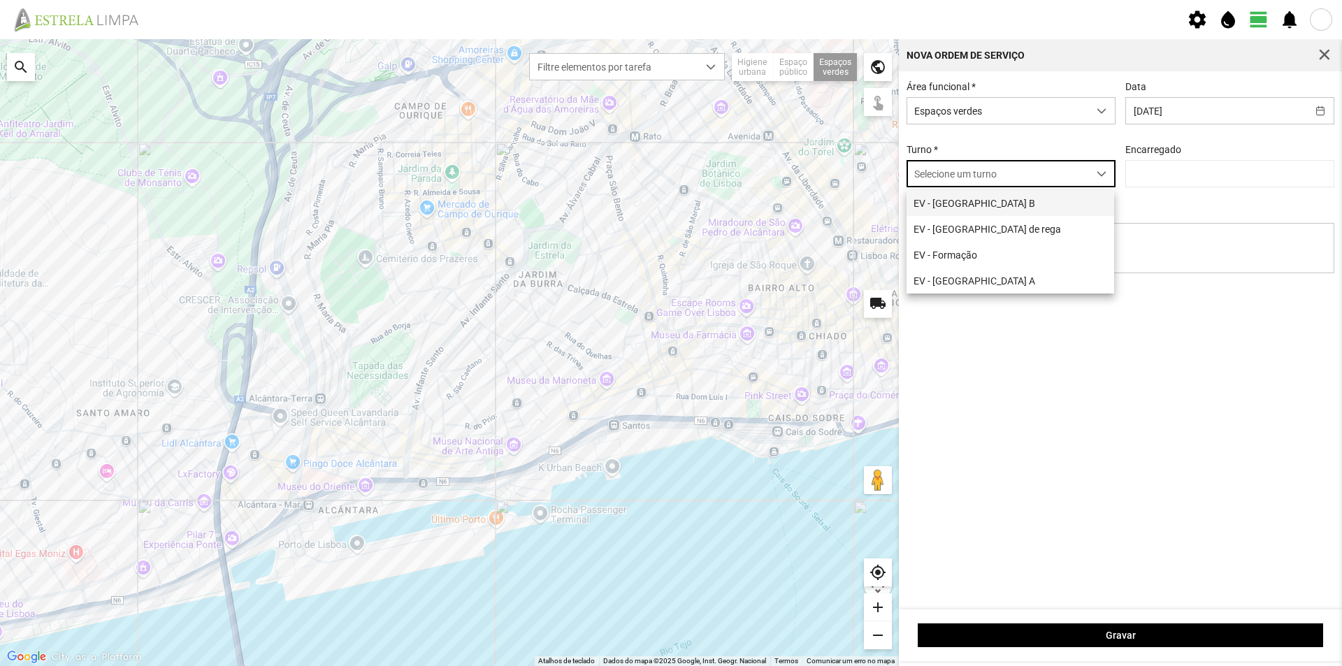
click at [984, 207] on li "EV - [GEOGRAPHIC_DATA] B" at bounding box center [1011, 203] width 208 height 26
type input "[PERSON_NAME]"
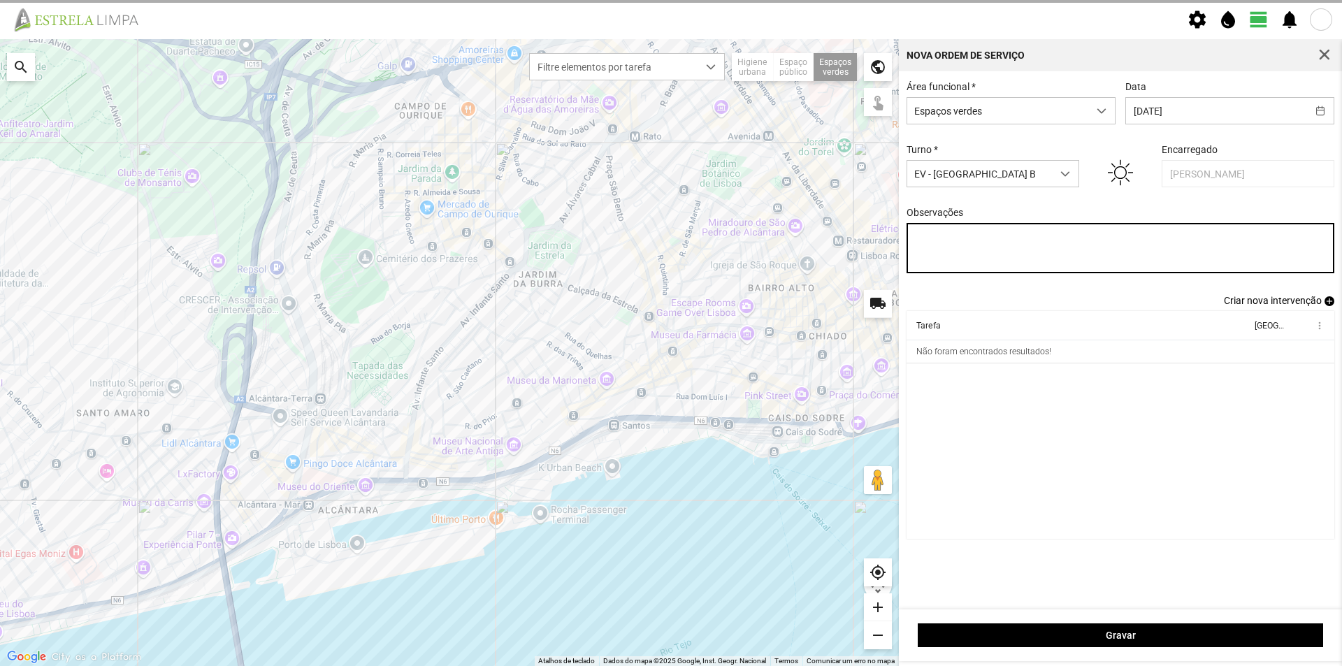
click at [961, 242] on textarea "Observações" at bounding box center [1121, 248] width 429 height 50
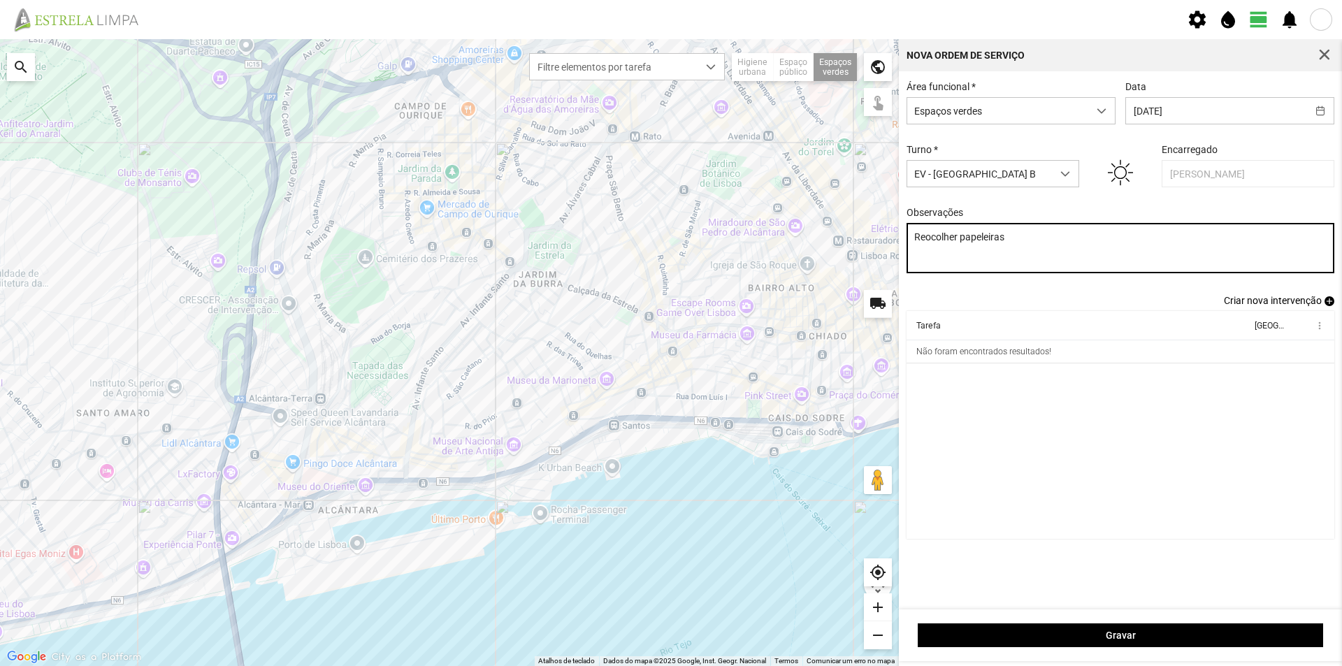
type textarea "Reocolher papeleiras"
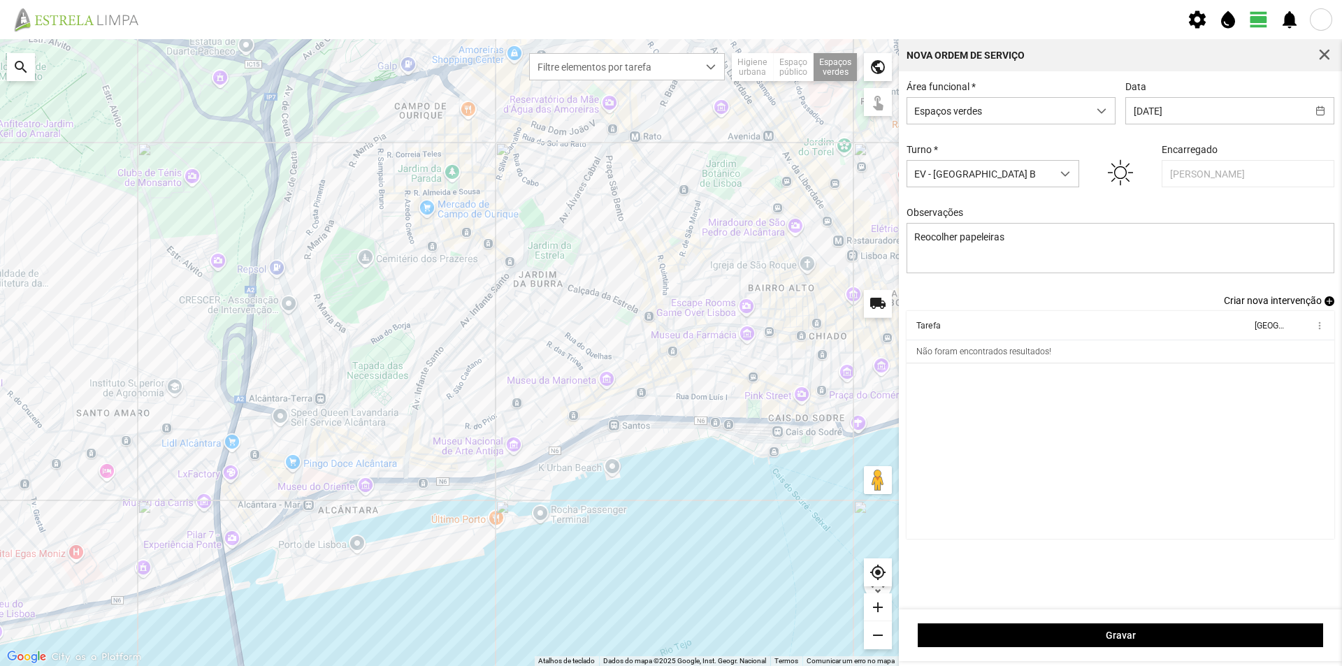
click at [1327, 306] on span "add" at bounding box center [1330, 301] width 10 height 10
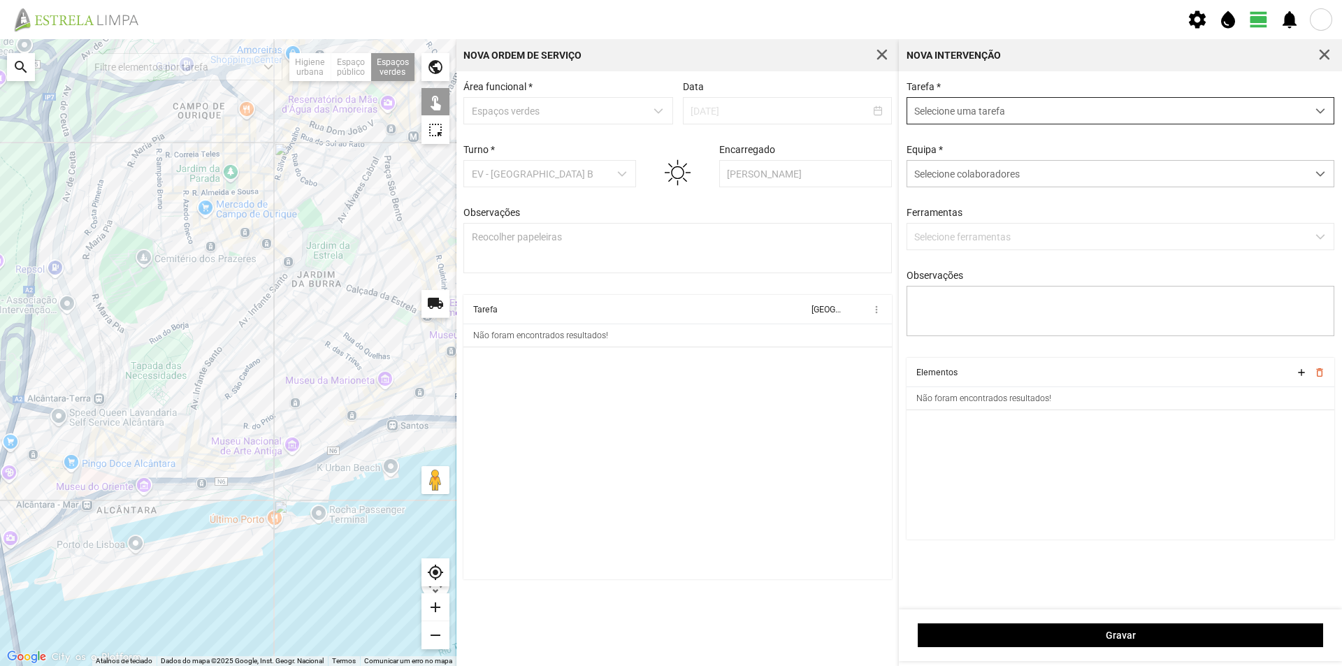
click at [973, 117] on span "Selecione uma tarefa" at bounding box center [1108, 111] width 400 height 26
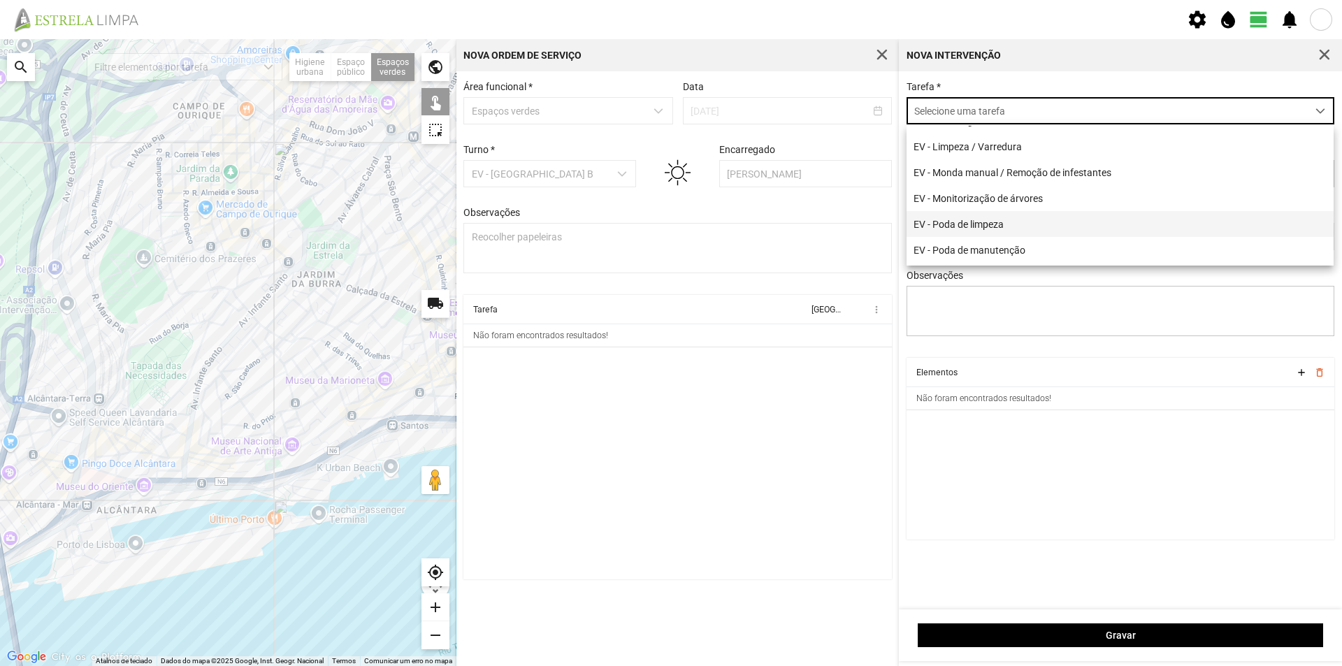
scroll to position [140, 0]
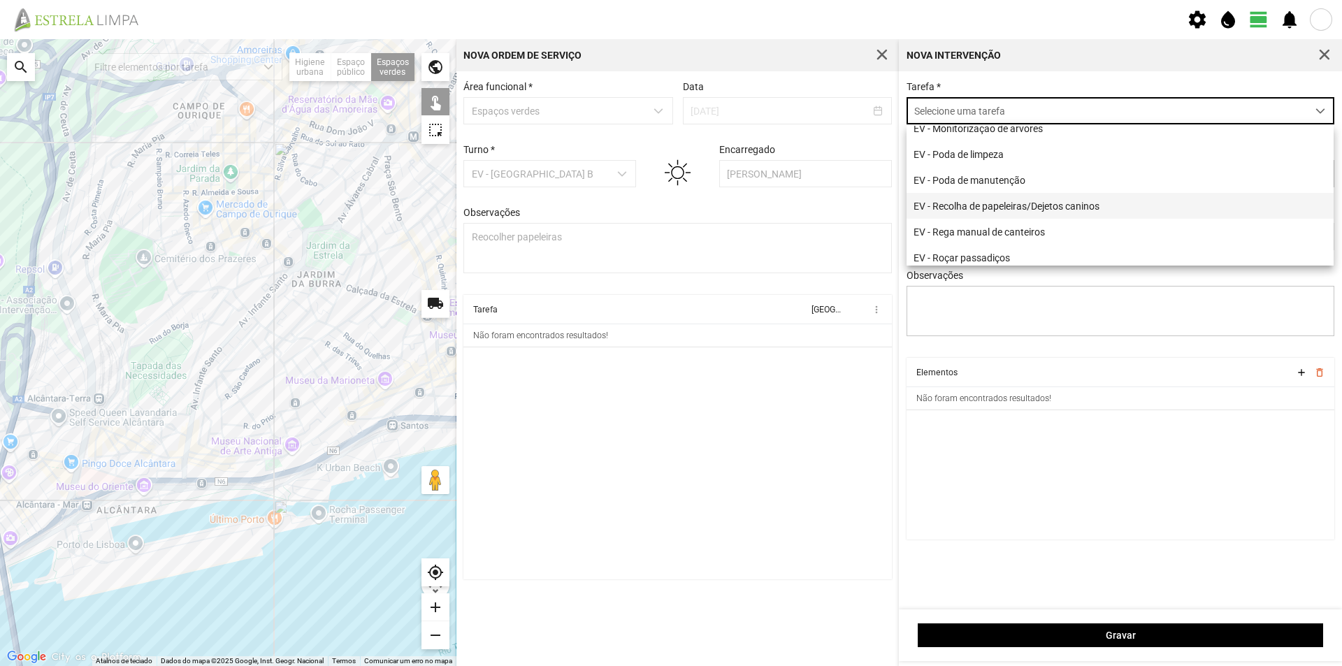
click at [1073, 212] on li "EV - Recolha de papeleiras/Dejetos caninos" at bounding box center [1120, 206] width 427 height 26
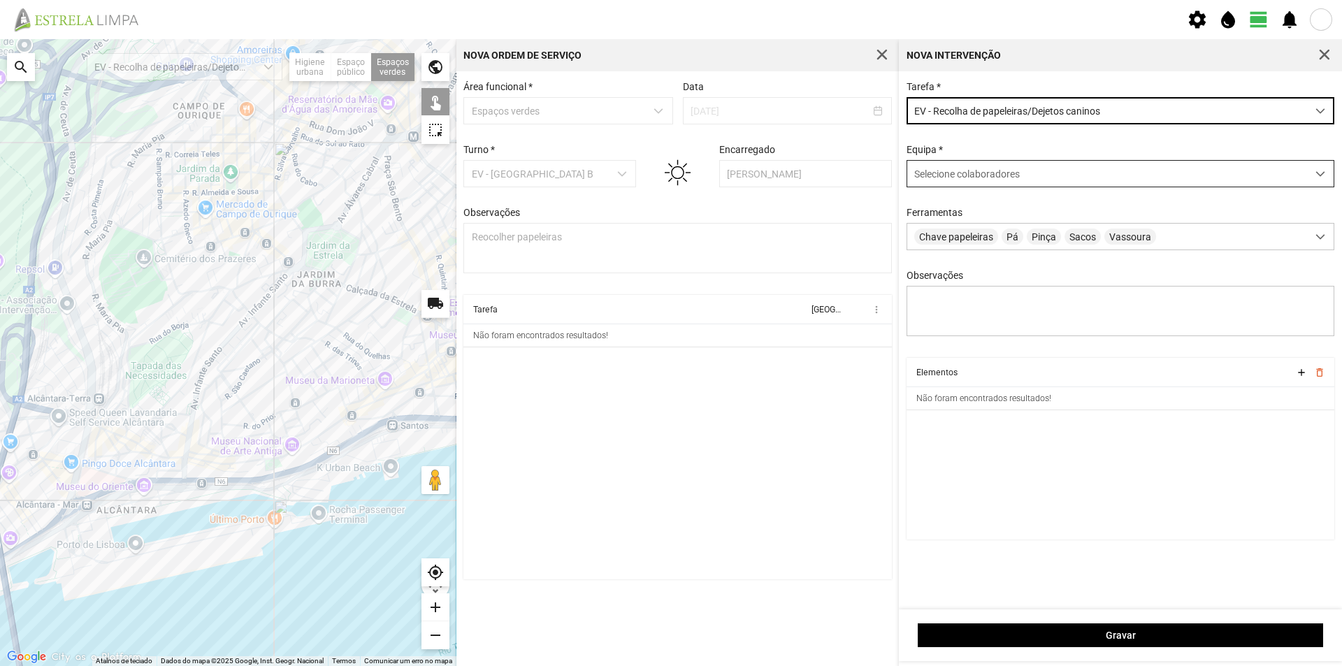
click at [982, 178] on span "Selecione colaboradores" at bounding box center [968, 173] width 106 height 11
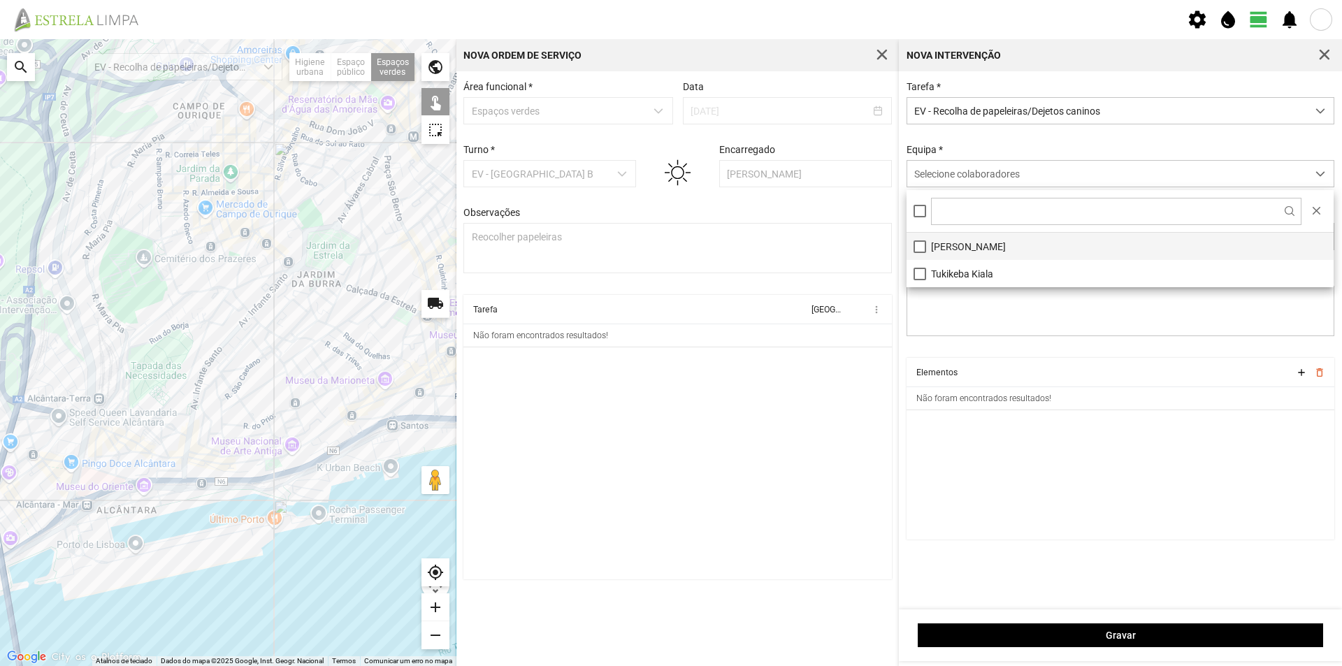
click at [997, 252] on li "[PERSON_NAME]" at bounding box center [1120, 246] width 427 height 27
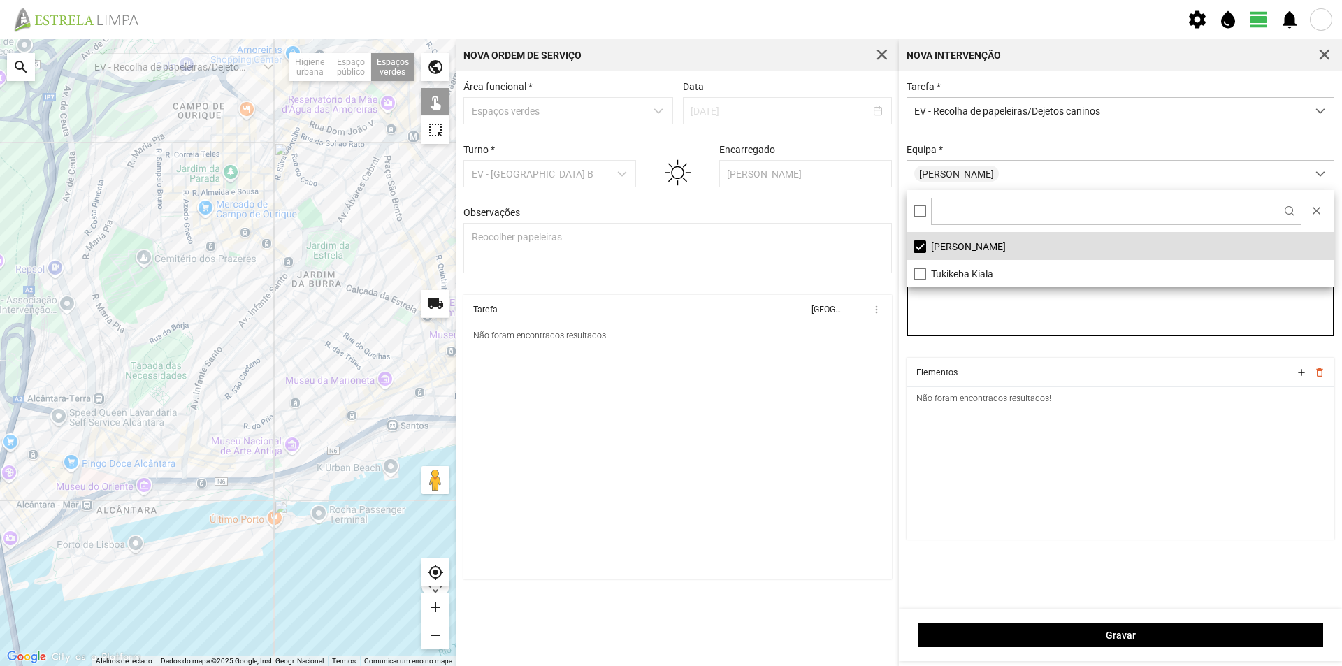
click at [993, 326] on textarea "Observações" at bounding box center [1121, 311] width 429 height 50
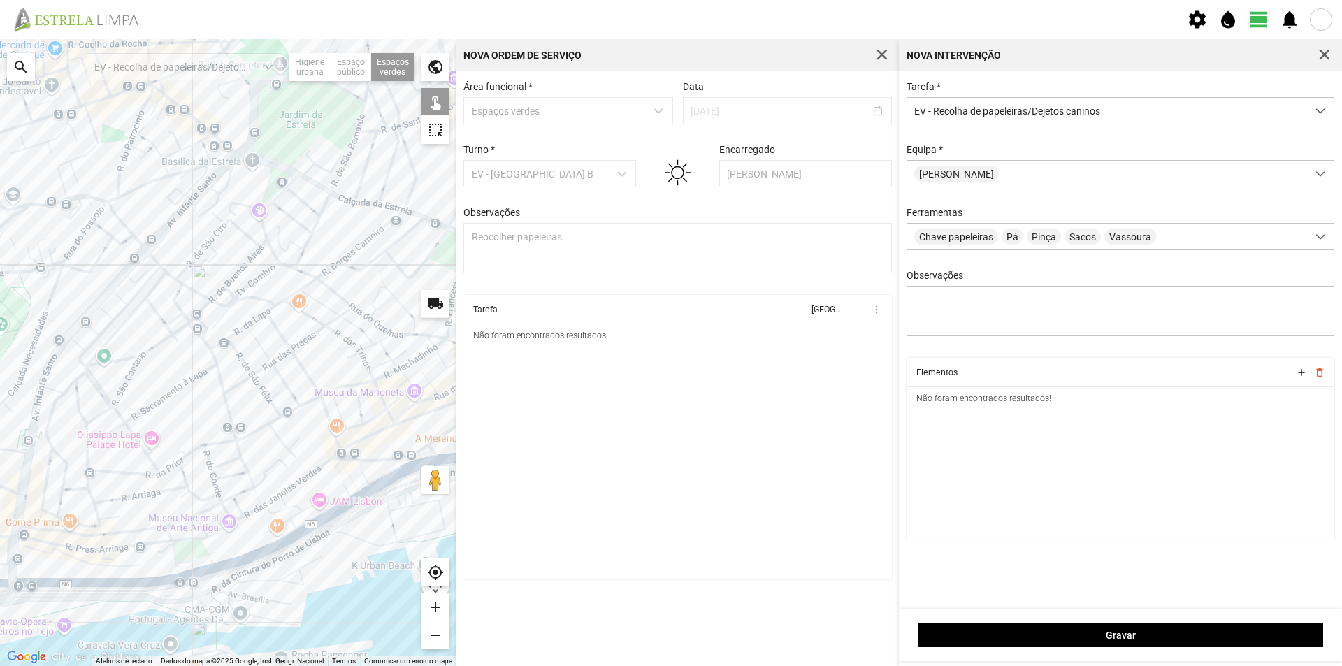
drag, startPoint x: 343, startPoint y: 361, endPoint x: 266, endPoint y: 387, distance: 81.1
click at [266, 387] on div at bounding box center [228, 352] width 457 height 627
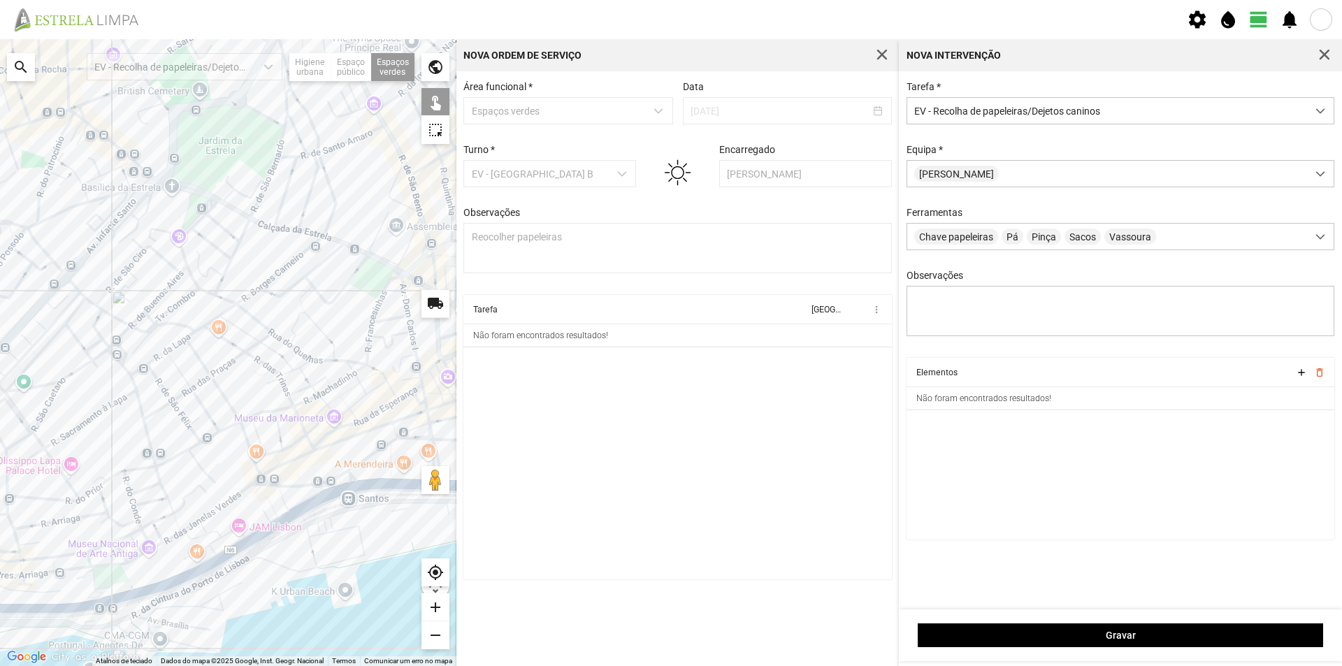
click at [369, 286] on div at bounding box center [228, 352] width 457 height 627
click at [392, 287] on div at bounding box center [228, 352] width 457 height 627
click at [403, 194] on div at bounding box center [228, 352] width 457 height 627
click at [340, 177] on div at bounding box center [228, 352] width 457 height 627
click at [190, 213] on div at bounding box center [228, 352] width 457 height 627
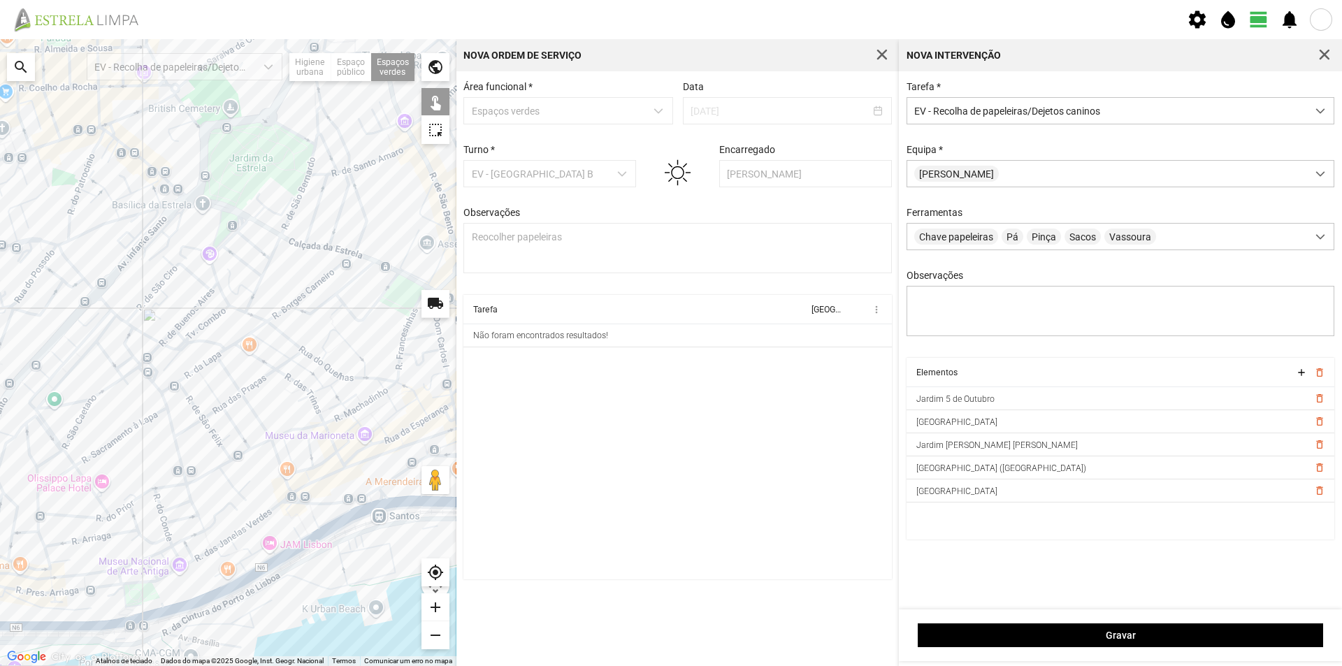
drag, startPoint x: 164, startPoint y: 222, endPoint x: 192, endPoint y: 232, distance: 30.3
click at [196, 240] on div at bounding box center [228, 352] width 457 height 627
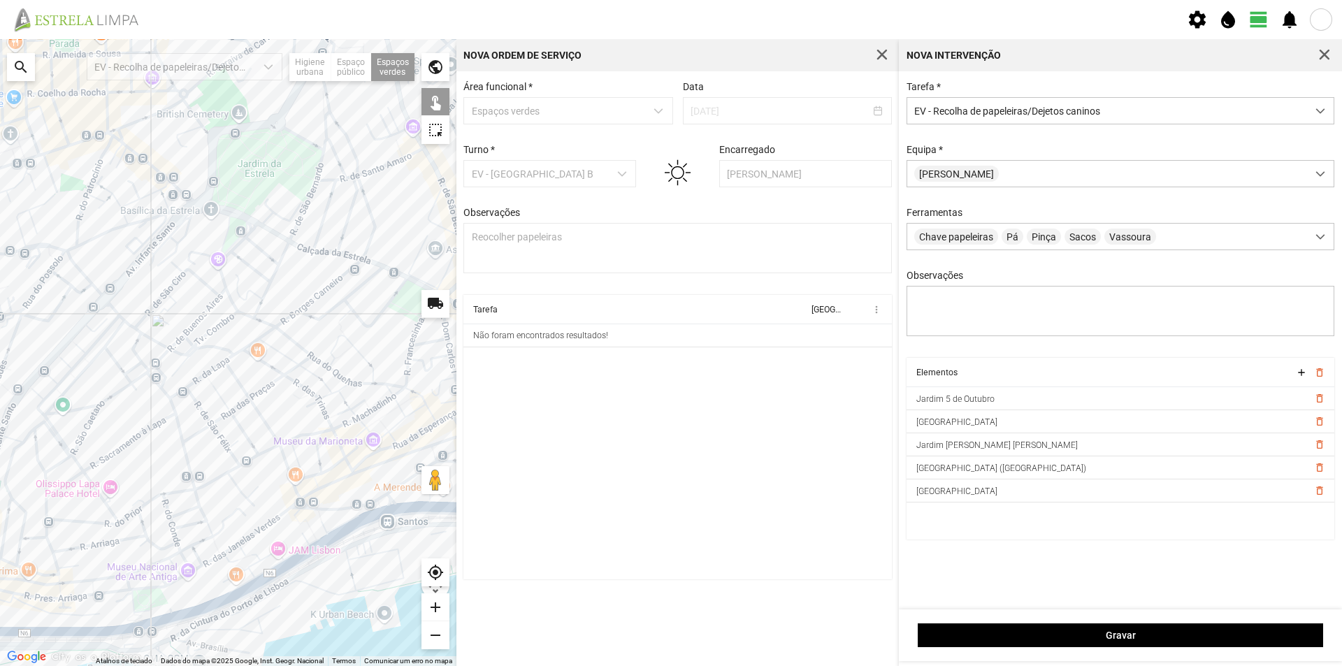
click at [180, 202] on div at bounding box center [228, 352] width 457 height 627
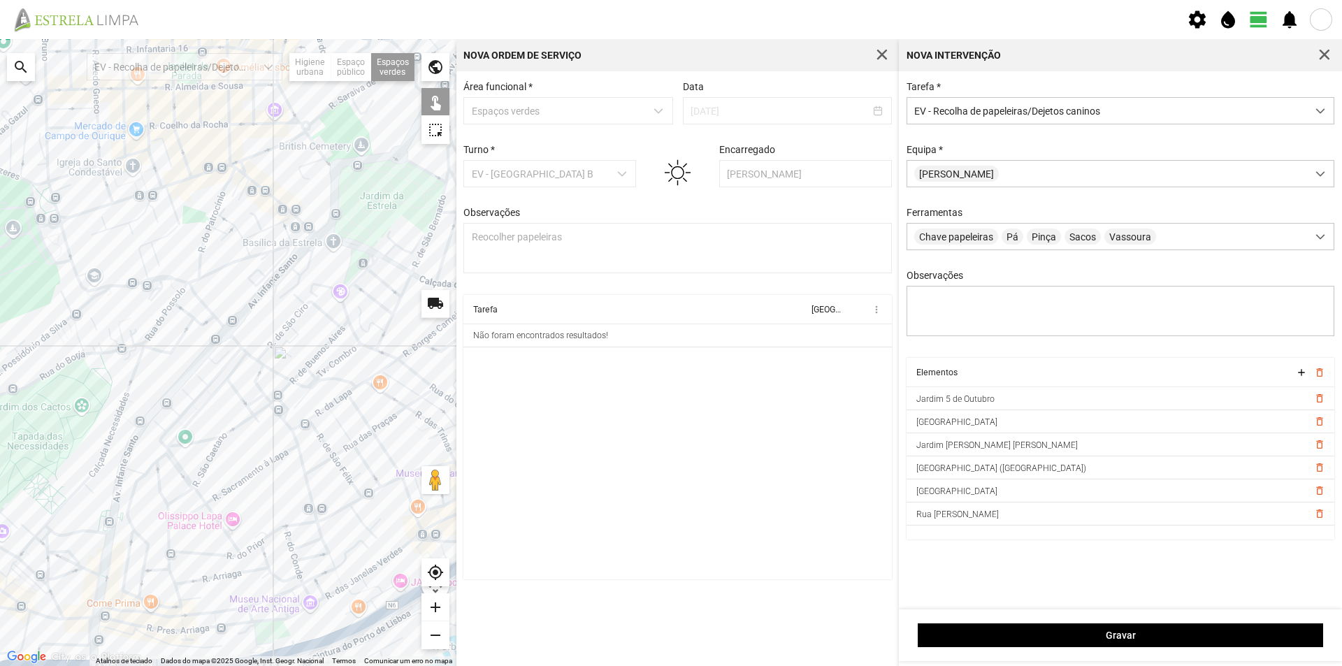
drag, startPoint x: 212, startPoint y: 311, endPoint x: 318, endPoint y: 336, distance: 109.1
click at [318, 336] on div at bounding box center [228, 352] width 457 height 627
click at [64, 242] on div at bounding box center [228, 352] width 457 height 627
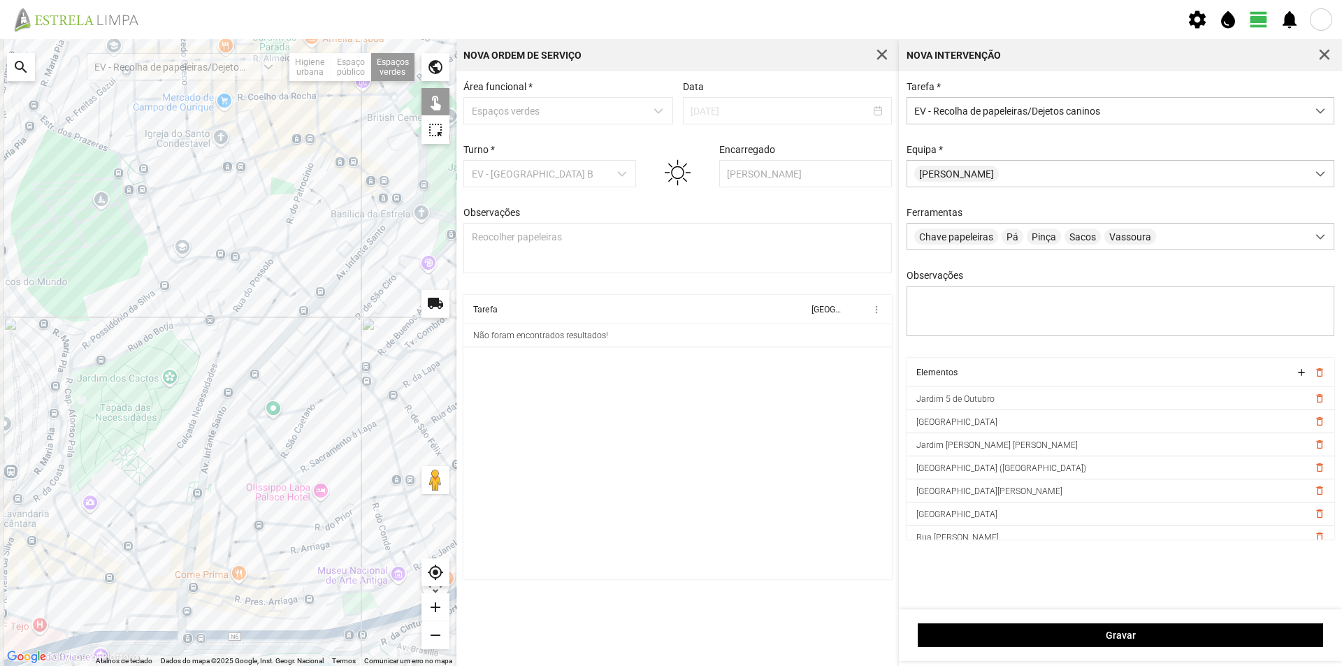
drag, startPoint x: 266, startPoint y: 349, endPoint x: 357, endPoint y: 317, distance: 95.5
click at [354, 317] on div at bounding box center [228, 352] width 457 height 627
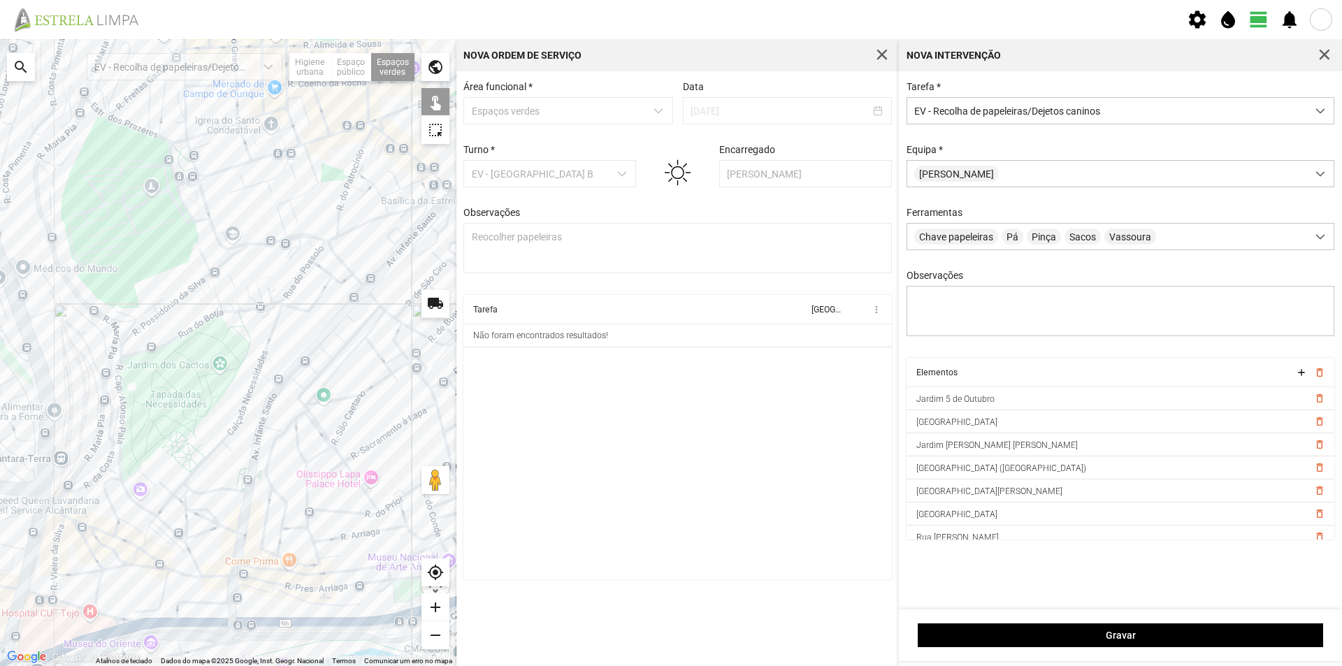
drag, startPoint x: 214, startPoint y: 350, endPoint x: 242, endPoint y: 335, distance: 31.9
click at [242, 335] on div at bounding box center [228, 352] width 457 height 627
click at [222, 271] on div at bounding box center [228, 352] width 457 height 627
drag, startPoint x: 259, startPoint y: 352, endPoint x: 263, endPoint y: 310, distance: 41.4
click at [263, 312] on div at bounding box center [228, 352] width 457 height 627
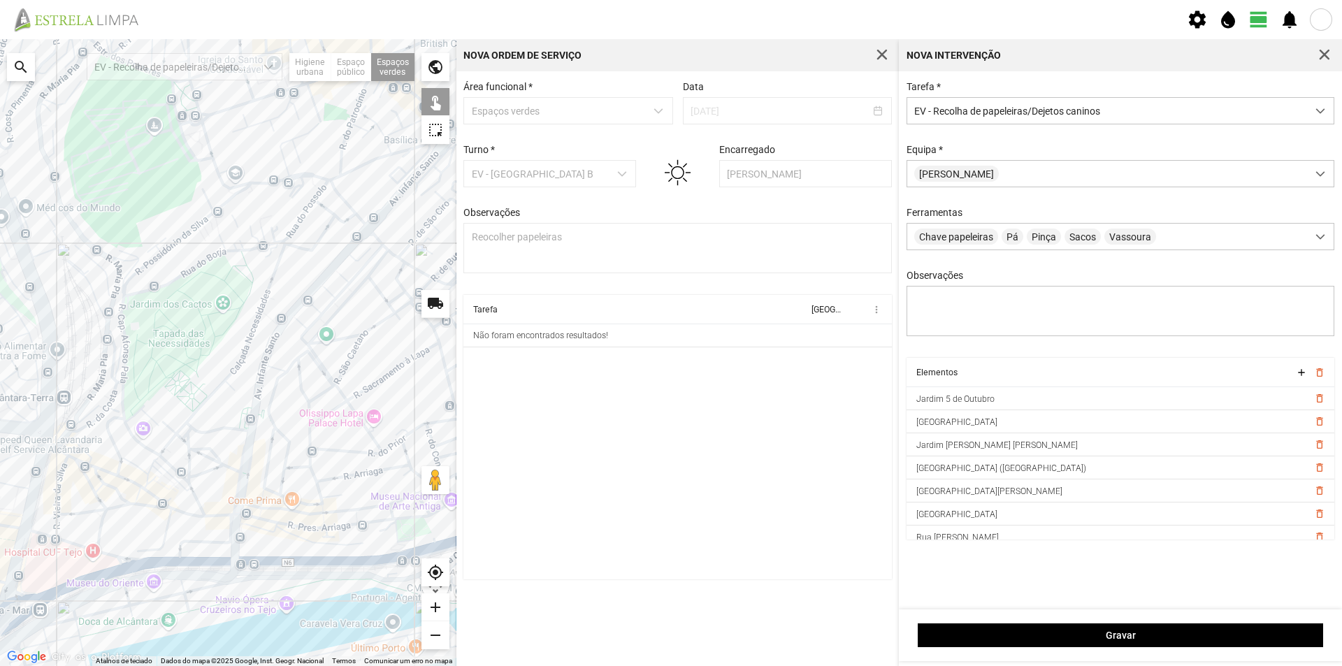
click at [129, 443] on div at bounding box center [228, 352] width 457 height 627
click at [150, 495] on div at bounding box center [228, 352] width 457 height 627
click at [402, 524] on div at bounding box center [228, 352] width 457 height 627
drag, startPoint x: 275, startPoint y: 479, endPoint x: 203, endPoint y: 464, distance: 73.6
click at [203, 464] on div at bounding box center [228, 352] width 457 height 627
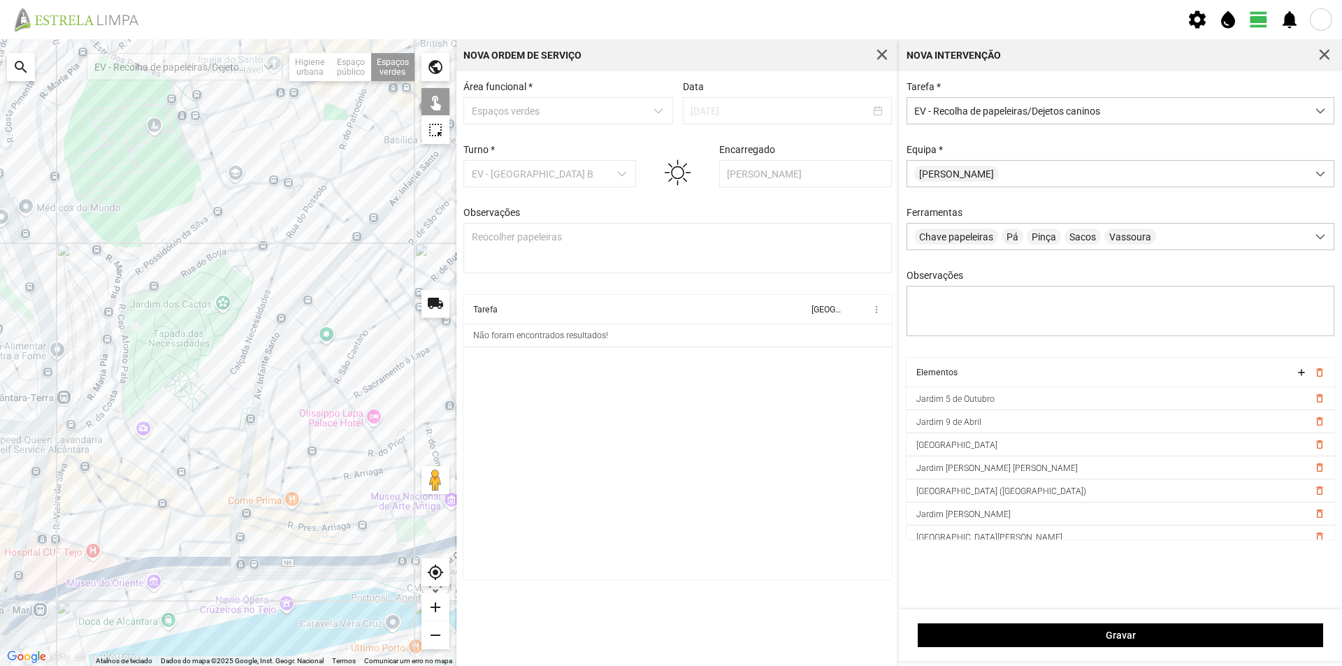
drag, startPoint x: 330, startPoint y: 461, endPoint x: 280, endPoint y: 461, distance: 50.3
click at [285, 464] on div at bounding box center [228, 352] width 457 height 627
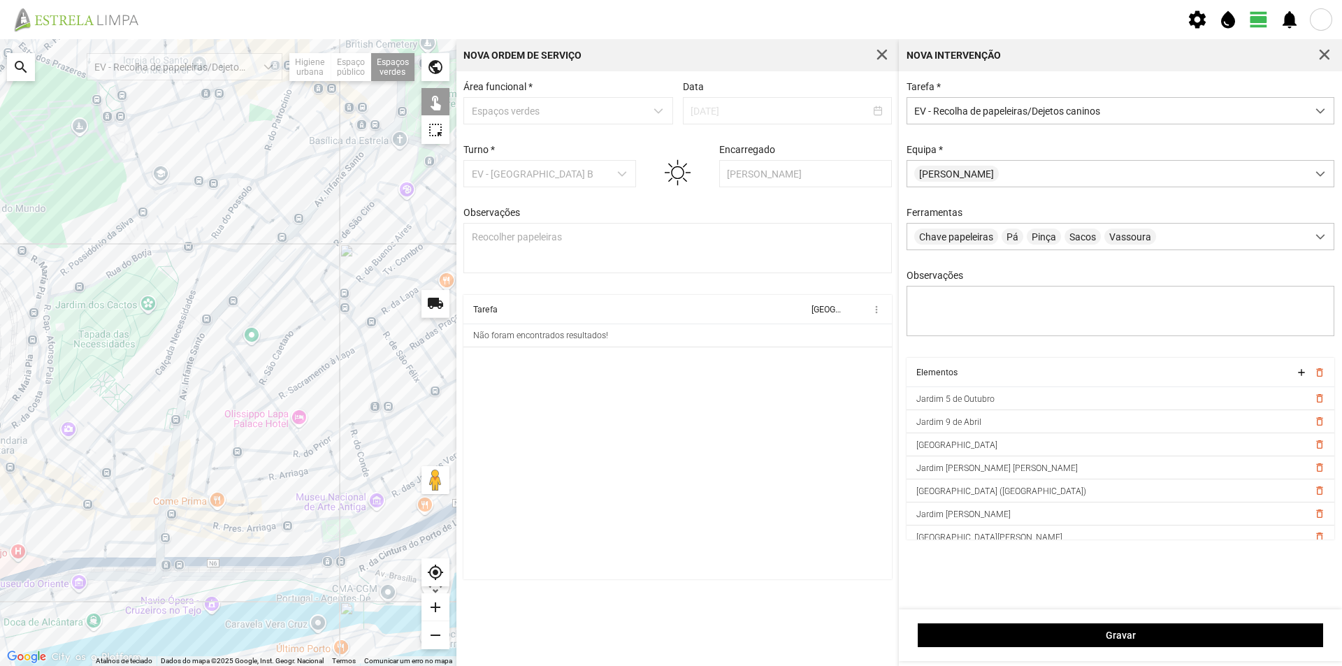
click at [69, 499] on div at bounding box center [228, 352] width 457 height 627
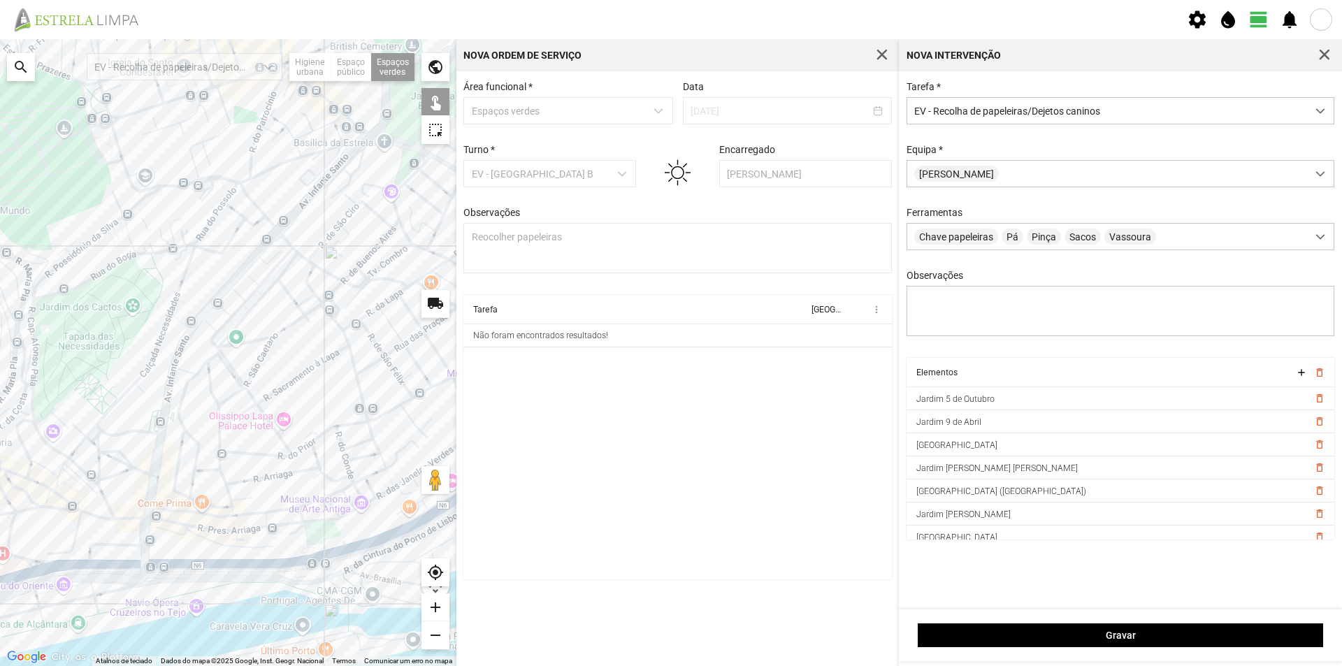
drag, startPoint x: 285, startPoint y: 454, endPoint x: 141, endPoint y: 461, distance: 144.9
click at [141, 461] on div at bounding box center [228, 352] width 457 height 627
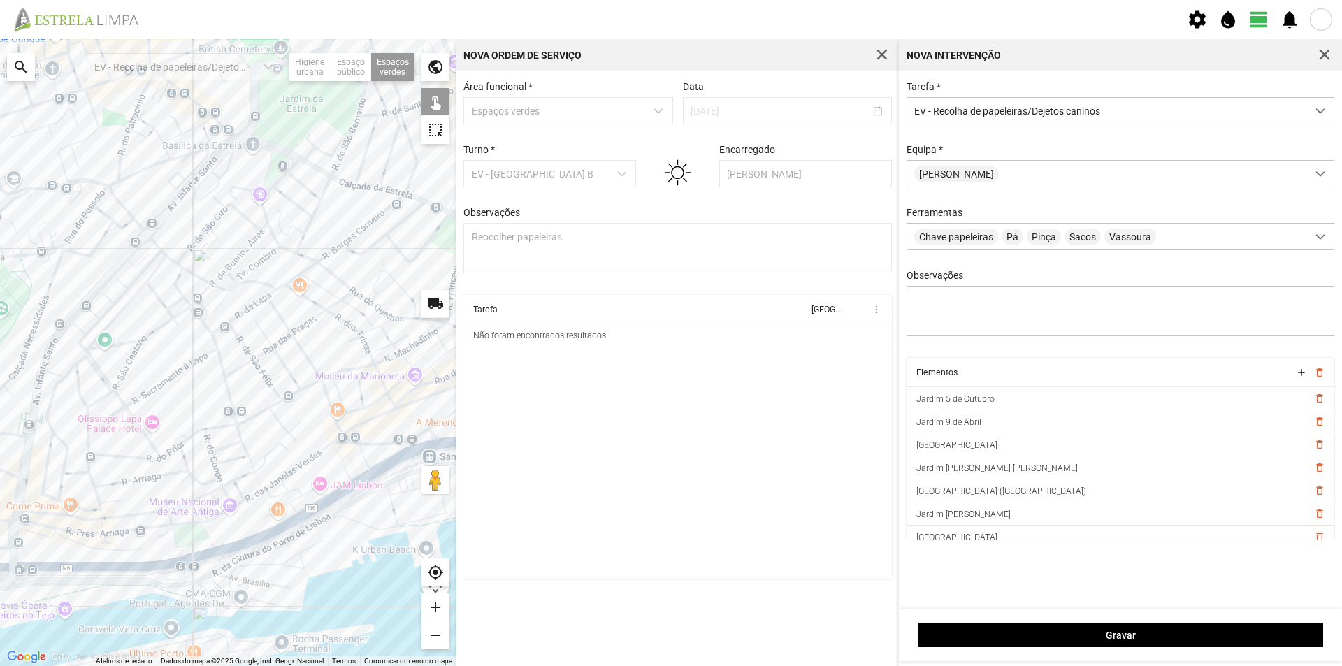
drag, startPoint x: 265, startPoint y: 448, endPoint x: 130, endPoint y: 459, distance: 135.3
click at [130, 459] on div at bounding box center [228, 352] width 457 height 627
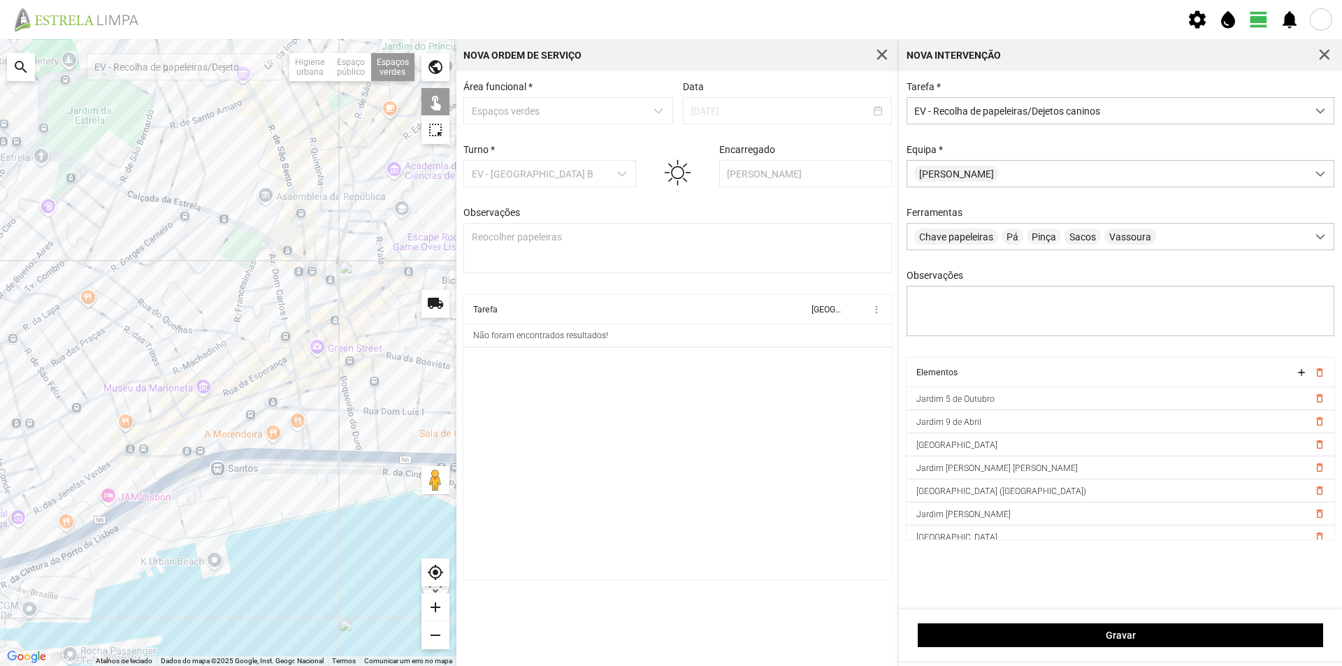
click at [238, 443] on div at bounding box center [228, 352] width 457 height 627
drag, startPoint x: 266, startPoint y: 358, endPoint x: 343, endPoint y: 351, distance: 77.2
click at [343, 352] on div at bounding box center [228, 352] width 457 height 627
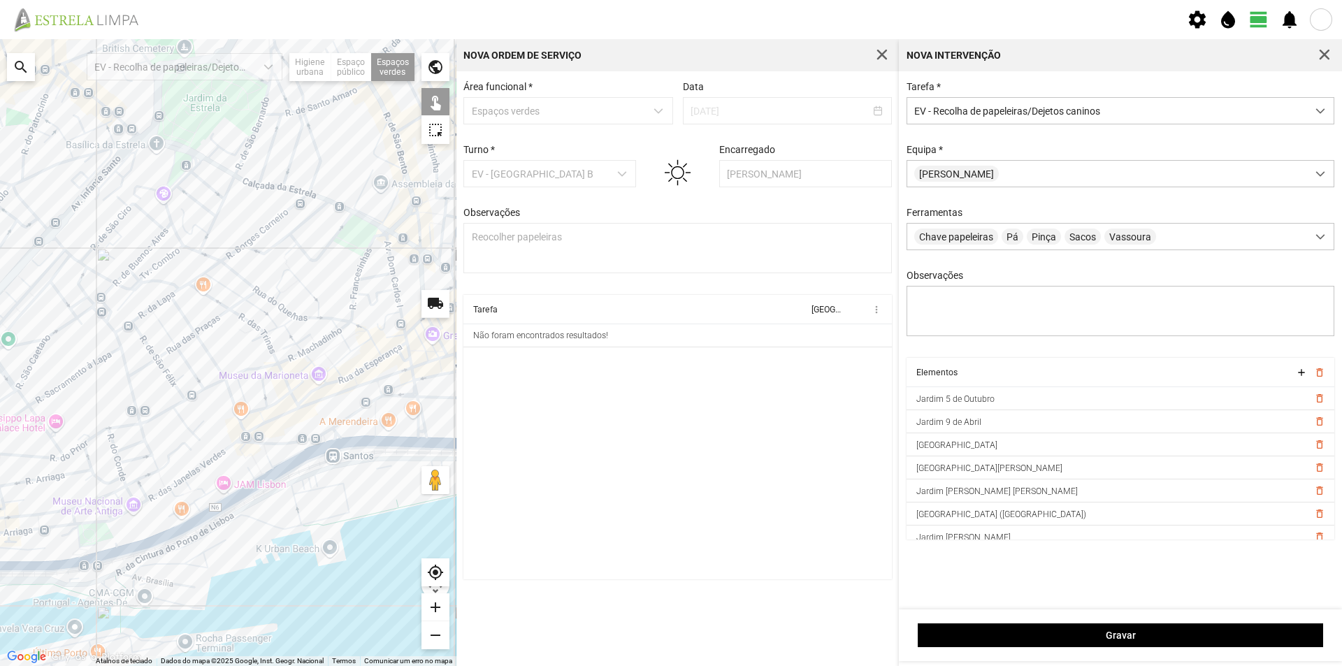
drag, startPoint x: 275, startPoint y: 354, endPoint x: 319, endPoint y: 347, distance: 43.9
click at [319, 347] on div at bounding box center [228, 352] width 457 height 627
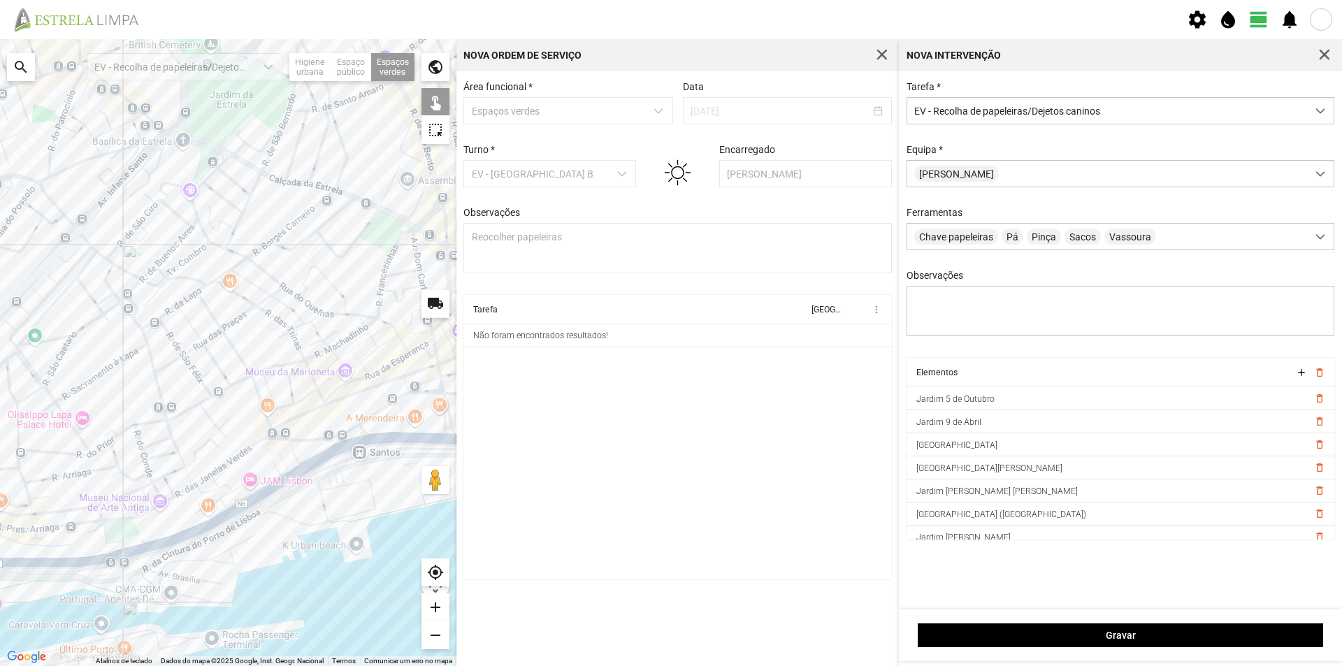
drag, startPoint x: 306, startPoint y: 350, endPoint x: 328, endPoint y: 351, distance: 22.4
click at [328, 351] on div at bounding box center [228, 352] width 457 height 627
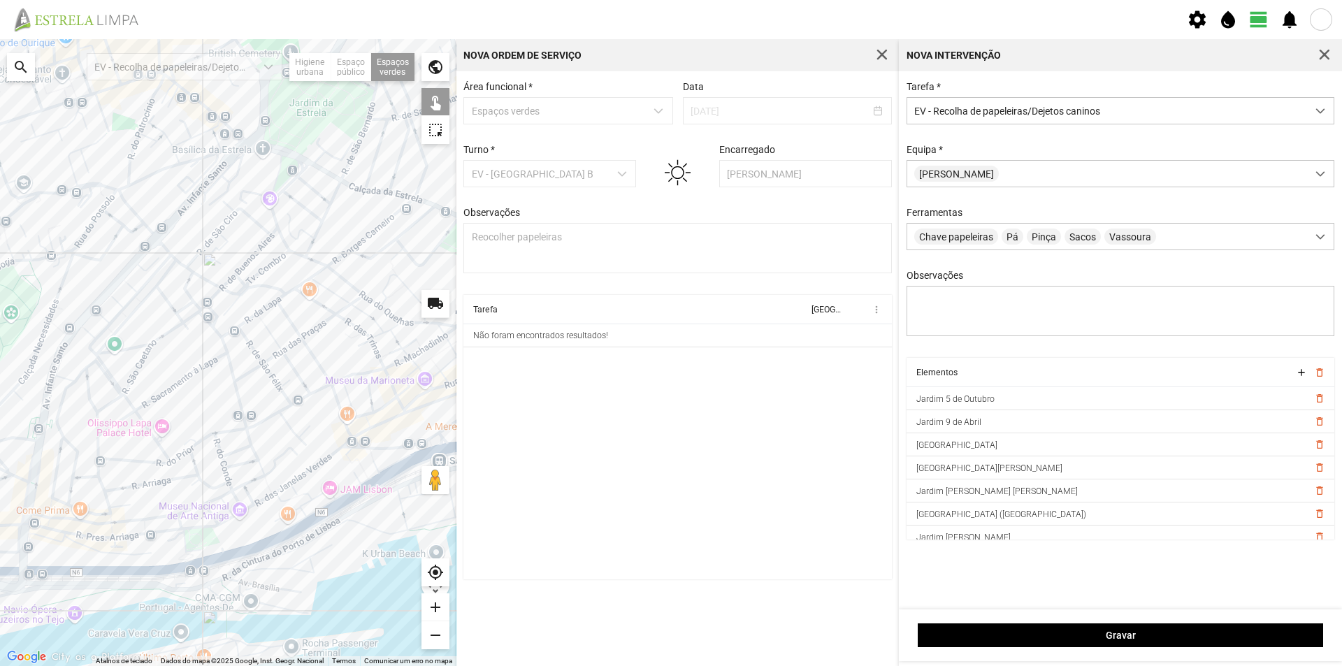
drag, startPoint x: 255, startPoint y: 352, endPoint x: 289, endPoint y: 354, distance: 34.4
click at [289, 354] on div at bounding box center [228, 352] width 457 height 627
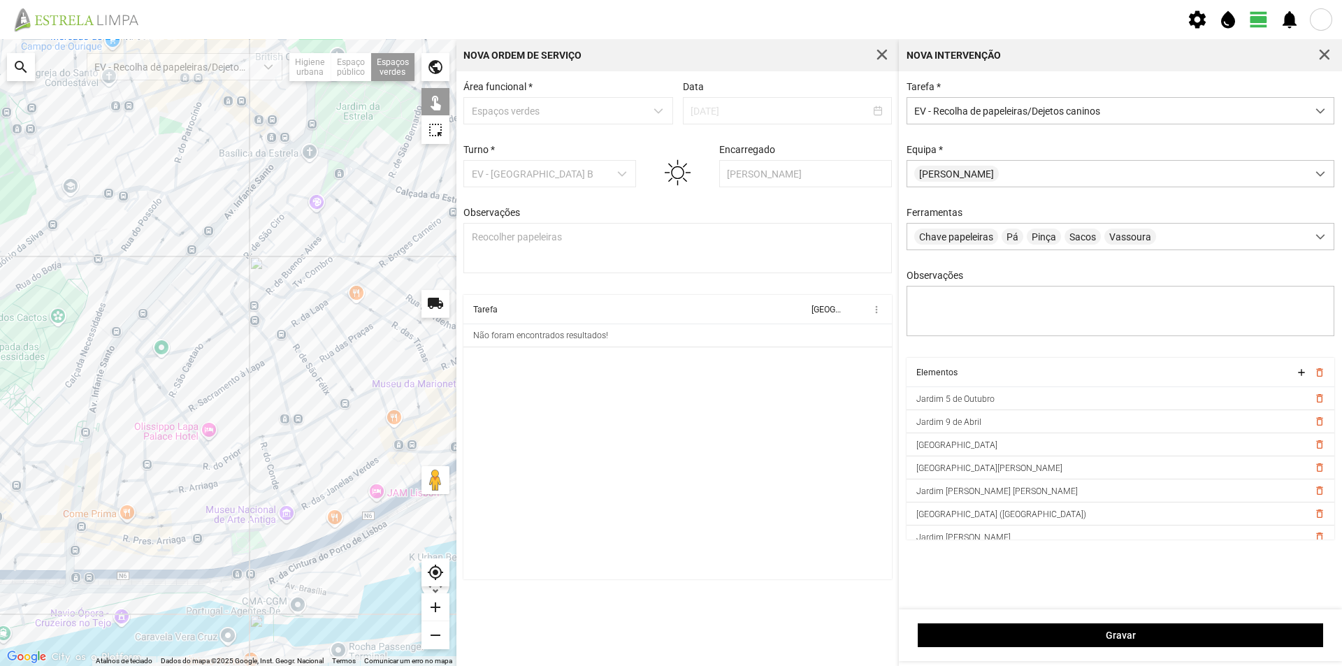
click at [151, 285] on div at bounding box center [228, 352] width 457 height 627
click at [151, 290] on div at bounding box center [228, 352] width 457 height 627
click at [172, 303] on div at bounding box center [228, 352] width 457 height 627
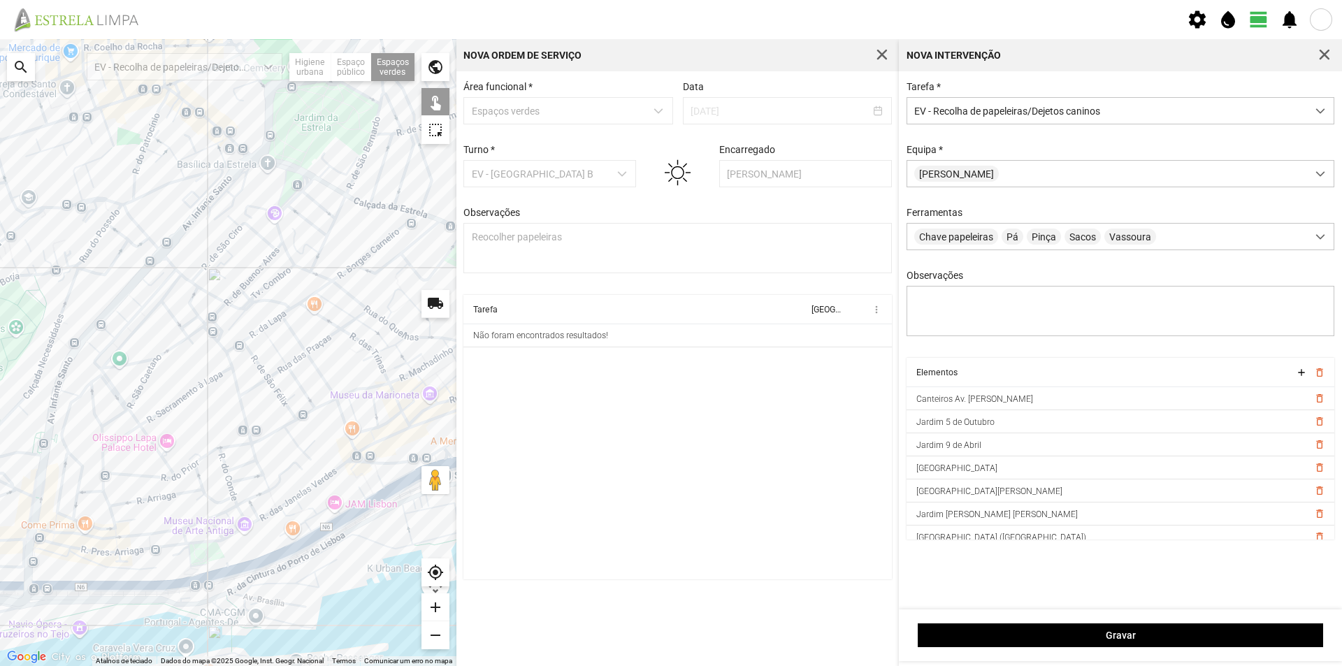
drag, startPoint x: 283, startPoint y: 350, endPoint x: 239, endPoint y: 361, distance: 45.4
click at [239, 361] on div at bounding box center [228, 352] width 457 height 627
drag, startPoint x: 267, startPoint y: 353, endPoint x: 198, endPoint y: 357, distance: 69.3
click at [213, 359] on div at bounding box center [228, 352] width 457 height 627
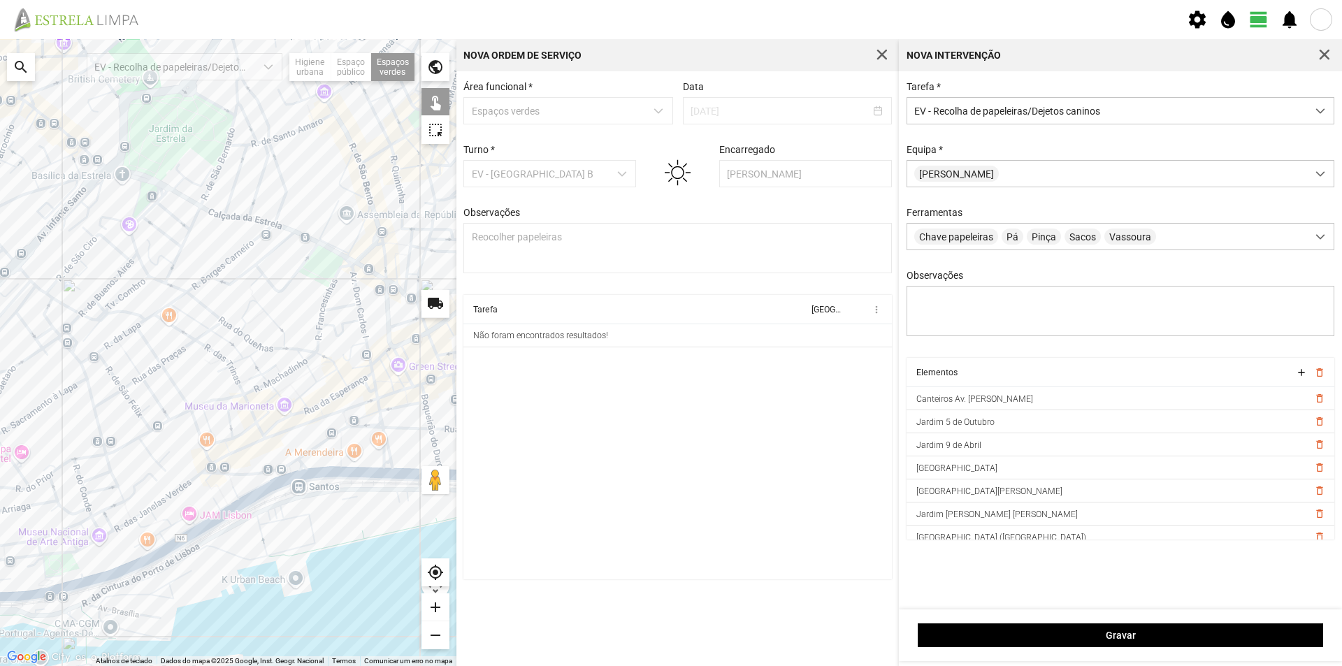
drag, startPoint x: 249, startPoint y: 353, endPoint x: 157, endPoint y: 350, distance: 91.6
click at [164, 353] on div at bounding box center [228, 352] width 457 height 627
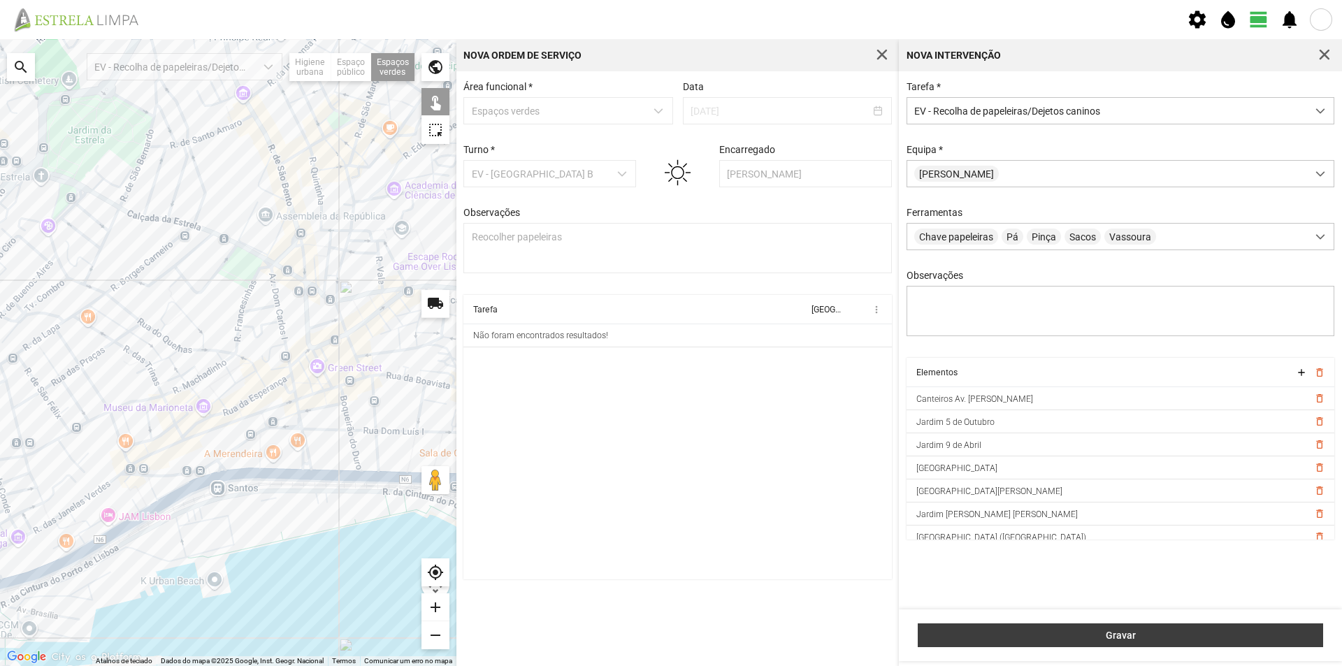
click at [1062, 638] on span "Gravar" at bounding box center [1121, 635] width 391 height 11
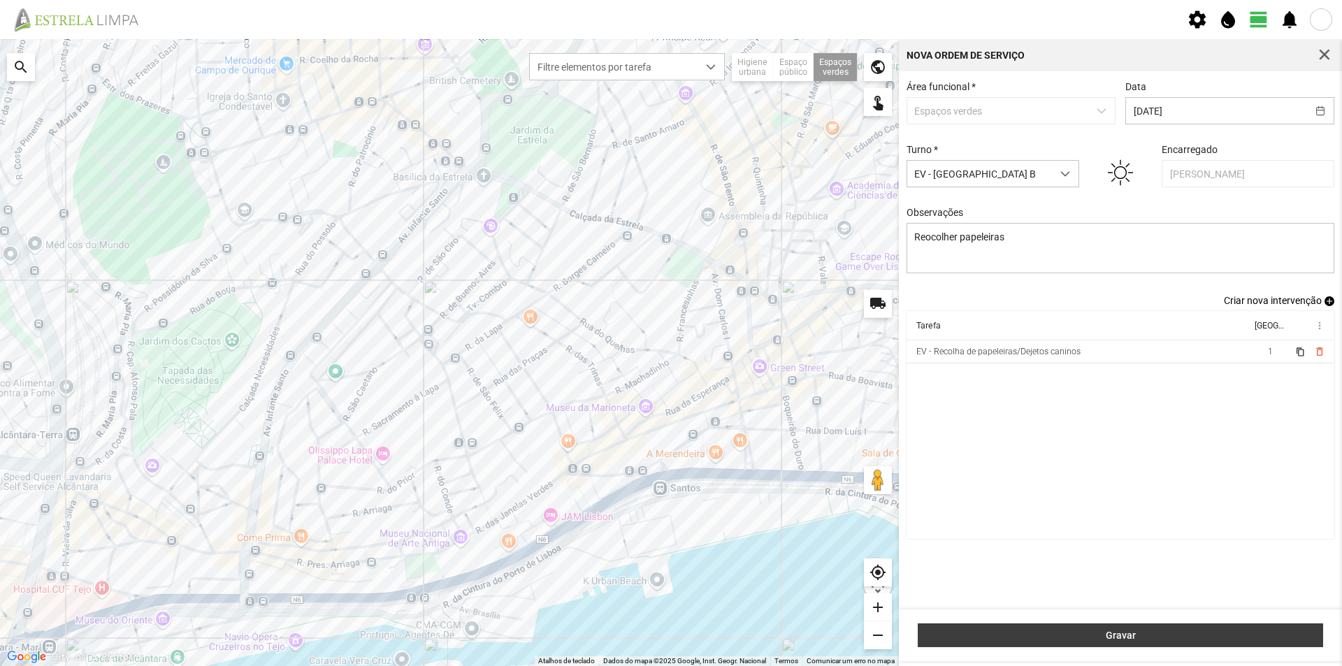
click at [1067, 633] on span "Gravar" at bounding box center [1121, 635] width 391 height 11
